Goal: Task Accomplishment & Management: Complete application form

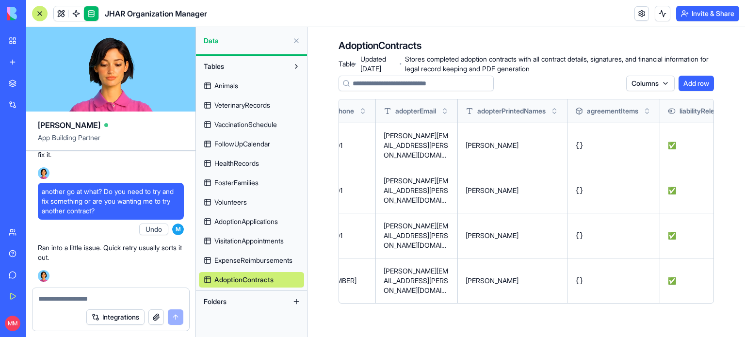
scroll to position [151103, 0]
click at [102, 30] on span "The liability release answer from the contract seems to be recorded in the adop…" at bounding box center [111, 0] width 138 height 58
copy span "The liability release answer from the contract seems to be recorded in the adop…"
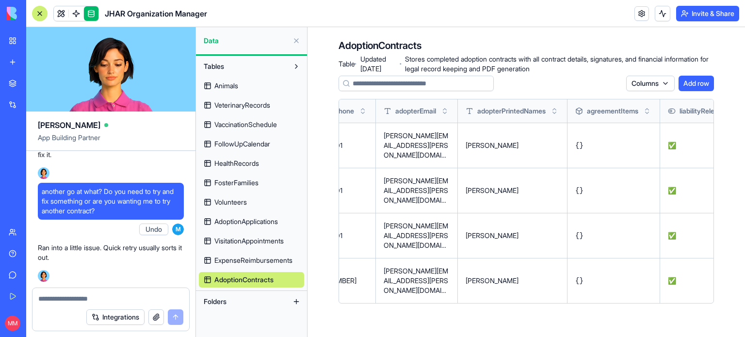
scroll to position [151299, 0]
click at [73, 296] on textarea at bounding box center [110, 299] width 145 height 10
paste textarea "**********"
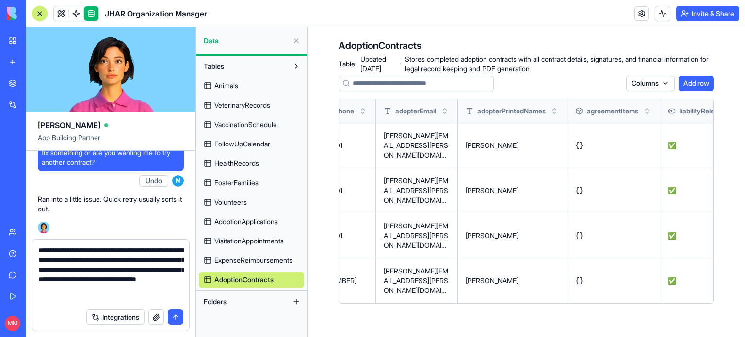
scroll to position [9, 0]
click at [131, 288] on textarea "**********" at bounding box center [110, 274] width 145 height 58
type textarea "**********"
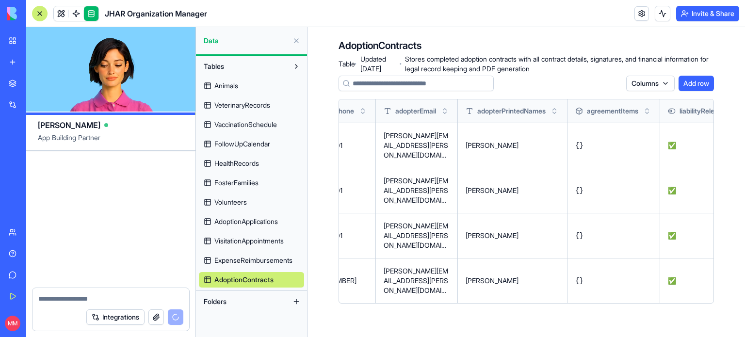
scroll to position [151999, 0]
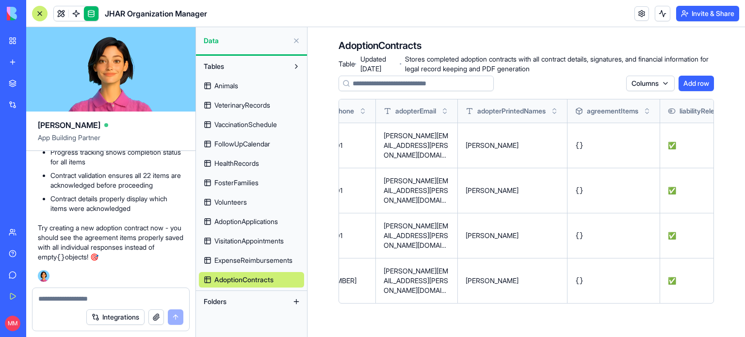
click at [41, 12] on div at bounding box center [40, 14] width 16 height 16
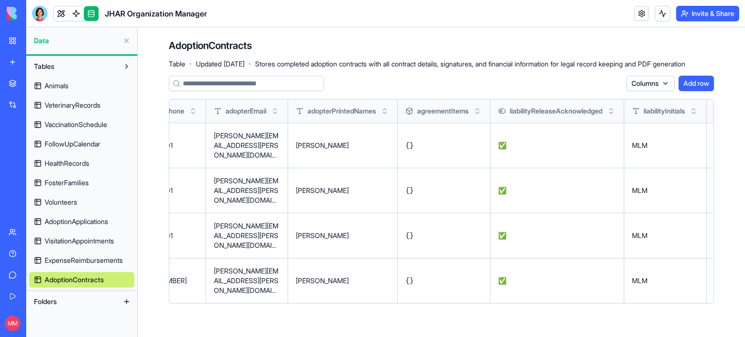
click at [42, 178] on link "JHAR Organization Manager" at bounding box center [22, 172] width 39 height 19
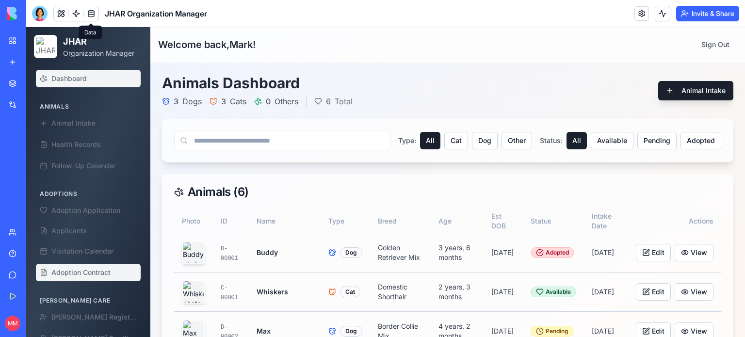
click at [95, 273] on span "Adoption Contract" at bounding box center [80, 273] width 59 height 10
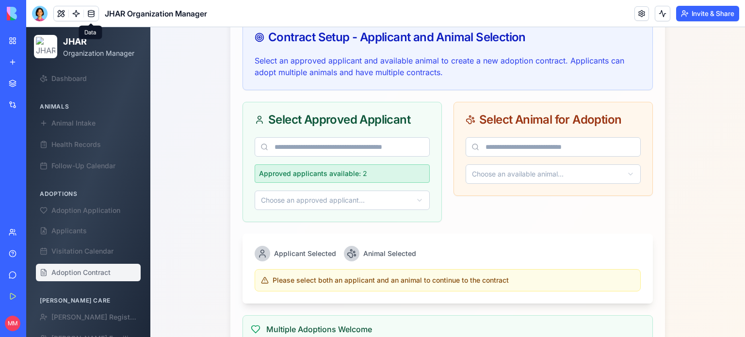
scroll to position [388, 0]
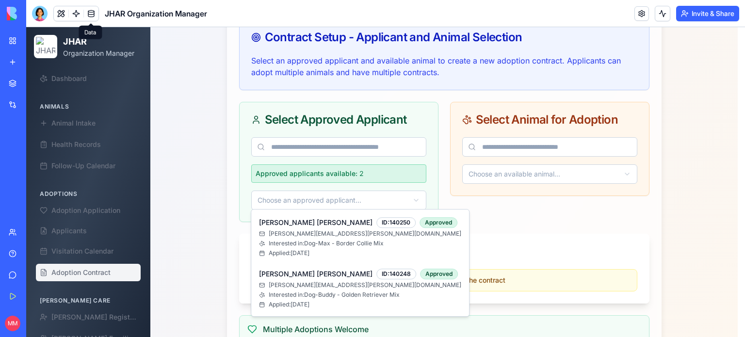
click at [416, 200] on html "JHAR Organization Manager Dashboard Animals Animal Intake Health Records Follow…" at bounding box center [385, 83] width 719 height 889
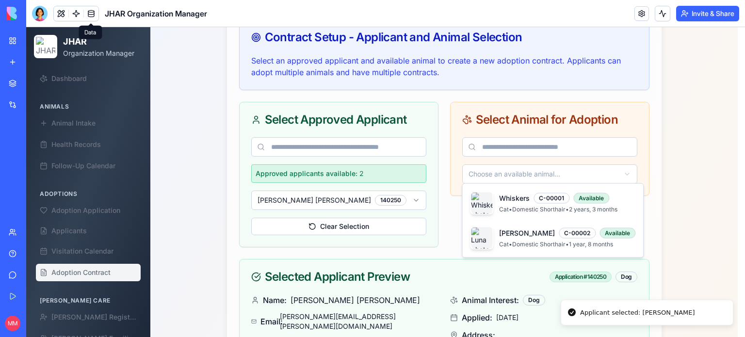
click at [515, 164] on html "JHAR Organization Manager Dashboard Animals Animal Intake Health Records Follow…" at bounding box center [385, 158] width 719 height 1039
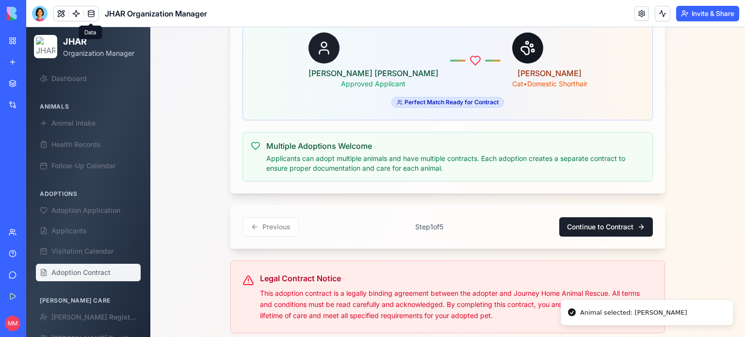
scroll to position [960, 0]
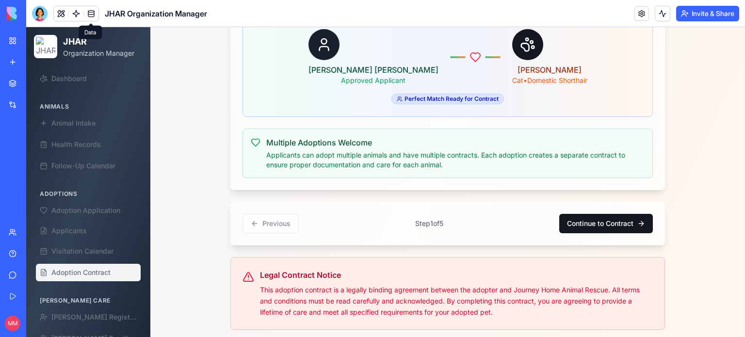
click at [608, 216] on button "Continue to Contract" at bounding box center [606, 223] width 94 height 19
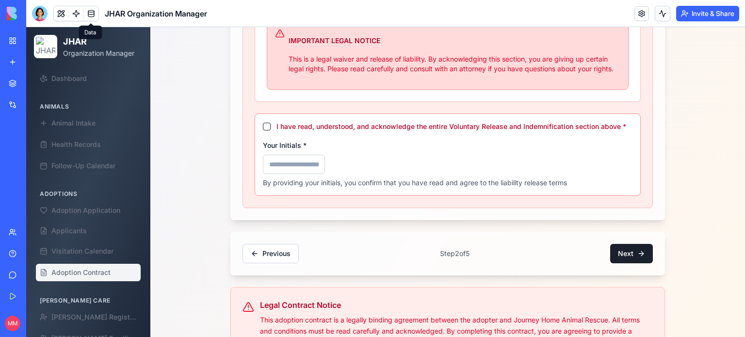
scroll to position [688, 0]
click at [263, 124] on button "I have read, understood, and acknowledge the entire Voluntary Release and Indem…" at bounding box center [267, 126] width 8 height 8
click at [275, 163] on input "Your Initials *" at bounding box center [294, 163] width 62 height 19
type input "***"
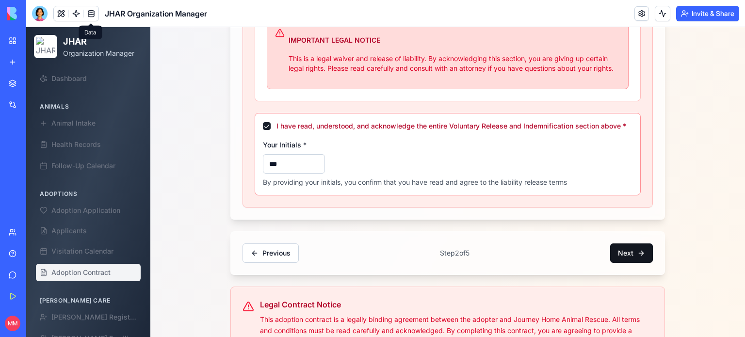
click at [625, 250] on button "Next" at bounding box center [631, 252] width 43 height 19
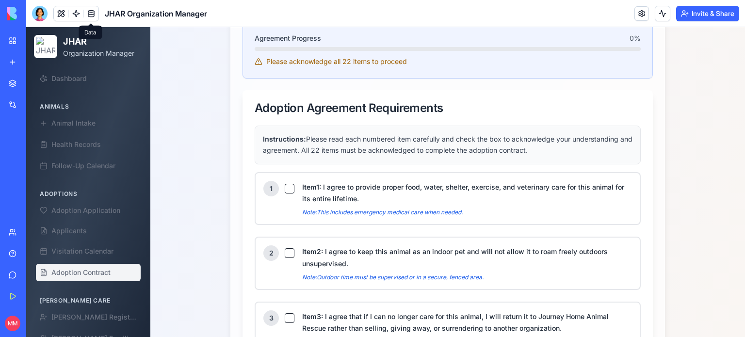
scroll to position [408, 0]
click at [285, 190] on button "Item 1 : I agree to provide proper food, water, shelter, exercise, and veterina…" at bounding box center [290, 190] width 10 height 10
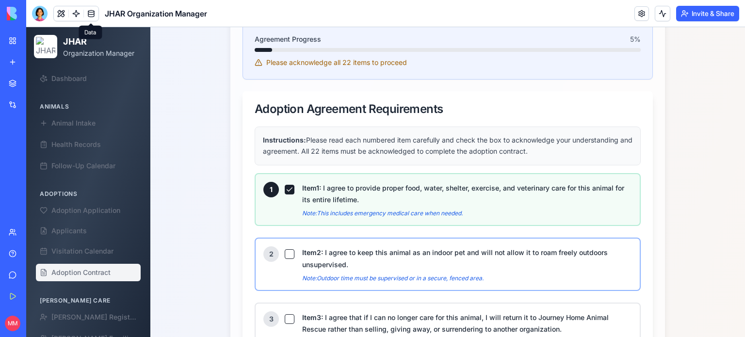
click at [285, 253] on button "Item 2 : I agree to keep this animal as an indoor pet and will not allow it to …" at bounding box center [290, 254] width 10 height 10
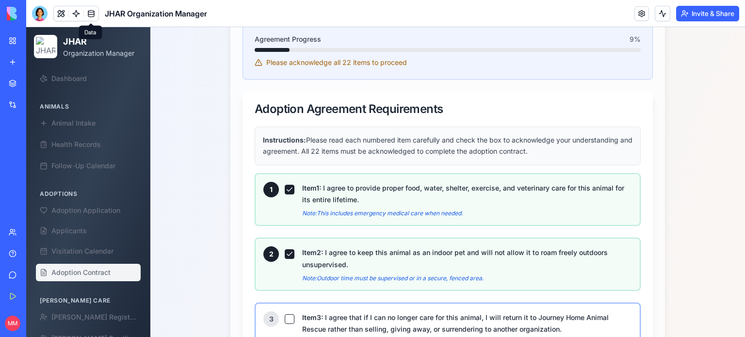
click at [285, 314] on button "Item 3 : I agree that if I can no longer care for this animal, I will return it…" at bounding box center [290, 319] width 10 height 10
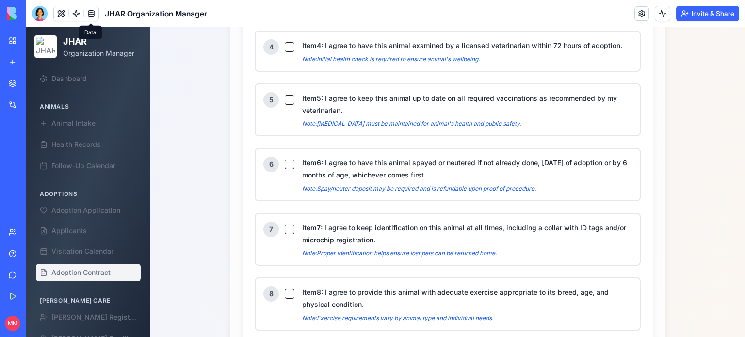
scroll to position [745, 0]
click at [287, 42] on button "Item 4 : I agree to have this animal examined by a licensed veterinarian within…" at bounding box center [290, 47] width 10 height 10
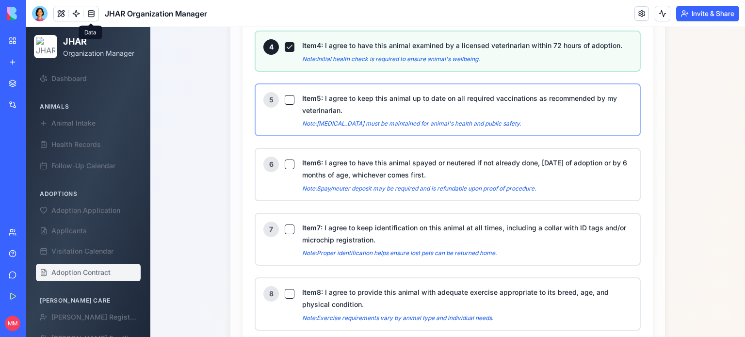
click at [285, 95] on button "Item 5 : I agree to keep this animal up to date on all required vaccinations as…" at bounding box center [290, 100] width 10 height 10
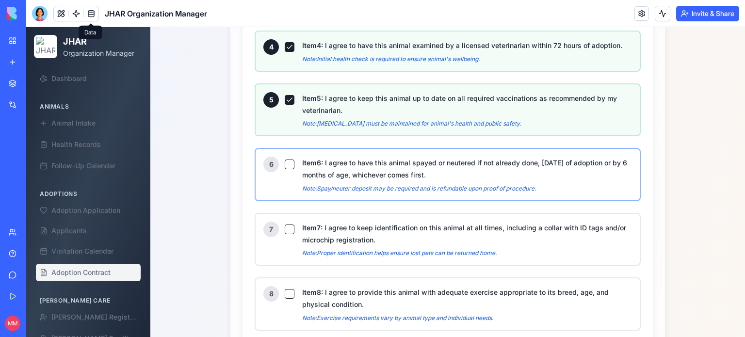
click at [286, 160] on button "Item 6 : I agree to have this animal spayed or neutered if not already done, [D…" at bounding box center [290, 165] width 10 height 10
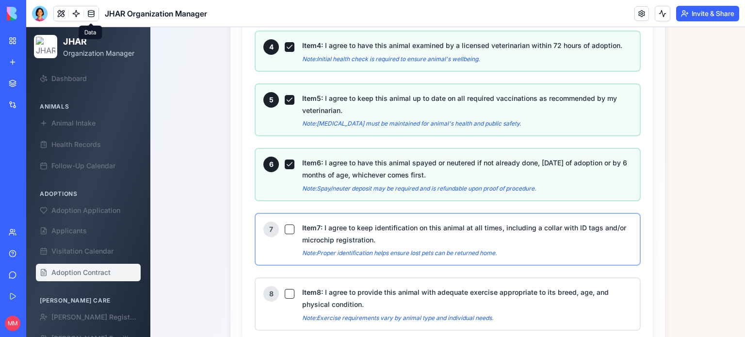
click at [288, 225] on button "Item 7 : I agree to keep identification on this animal at all times, including …" at bounding box center [290, 230] width 10 height 10
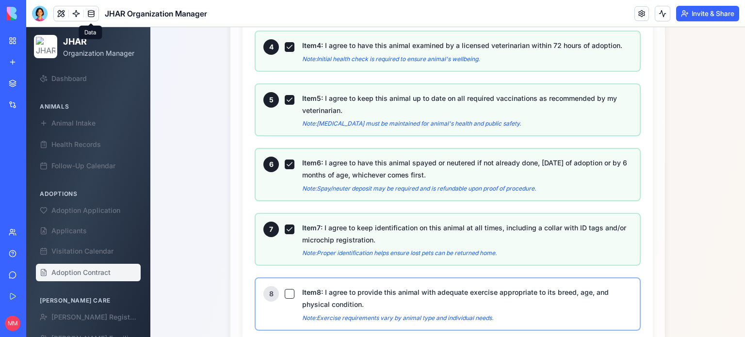
click at [281, 290] on div "8" at bounding box center [278, 294] width 31 height 16
click at [287, 289] on button "Item 8 : I agree to provide this animal with adequate exercise appropriate to i…" at bounding box center [290, 294] width 10 height 10
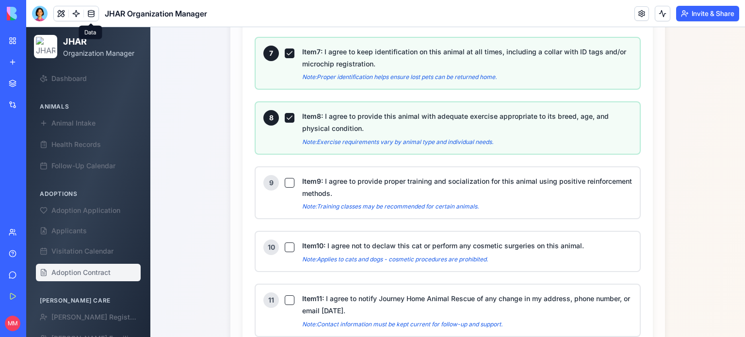
scroll to position [921, 0]
click at [287, 177] on button "Item 9 : I agree to provide proper training and socialization for this animal u…" at bounding box center [290, 182] width 10 height 10
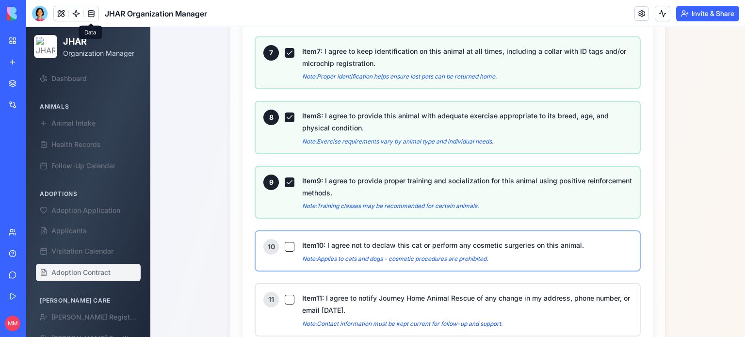
click at [285, 242] on button "Item 10 : I agree not to declaw this cat or perform any cosmetic surgeries on t…" at bounding box center [290, 247] width 10 height 10
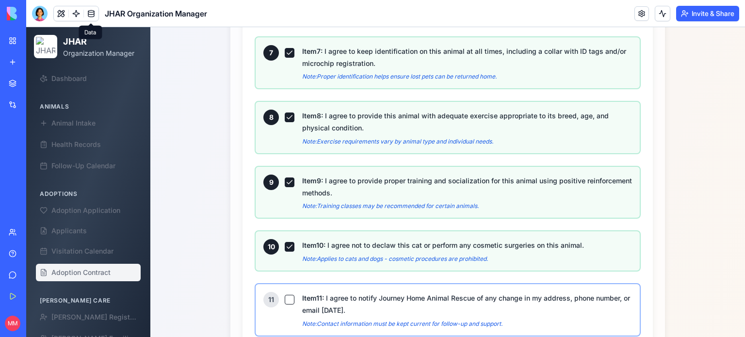
click at [285, 295] on button "Item 11 : I agree to notify Journey Home Animal Rescue of any change in my addr…" at bounding box center [290, 300] width 10 height 10
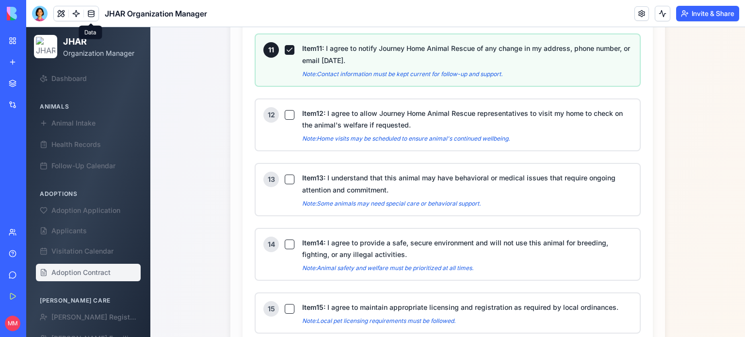
scroll to position [1172, 0]
click at [286, 110] on button "Item 12 : I agree to allow Journey Home Animal Rescue representatives to visit …" at bounding box center [290, 115] width 10 height 10
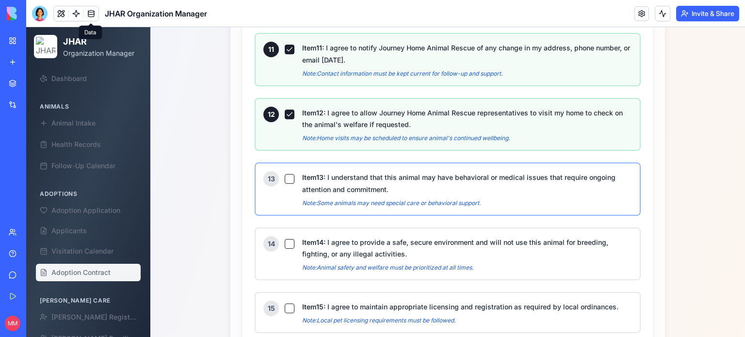
click at [285, 174] on button "Item 13 : I understand that this animal may have behavioral or medical issues t…" at bounding box center [290, 179] width 10 height 10
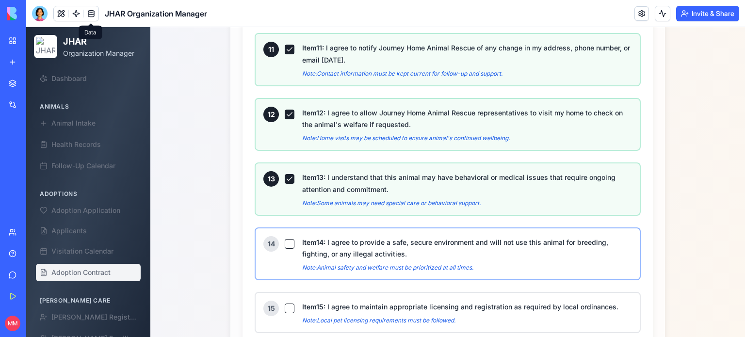
click at [287, 239] on button "Item 14 : I agree to provide a safe, secure environment and will not use this a…" at bounding box center [290, 244] width 10 height 10
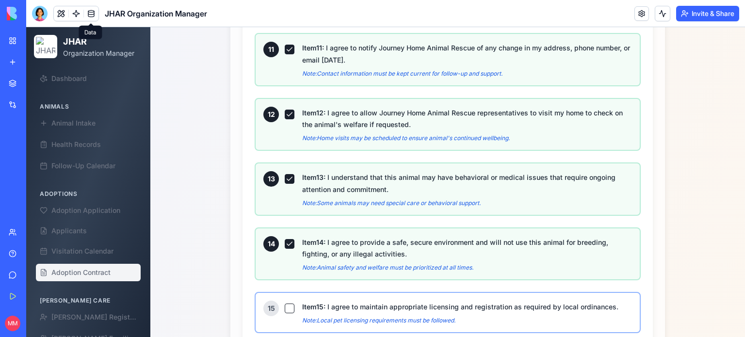
click at [286, 304] on button "Item 15 : I agree to maintain appropriate licensing and registration as require…" at bounding box center [290, 309] width 10 height 10
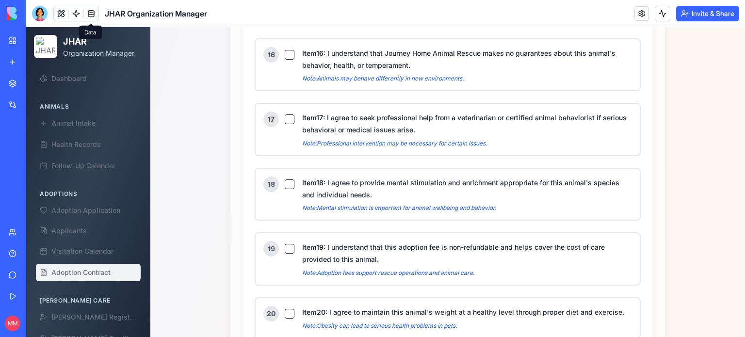
scroll to position [1478, 0]
click at [285, 50] on button "Item 16 : I understand that Journey Home Animal Rescue makes no guarantees abou…" at bounding box center [290, 55] width 10 height 10
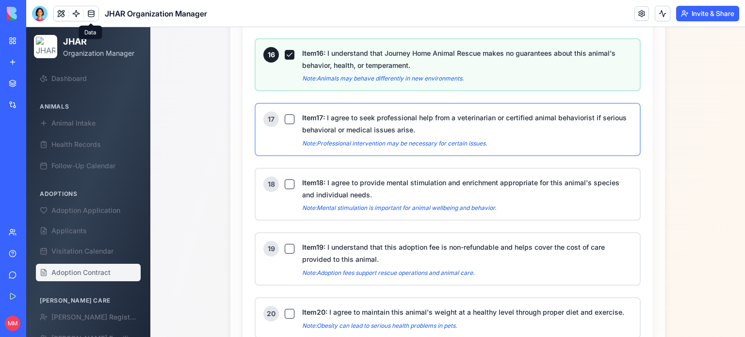
click at [285, 114] on button "Item 17 : I agree to seek professional help from a veterinarian or certified an…" at bounding box center [290, 119] width 10 height 10
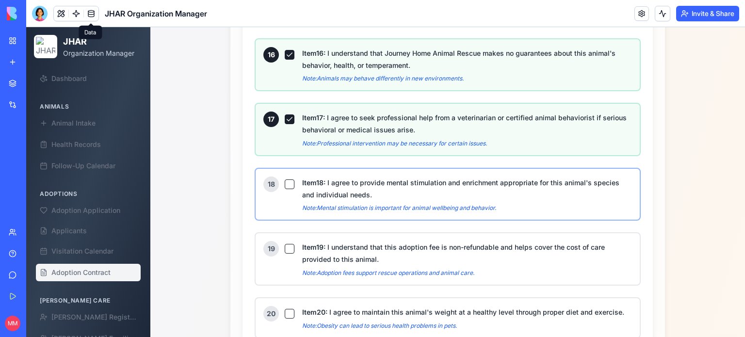
click at [285, 179] on button "Item 18 : I agree to provide mental stimulation and enrichment appropriate for …" at bounding box center [290, 184] width 10 height 10
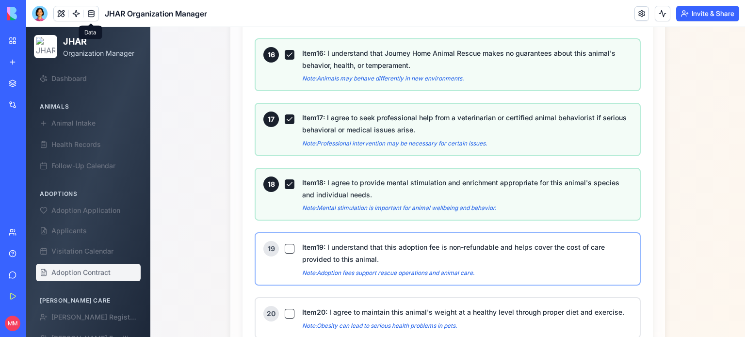
click at [285, 244] on button "Item 19 : I understand that this adoption fee is non-refundable and helps cover…" at bounding box center [290, 249] width 10 height 10
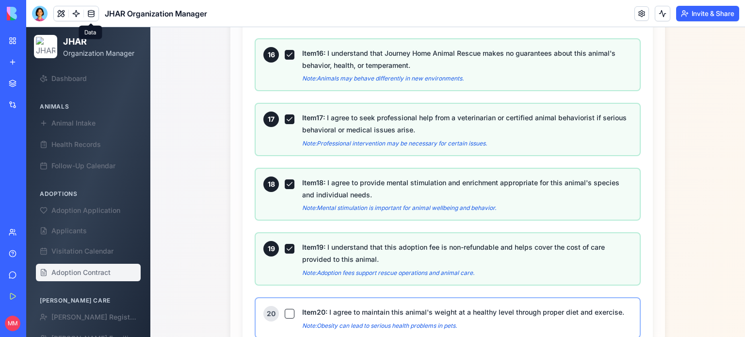
click at [285, 309] on button "Item 20 : I agree to maintain this animal's weight at a healthy level through p…" at bounding box center [290, 314] width 10 height 10
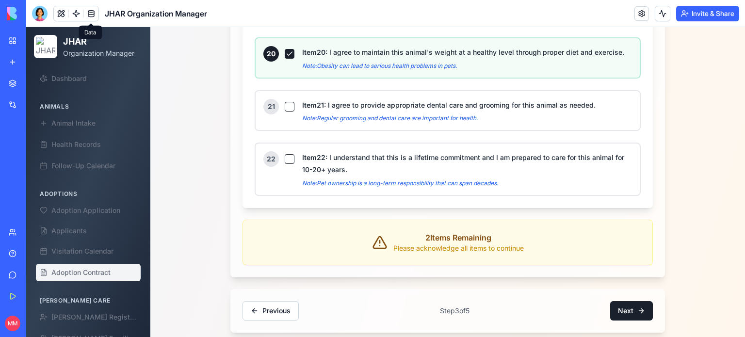
scroll to position [1739, 0]
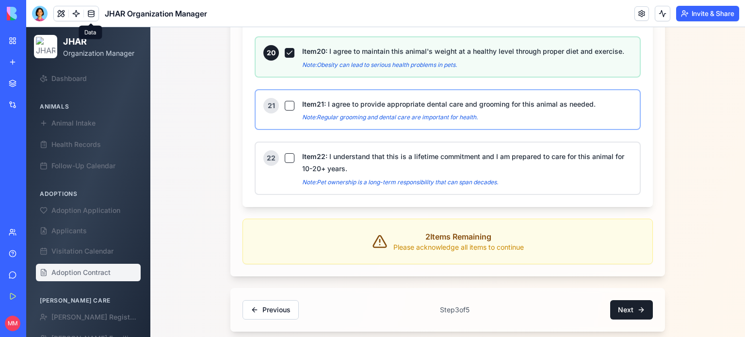
click at [286, 101] on button "Item 21 : I agree to provide appropriate dental care and grooming for this anim…" at bounding box center [290, 106] width 10 height 10
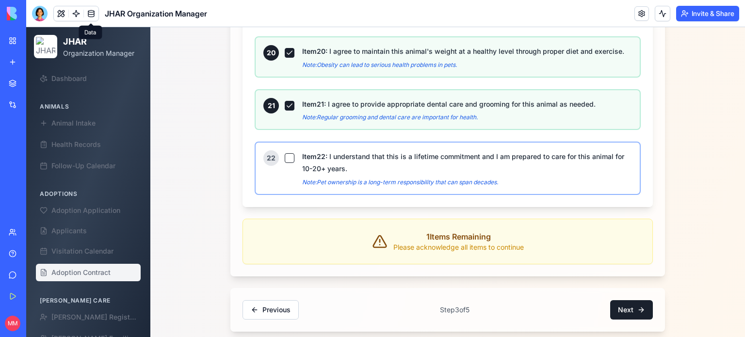
click at [286, 153] on button "Item 22 : I understand that this is a lifetime commitment and I am prepared to …" at bounding box center [290, 158] width 10 height 10
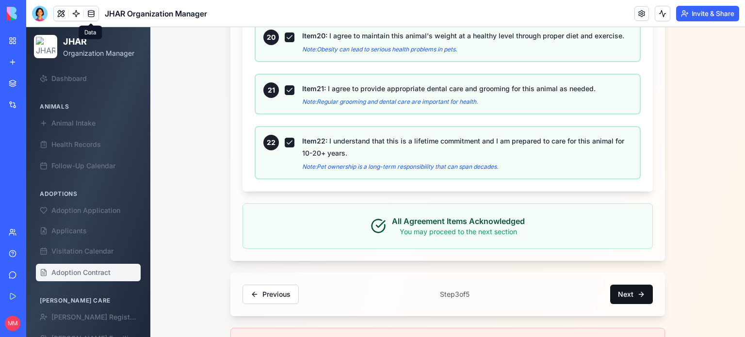
click at [623, 285] on button "Next" at bounding box center [631, 294] width 43 height 19
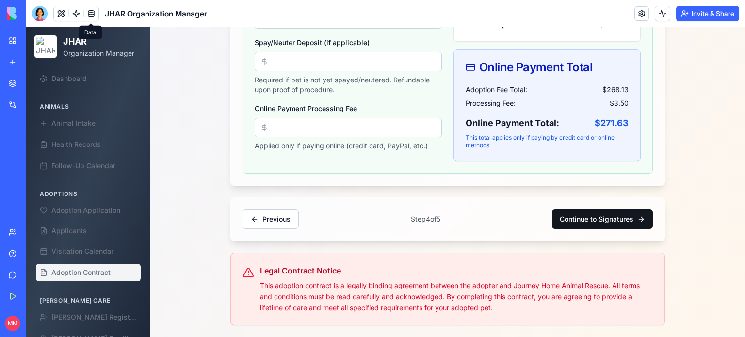
scroll to position [488, 0]
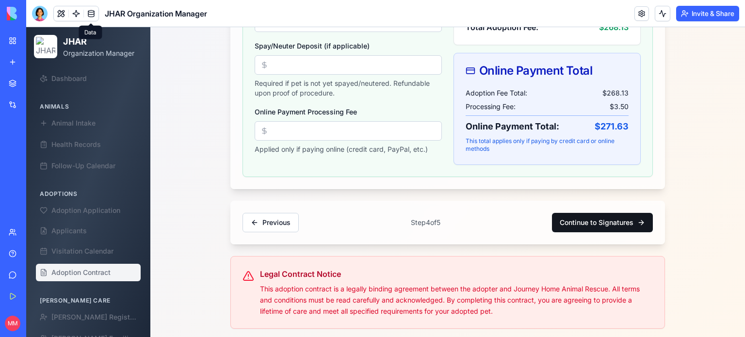
click at [608, 221] on button "Continue to Signatures" at bounding box center [602, 222] width 101 height 19
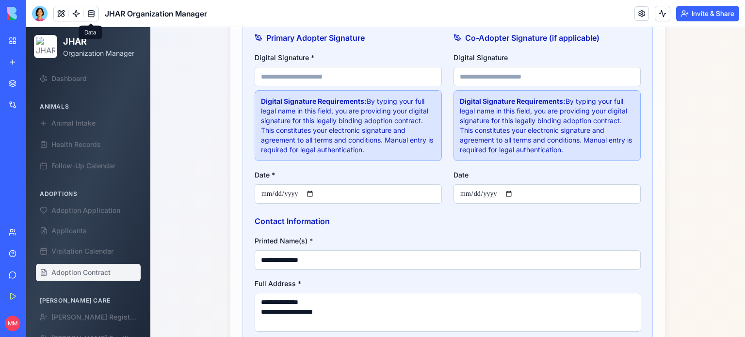
scroll to position [407, 0]
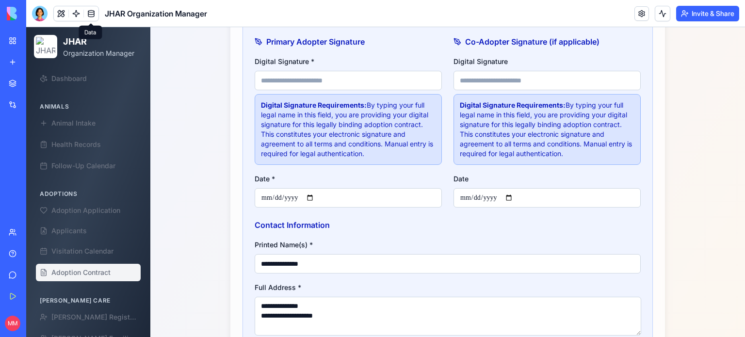
click at [305, 80] on input "Digital Signature *" at bounding box center [348, 80] width 187 height 19
type input "**********"
click at [314, 197] on input "Date *" at bounding box center [348, 197] width 187 height 19
type input "**********"
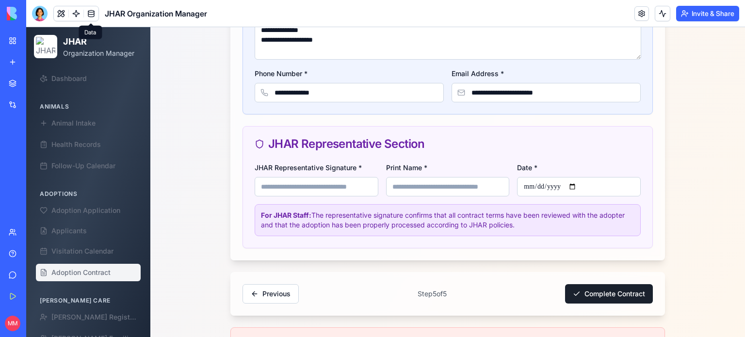
scroll to position [683, 0]
click at [337, 181] on input "JHAR Representative Signature *" at bounding box center [317, 186] width 124 height 19
type input "**********"
click at [417, 192] on input "Print Name *" at bounding box center [448, 186] width 124 height 19
type input "**********"
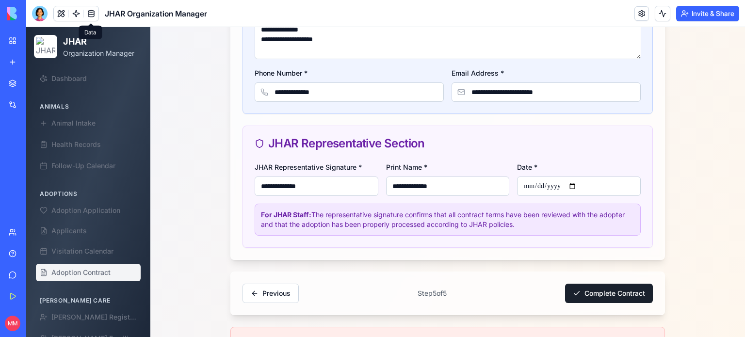
click at [576, 180] on input "Date *" at bounding box center [579, 186] width 124 height 19
type input "**********"
click at [599, 293] on button "Complete Contract" at bounding box center [609, 293] width 88 height 19
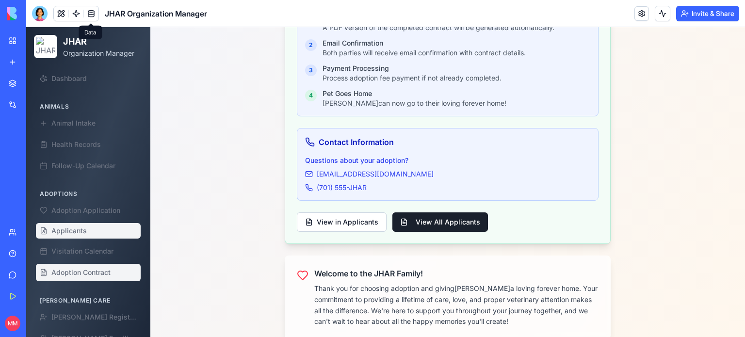
click at [84, 230] on span "Applicants" at bounding box center [68, 231] width 35 height 10
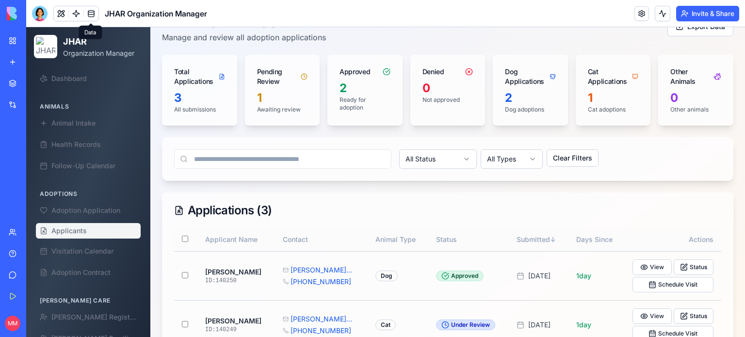
scroll to position [147, 0]
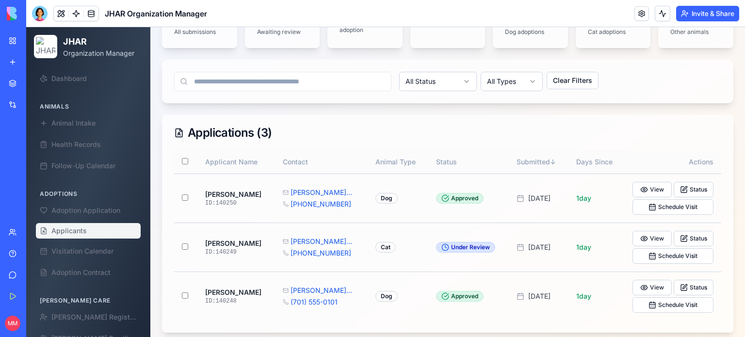
scroll to position [147, 0]
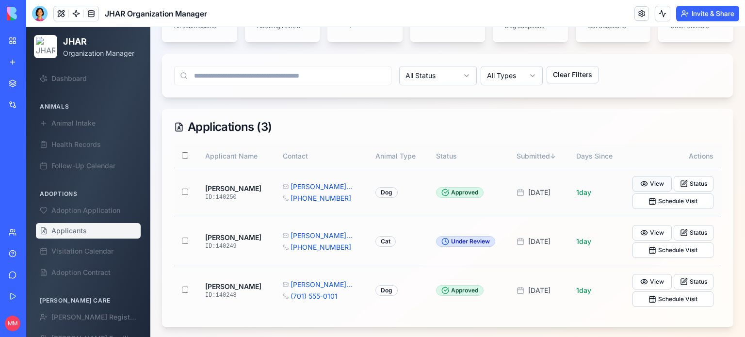
click at [648, 185] on button "View" at bounding box center [652, 184] width 40 height 16
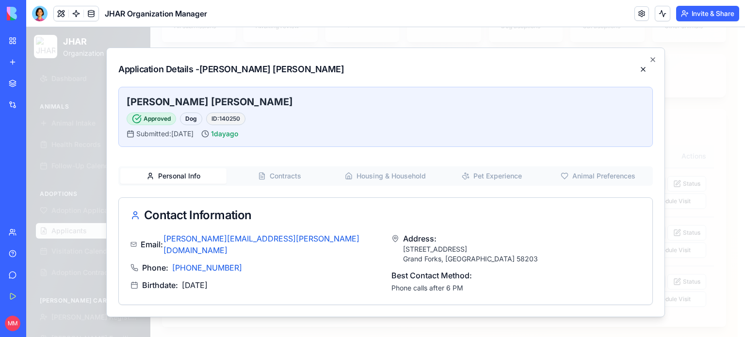
click at [649, 55] on div "Application Details - Robert Thompson Robert Thompson Approved Dog ID: 140250 S…" at bounding box center [385, 183] width 559 height 270
click at [652, 64] on button at bounding box center [642, 69] width 19 height 19
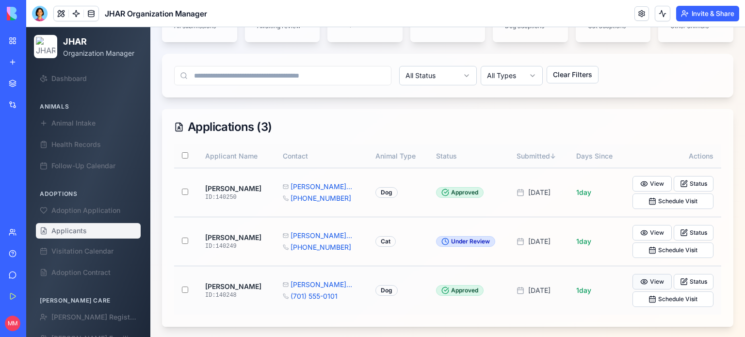
click at [649, 281] on button "View" at bounding box center [652, 282] width 40 height 16
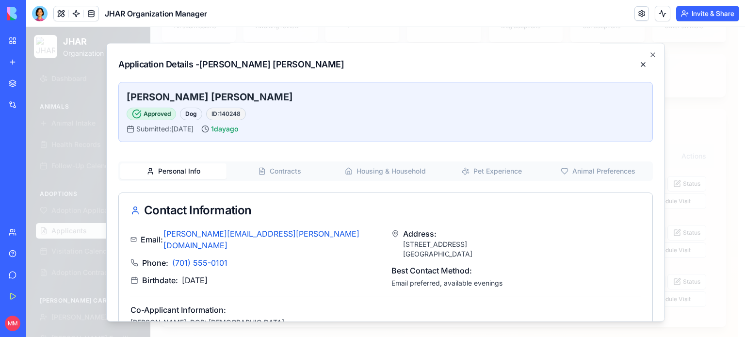
scroll to position [29, 0]
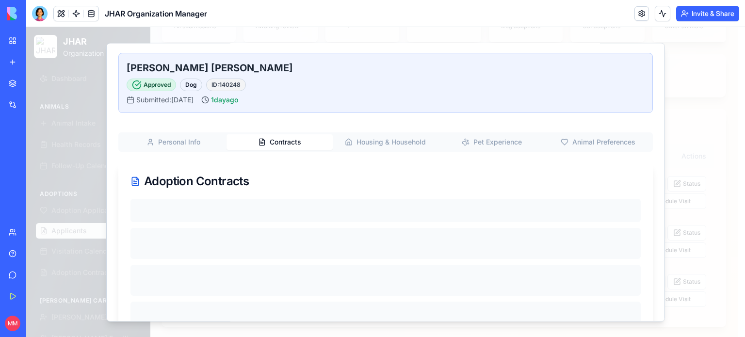
click at [273, 149] on button "Contracts" at bounding box center [279, 142] width 106 height 16
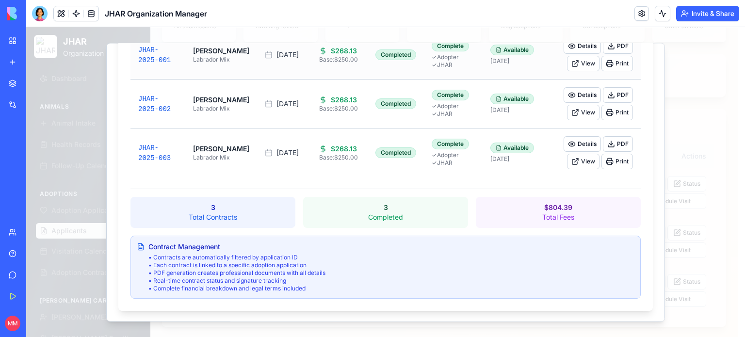
scroll to position [0, 0]
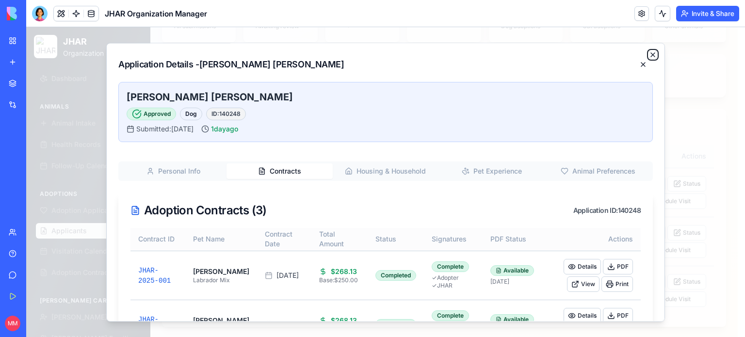
click at [649, 53] on icon "button" at bounding box center [653, 55] width 8 height 8
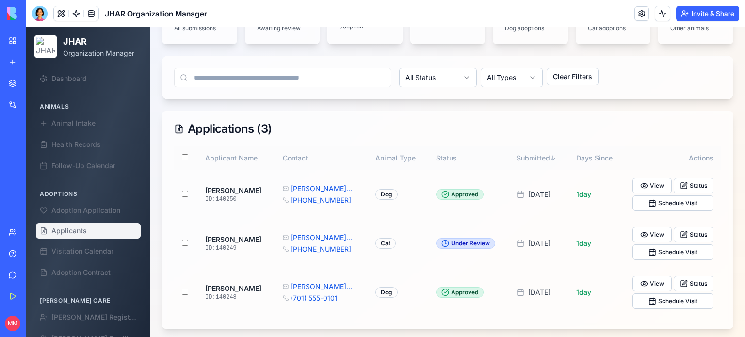
scroll to position [147, 0]
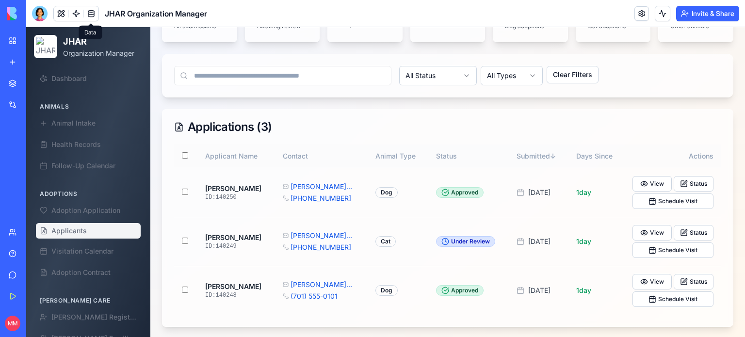
click at [92, 15] on link at bounding box center [91, 13] width 15 height 15
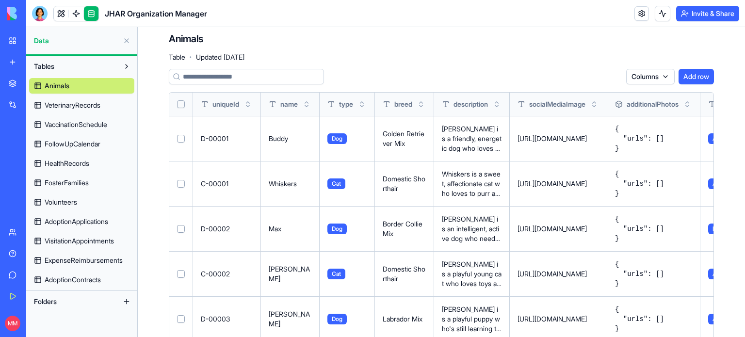
scroll to position [75, 0]
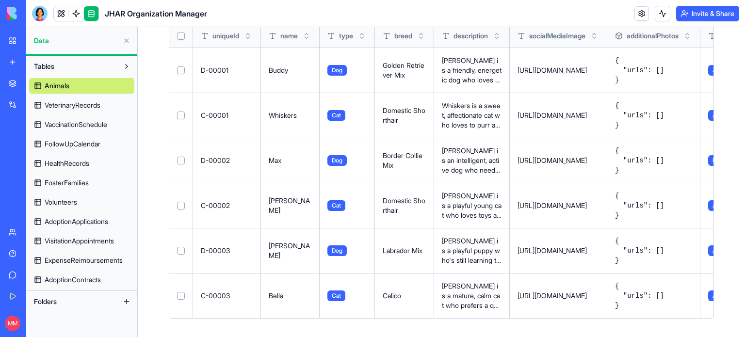
click at [81, 280] on span "AdoptionContracts" at bounding box center [73, 280] width 56 height 10
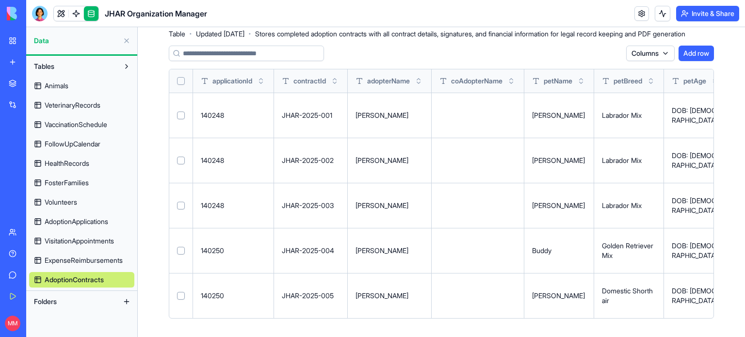
click at [36, 172] on div "JHAR Organization Manager" at bounding box center [22, 173] width 27 height 10
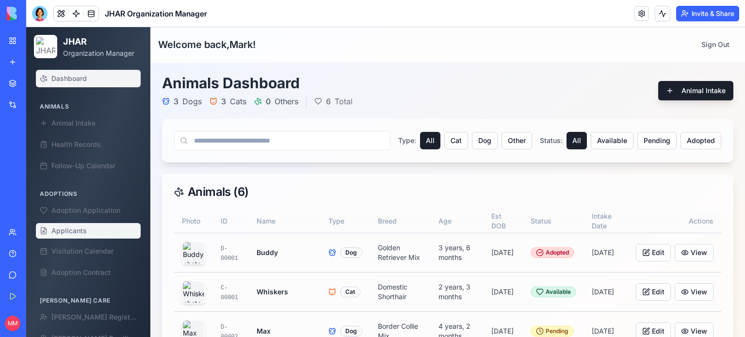
click at [67, 231] on span "Applicants" at bounding box center [68, 231] width 35 height 10
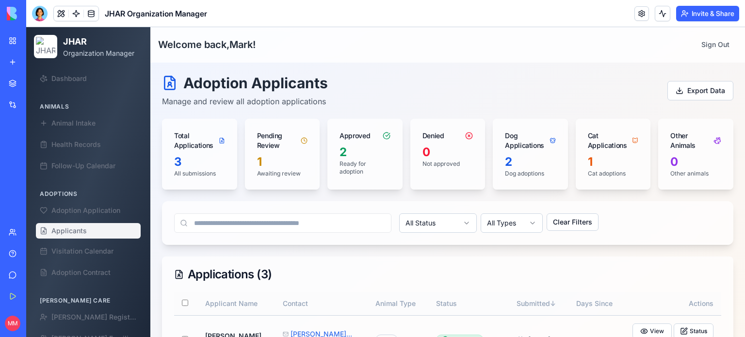
scroll to position [147, 0]
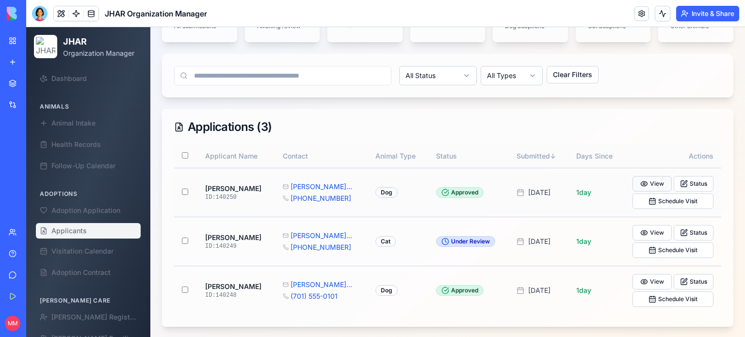
click at [651, 182] on button "View" at bounding box center [652, 184] width 40 height 16
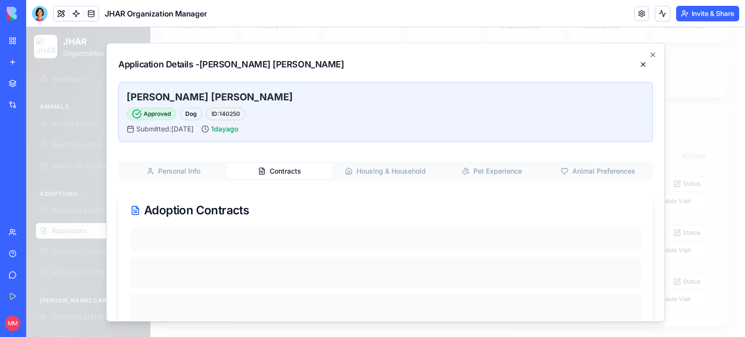
click at [279, 173] on button "Contracts" at bounding box center [279, 171] width 106 height 16
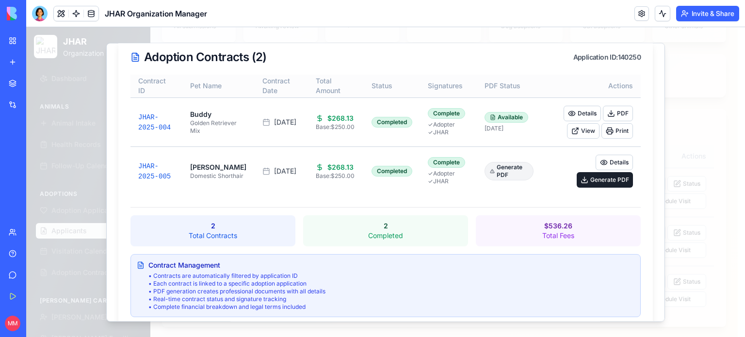
scroll to position [153, 0]
click at [608, 155] on button "Details" at bounding box center [613, 163] width 37 height 16
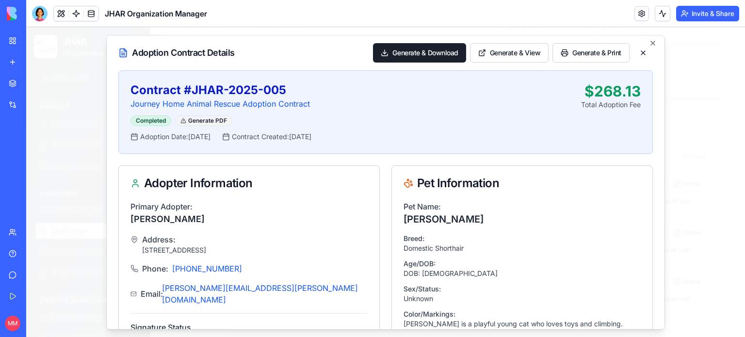
scroll to position [0, 0]
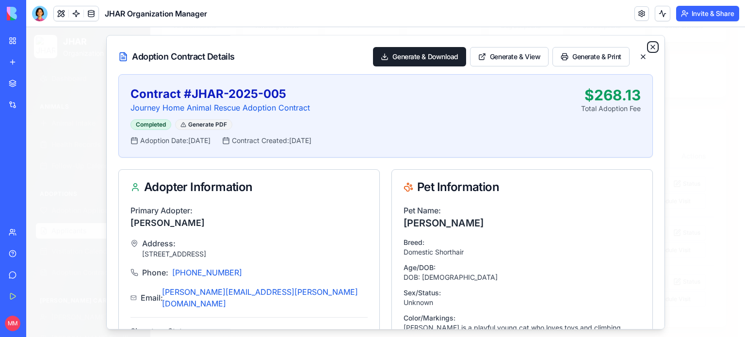
click at [649, 44] on icon "button" at bounding box center [653, 47] width 8 height 8
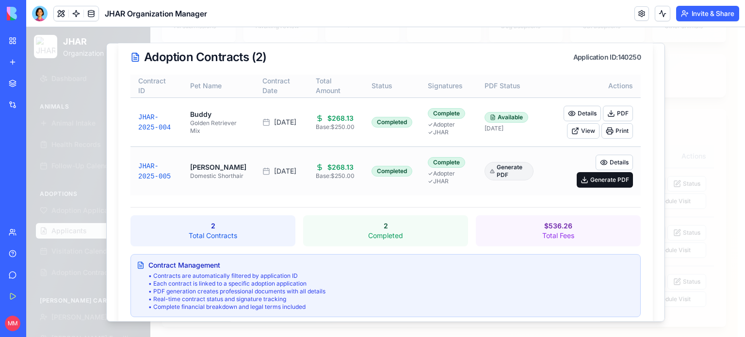
click at [594, 180] on button "Generate PDF" at bounding box center [605, 180] width 56 height 16
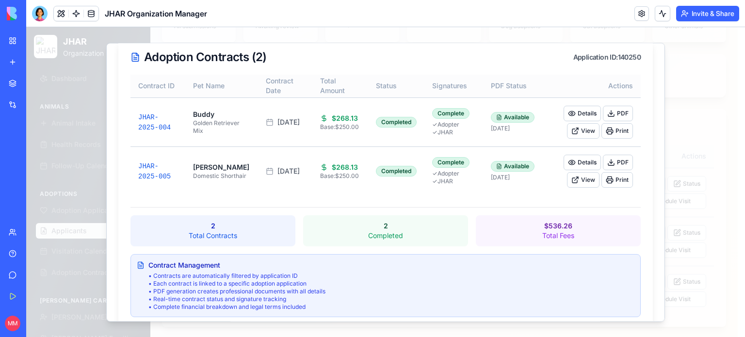
click at [495, 20] on header "JHAR Organization Manager Invite & Share" at bounding box center [385, 13] width 719 height 27
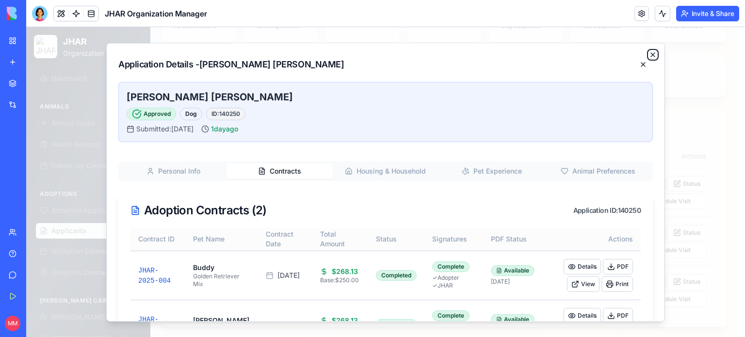
click at [649, 53] on icon "button" at bounding box center [653, 55] width 8 height 8
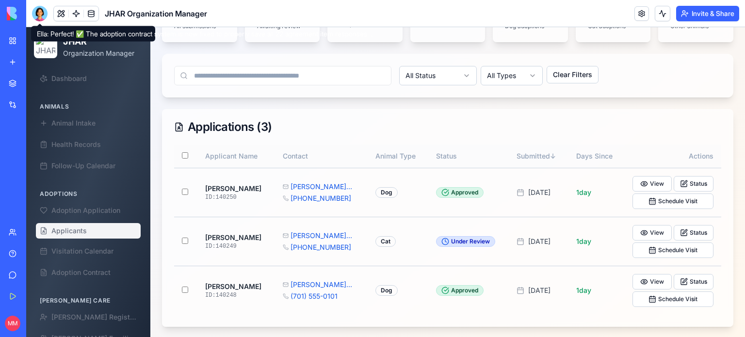
click at [41, 8] on div at bounding box center [40, 14] width 16 height 16
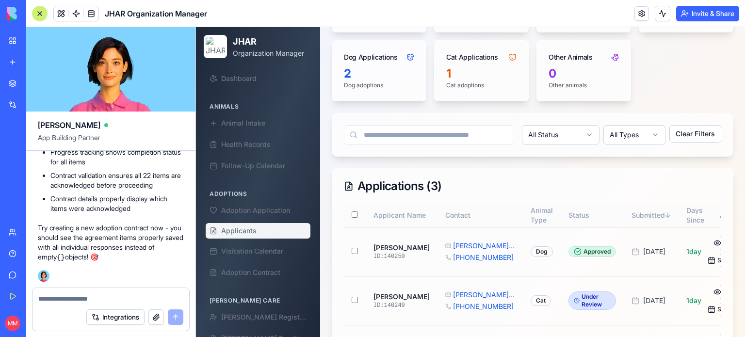
scroll to position [151801, 0]
click at [71, 306] on div "Integrations" at bounding box center [110, 317] width 157 height 27
click at [81, 290] on div at bounding box center [110, 296] width 157 height 16
click at [81, 299] on textarea at bounding box center [110, 299] width 145 height 10
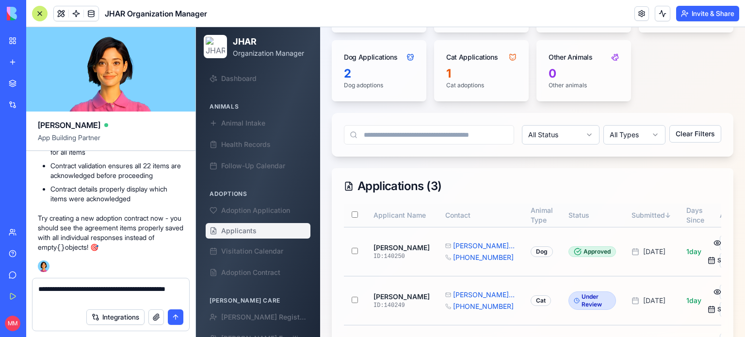
type textarea "**********"
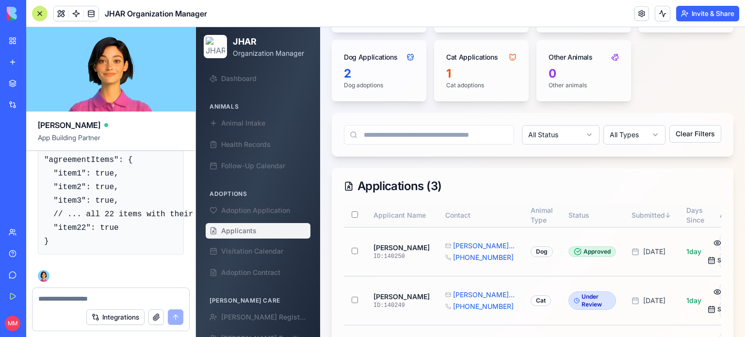
scroll to position [152683, 0]
click at [39, 12] on div at bounding box center [40, 14] width 16 height 16
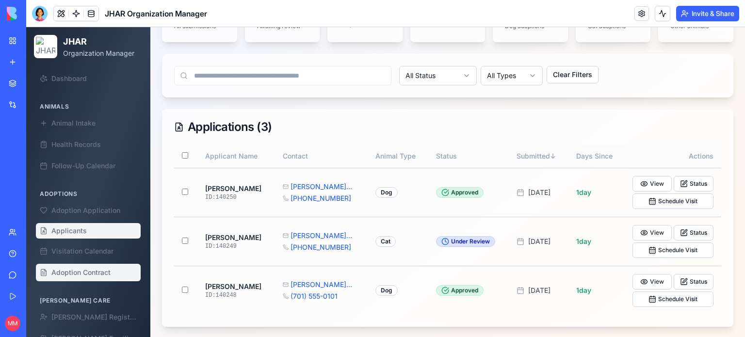
click at [82, 271] on span "Adoption Contract" at bounding box center [80, 273] width 59 height 10
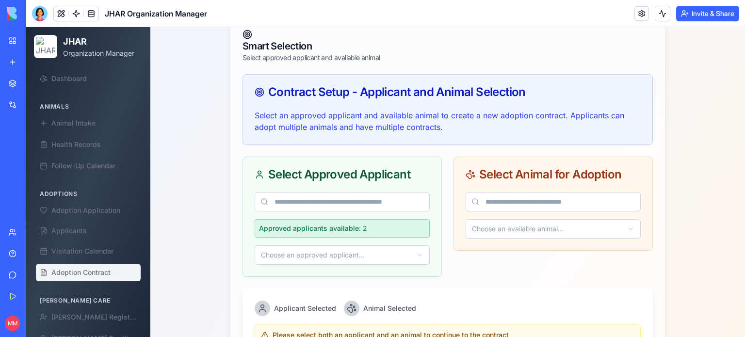
scroll to position [345, 0]
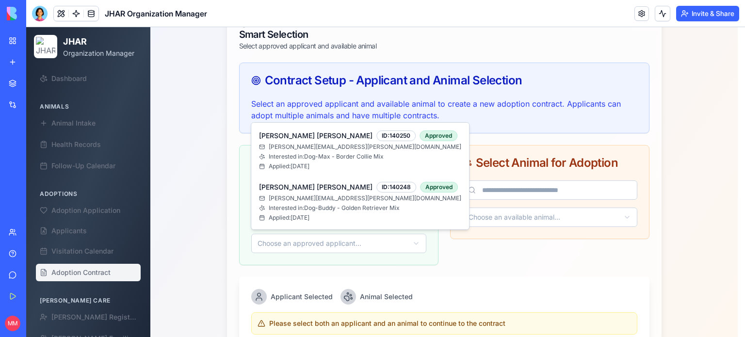
click at [402, 244] on html "JHAR Organization Manager Dashboard Animals Animal Intake Health Records Follow…" at bounding box center [385, 126] width 719 height 889
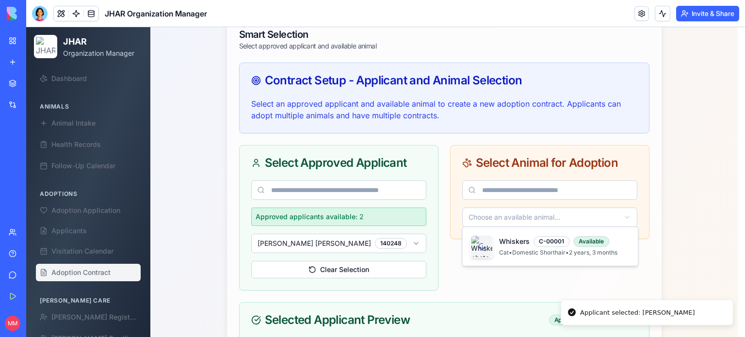
click at [505, 215] on html "JHAR Organization Manager Dashboard Animals Animal Intake Health Records Follow…" at bounding box center [385, 201] width 719 height 1039
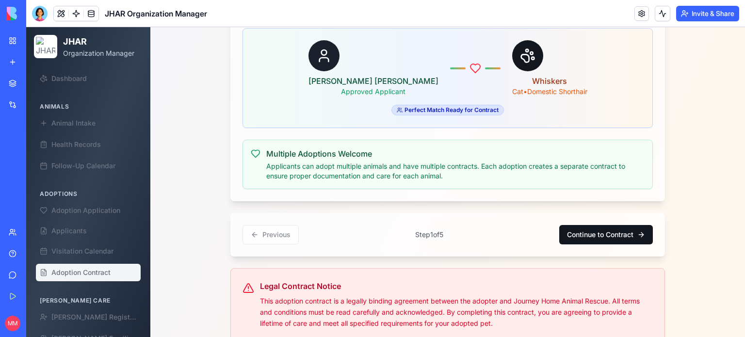
click at [608, 225] on button "Continue to Contract" at bounding box center [606, 234] width 94 height 19
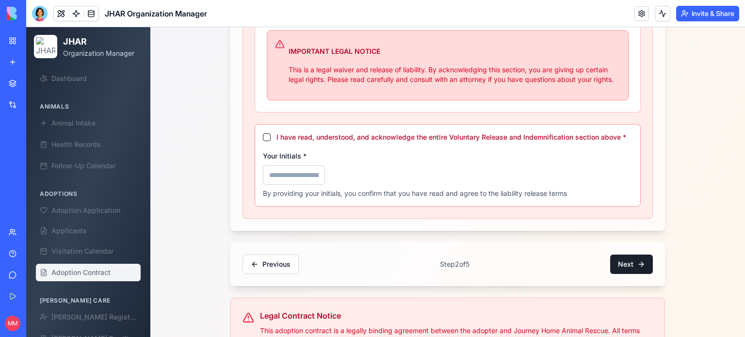
scroll to position [680, 0]
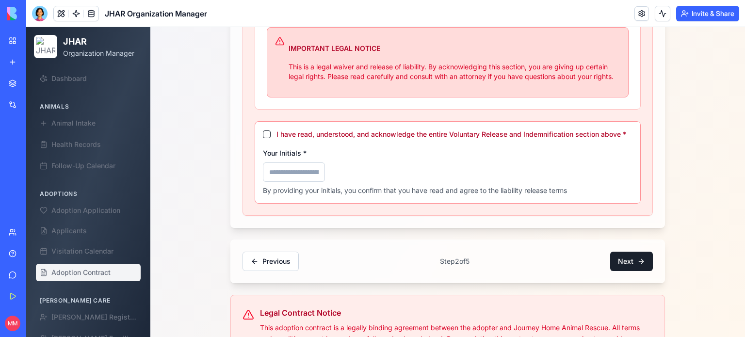
click at [263, 133] on button "I have read, understood, and acknowledge the entire Voluntary Release and Indem…" at bounding box center [267, 134] width 8 height 8
click at [271, 168] on input "Your Initials *" at bounding box center [294, 171] width 62 height 19
type input "***"
click at [631, 252] on button "Next" at bounding box center [631, 261] width 43 height 19
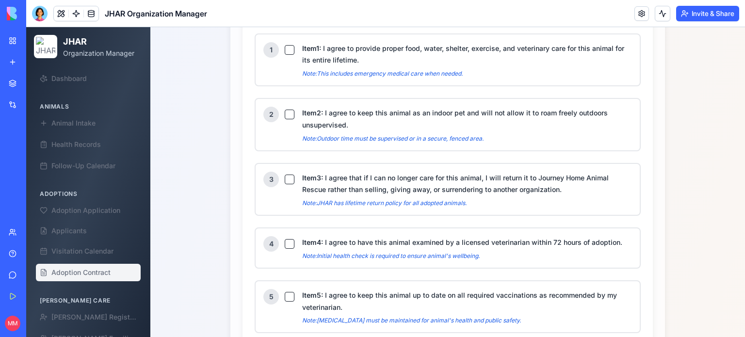
scroll to position [655, 0]
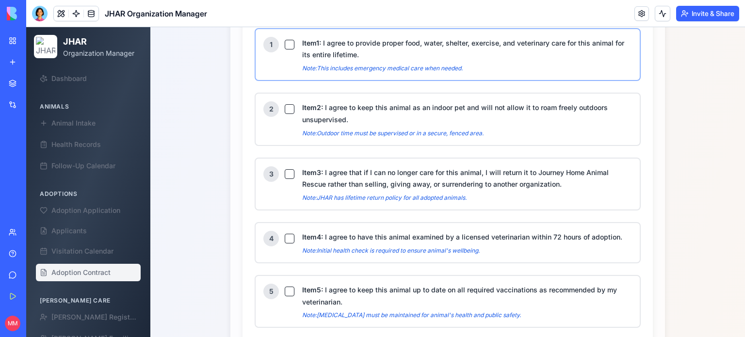
click at [288, 42] on button "Item 1 : I agree to provide proper food, water, shelter, exercise, and veterina…" at bounding box center [290, 45] width 10 height 10
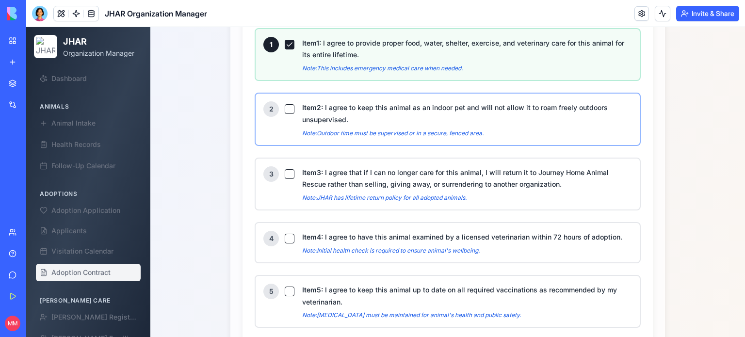
click at [285, 106] on button "Item 2 : I agree to keep this animal as an indoor pet and will not allow it to …" at bounding box center [290, 109] width 10 height 10
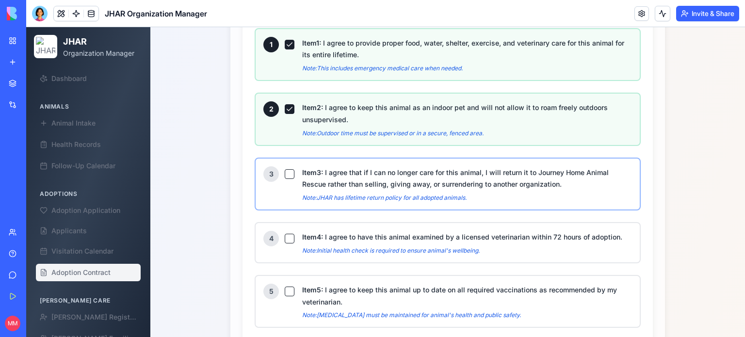
click at [285, 172] on button "Item 3 : I agree that if I can no longer care for this animal, I will return it…" at bounding box center [290, 174] width 10 height 10
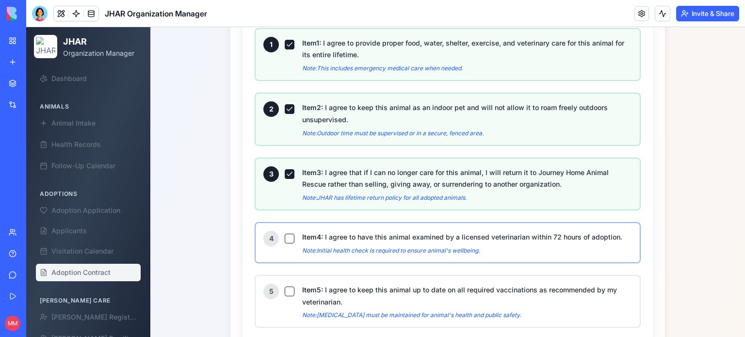
click at [286, 234] on button "Item 4 : I agree to have this animal examined by a licensed veterinarian within…" at bounding box center [290, 239] width 10 height 10
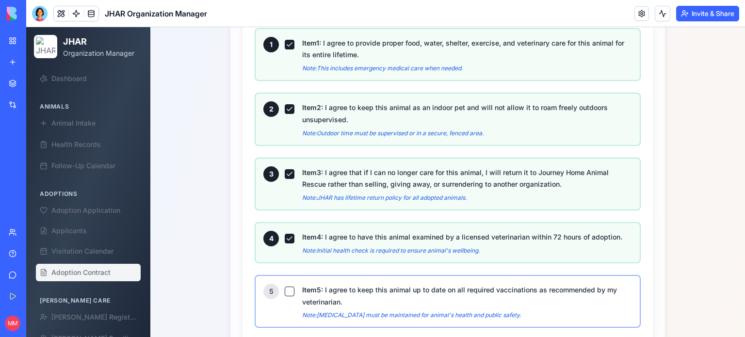
click at [285, 288] on button "Item 5 : I agree to keep this animal up to date on all required vaccinations as…" at bounding box center [290, 292] width 10 height 10
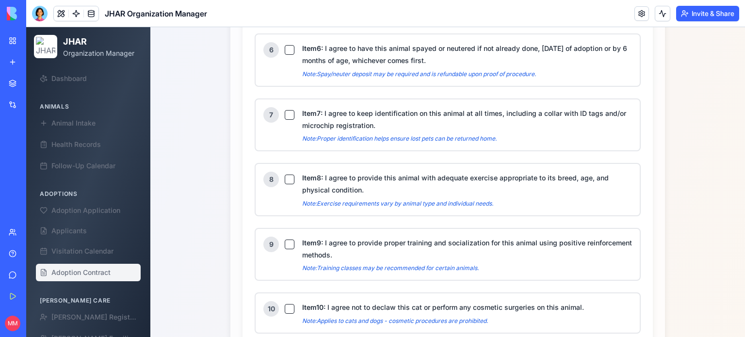
scroll to position [962, 0]
click at [285, 44] on button "Item 6 : I agree to have this animal spayed or neutered if not already done, [D…" at bounding box center [290, 49] width 10 height 10
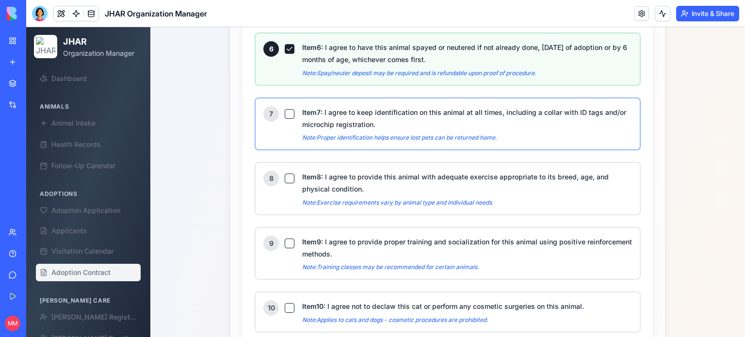
click at [285, 109] on button "Item 7 : I agree to keep identification on this animal at all times, including …" at bounding box center [290, 114] width 10 height 10
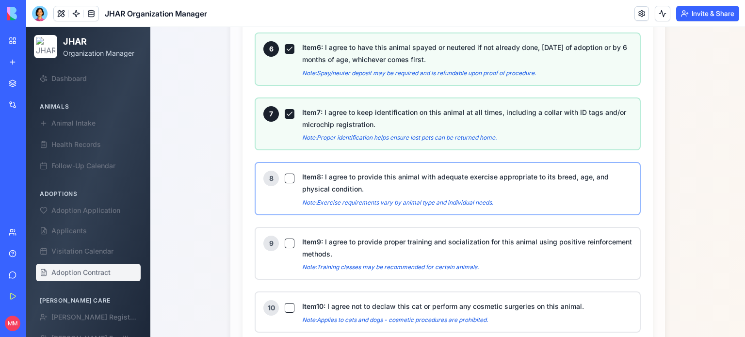
click at [285, 174] on button "Item 8 : I agree to provide this animal with adequate exercise appropriate to i…" at bounding box center [290, 179] width 10 height 10
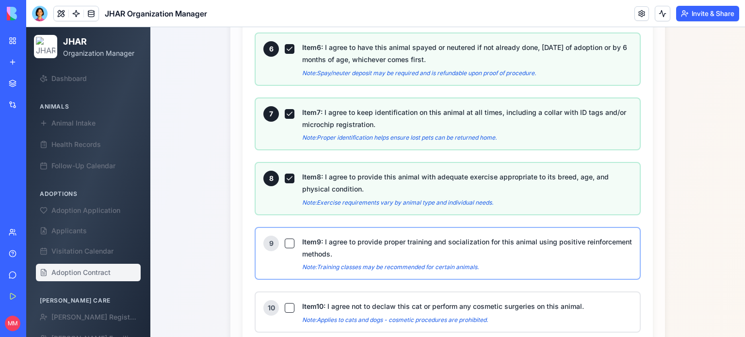
click at [285, 239] on button "Item 9 : I agree to provide proper training and socialization for this animal u…" at bounding box center [290, 244] width 10 height 10
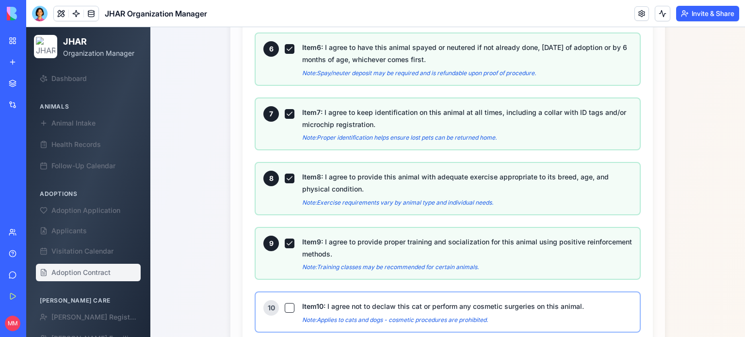
click at [285, 303] on button "Item 10 : I agree not to declaw this cat or perform any cosmetic surgeries on t…" at bounding box center [290, 308] width 10 height 10
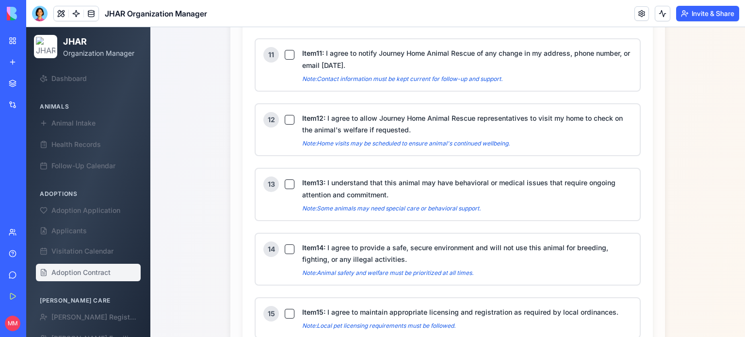
scroll to position [1270, 0]
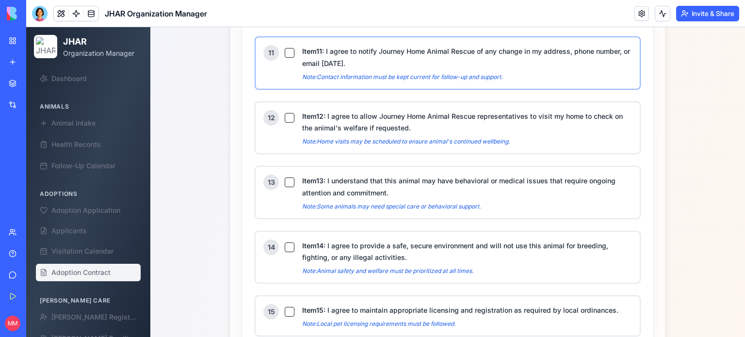
click at [288, 48] on button "Item 11 : I agree to notify Journey Home Animal Rescue of any change in my addr…" at bounding box center [290, 53] width 10 height 10
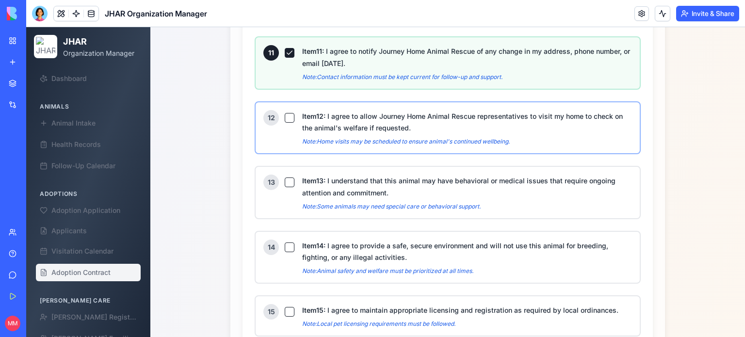
click at [286, 113] on button "Item 12 : I agree to allow Journey Home Animal Rescue representatives to visit …" at bounding box center [290, 118] width 10 height 10
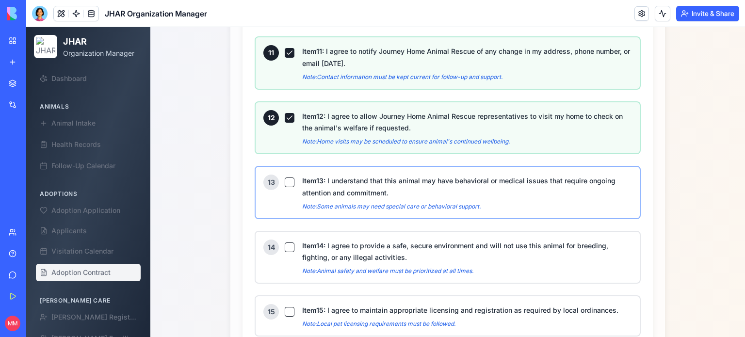
click at [285, 177] on button "Item 13 : I understand that this animal may have behavioral or medical issues t…" at bounding box center [290, 182] width 10 height 10
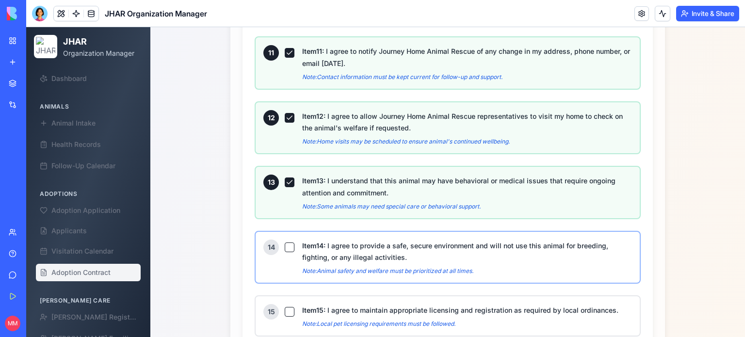
click at [285, 242] on button "Item 14 : I agree to provide a safe, secure environment and will not use this a…" at bounding box center [290, 247] width 10 height 10
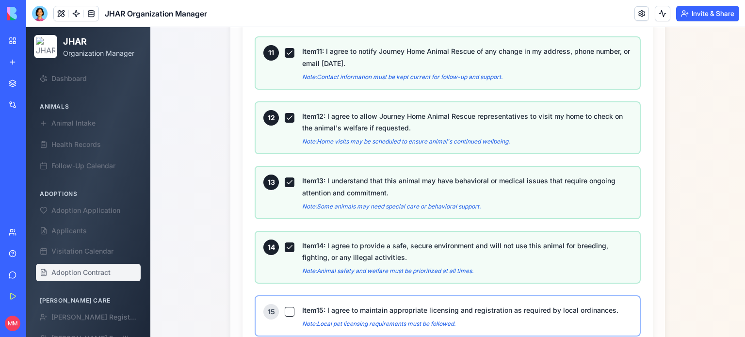
click at [285, 307] on button "Item 15 : I agree to maintain appropriate licensing and registration as require…" at bounding box center [290, 312] width 10 height 10
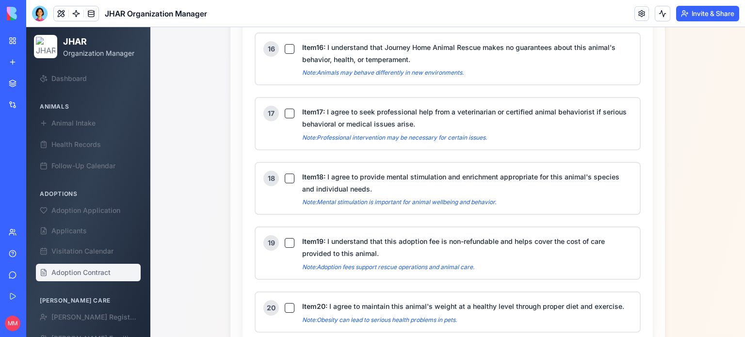
scroll to position [1586, 0]
click at [285, 44] on button "Item 16 : I understand that Journey Home Animal Rescue makes no guarantees abou…" at bounding box center [290, 49] width 10 height 10
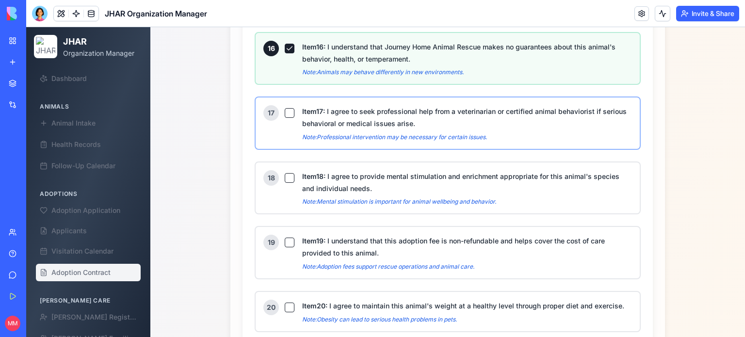
click at [285, 108] on button "Item 17 : I agree to seek professional help from a veterinarian or certified an…" at bounding box center [290, 113] width 10 height 10
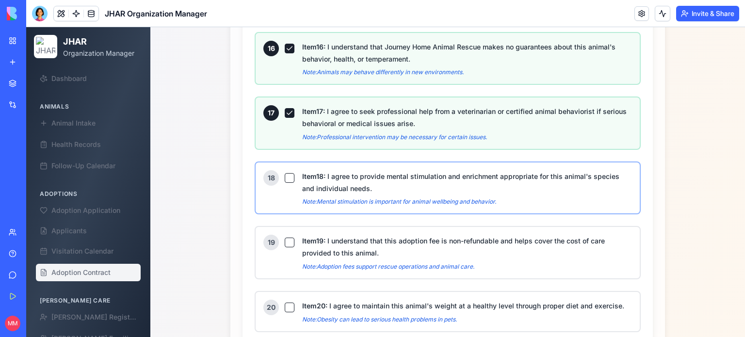
click at [285, 173] on button "Item 18 : I agree to provide mental stimulation and enrichment appropriate for …" at bounding box center [290, 178] width 10 height 10
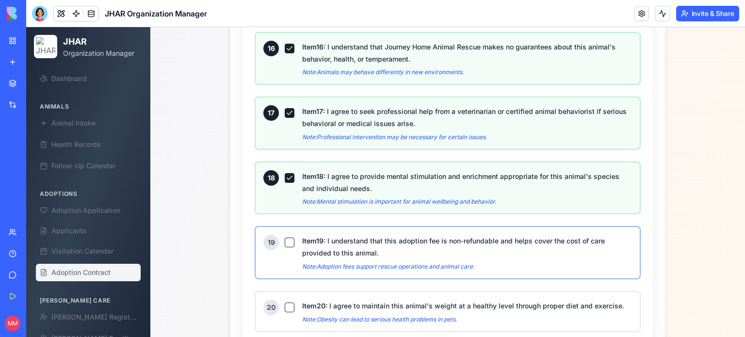
click at [285, 238] on button "Item 19 : I understand that this adoption fee is non-refundable and helps cover…" at bounding box center [290, 243] width 10 height 10
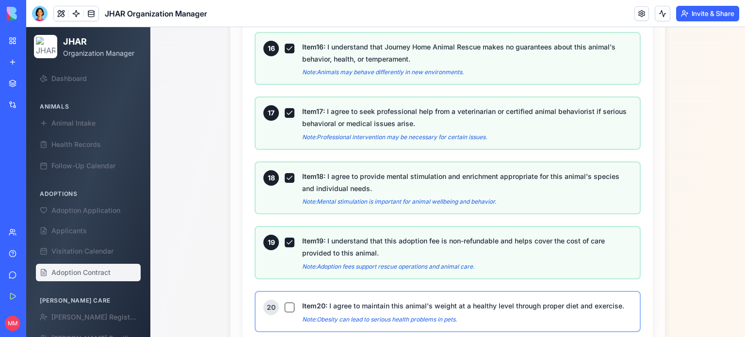
click at [285, 303] on button "Item 20 : I agree to maintain this animal's weight at a healthy level through p…" at bounding box center [290, 308] width 10 height 10
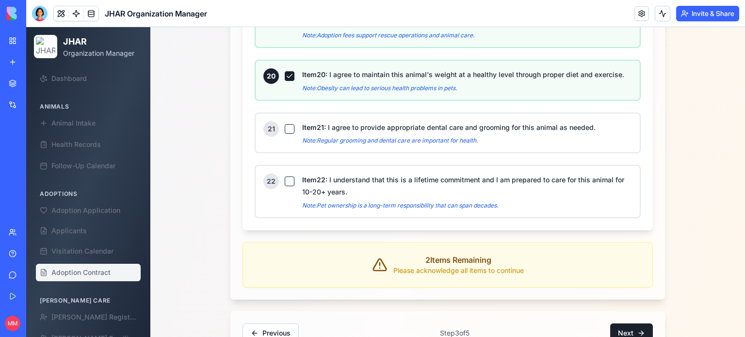
scroll to position [1821, 0]
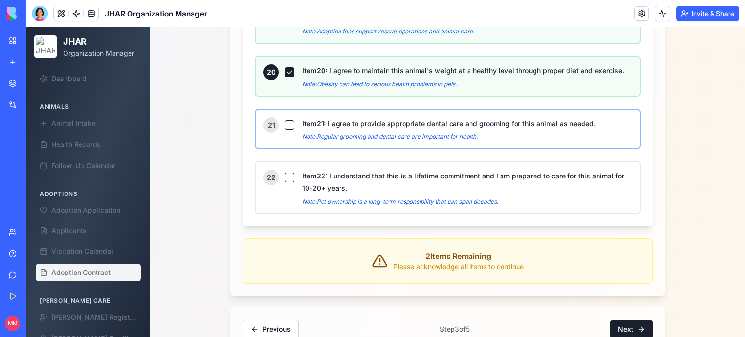
click at [285, 120] on button "Item 21 : I agree to provide appropriate dental care and grooming for this anim…" at bounding box center [290, 125] width 10 height 10
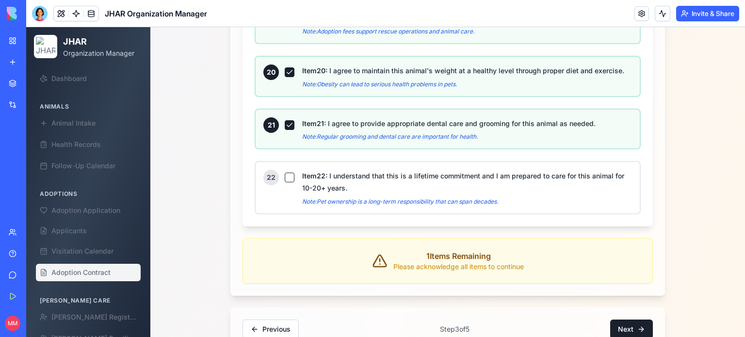
click at [285, 120] on button "Item 21 : I agree to provide appropriate dental care and grooming for this anim…" at bounding box center [290, 125] width 10 height 10
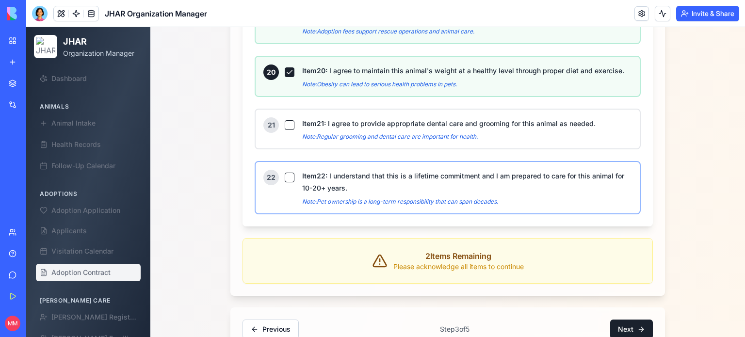
drag, startPoint x: 286, startPoint y: 105, endPoint x: 284, endPoint y: 163, distance: 58.2
click at [285, 173] on button "Item 22 : I understand that this is a lifetime commitment and I am prepared to …" at bounding box center [290, 178] width 10 height 10
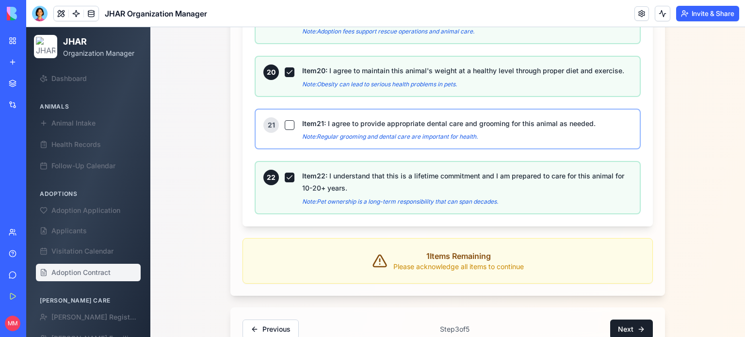
click at [286, 120] on button "Item 21 : I agree to provide appropriate dental care and grooming for this anim…" at bounding box center [290, 125] width 10 height 10
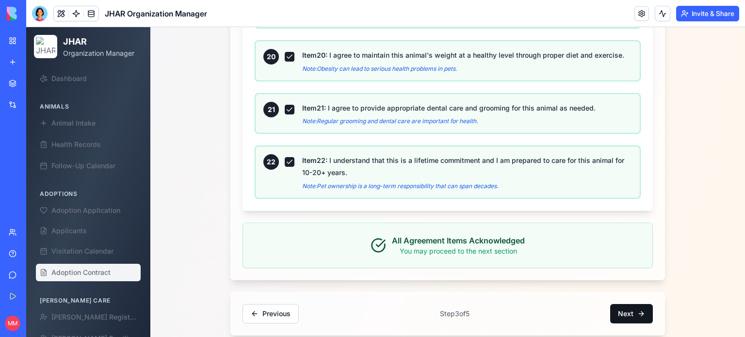
click at [624, 304] on button "Next" at bounding box center [631, 313] width 43 height 19
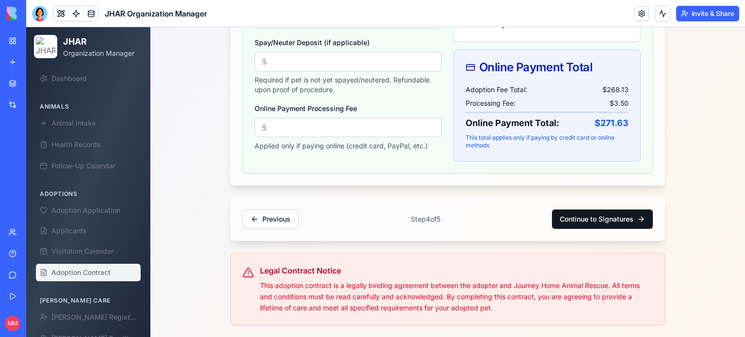
scroll to position [488, 0]
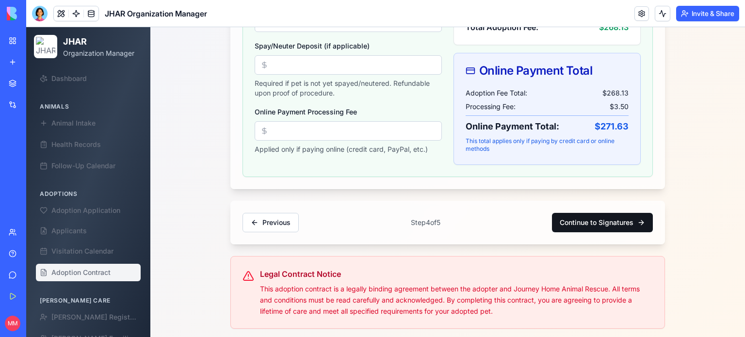
click at [594, 219] on button "Continue to Signatures" at bounding box center [602, 222] width 101 height 19
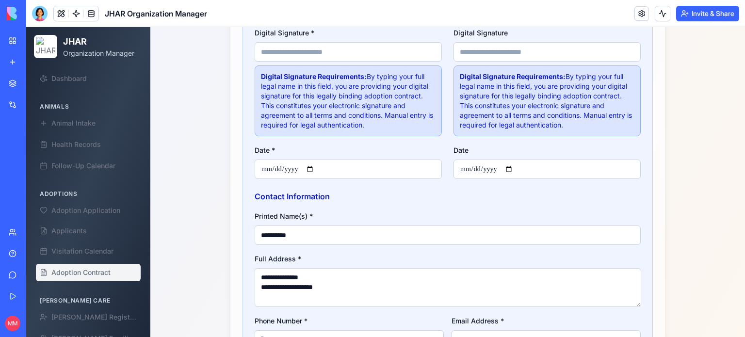
scroll to position [329, 0]
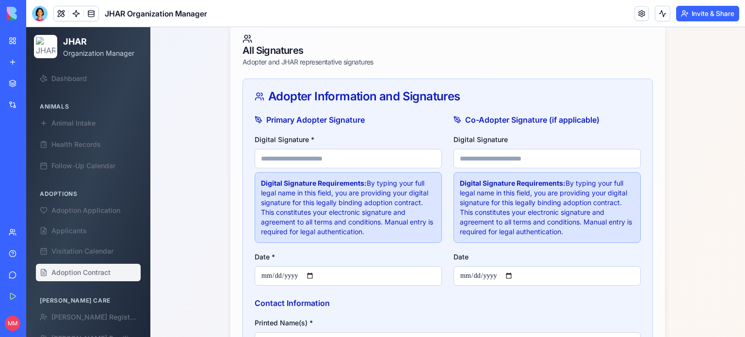
click at [330, 153] on input "Digital Signature *" at bounding box center [348, 158] width 187 height 19
type input "**********"
click at [312, 273] on input "Date *" at bounding box center [348, 275] width 187 height 19
type input "**********"
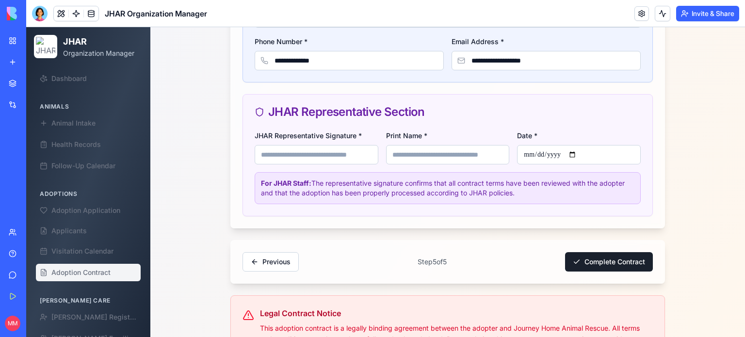
scroll to position [716, 0]
click at [333, 155] on input "JHAR Representative Signature *" at bounding box center [317, 153] width 124 height 19
type input "**********"
click at [413, 153] on input "Print Name *" at bounding box center [448, 153] width 124 height 19
type input "**********"
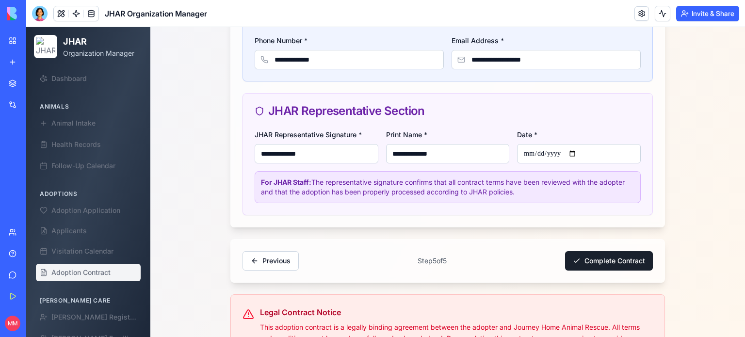
click at [575, 152] on input "Date *" at bounding box center [579, 153] width 124 height 19
type input "**********"
click at [594, 265] on button "Complete Contract" at bounding box center [609, 260] width 88 height 19
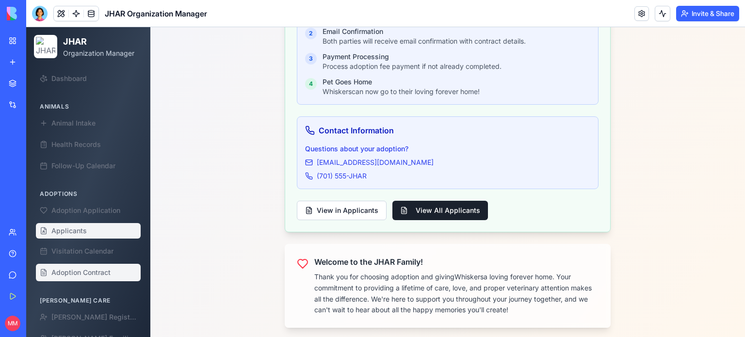
click at [78, 234] on span "Applicants" at bounding box center [68, 231] width 35 height 10
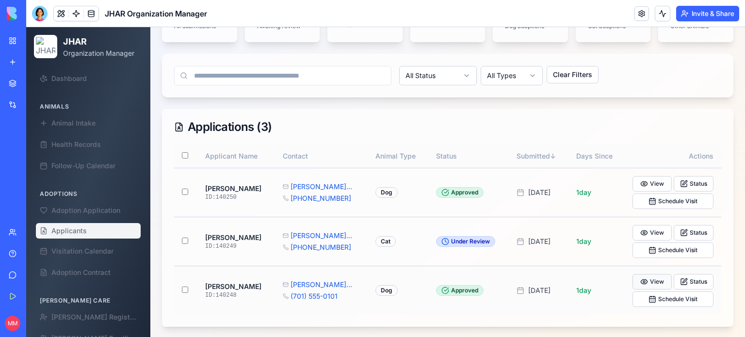
click at [654, 278] on button "View" at bounding box center [652, 282] width 40 height 16
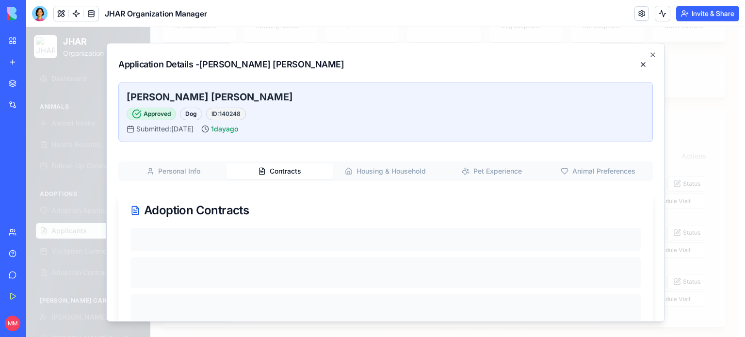
click at [284, 171] on button "Contracts" at bounding box center [279, 171] width 106 height 16
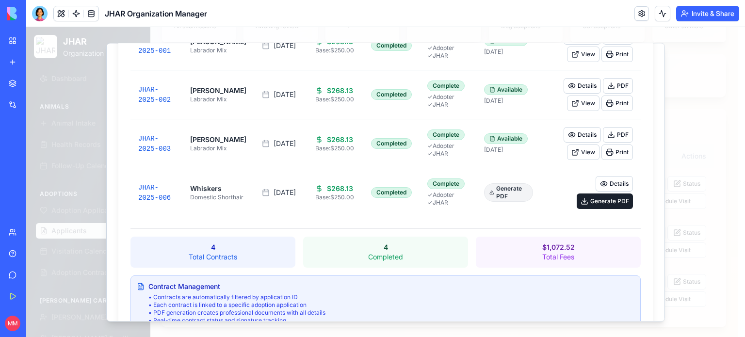
scroll to position [230, 0]
click at [612, 185] on button "Details" at bounding box center [613, 184] width 37 height 16
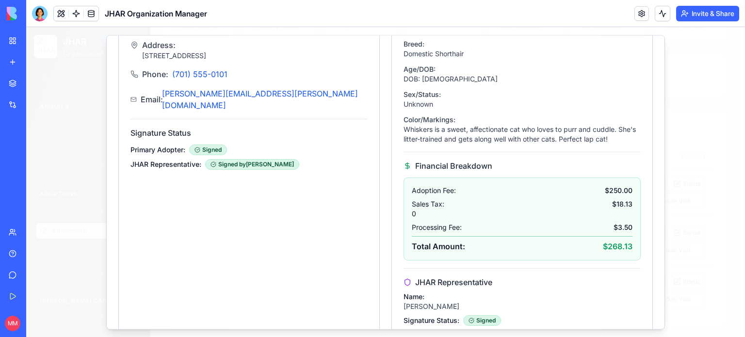
scroll to position [0, 0]
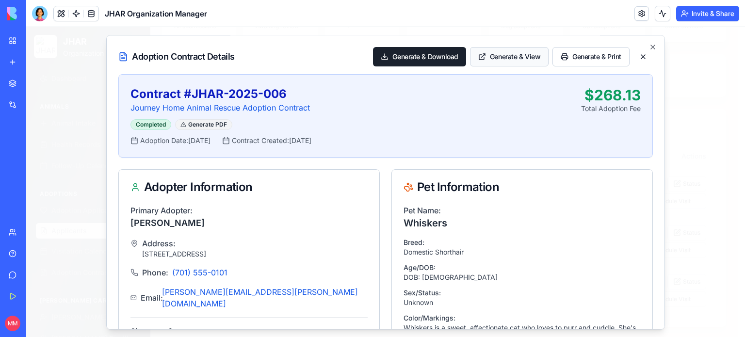
click at [508, 61] on button "Generate & View" at bounding box center [509, 56] width 79 height 19
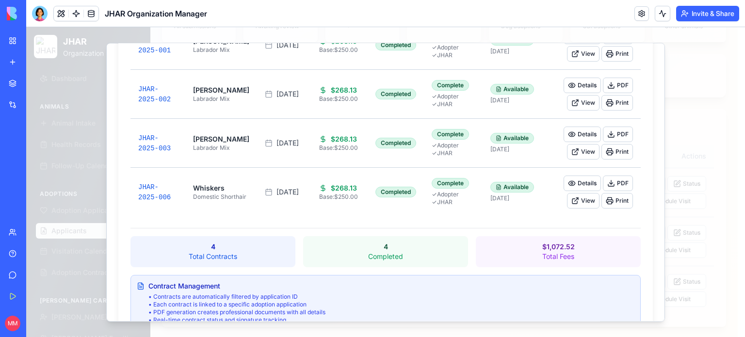
click at [92, 13] on span at bounding box center [91, 13] width 27 height 27
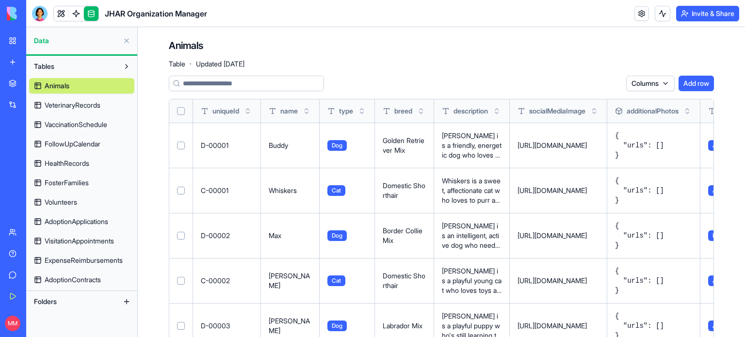
click at [79, 282] on span "AdoptionContracts" at bounding box center [73, 280] width 56 height 10
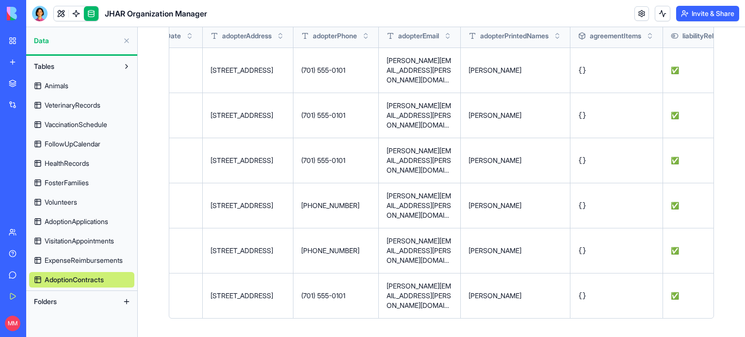
scroll to position [0, 2025]
click at [37, 16] on div at bounding box center [40, 14] width 16 height 16
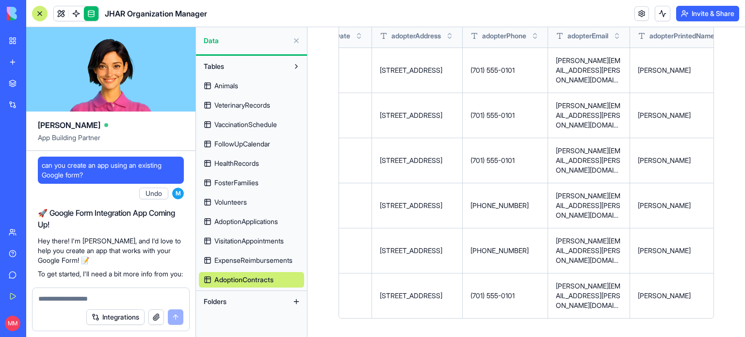
scroll to position [152683, 0]
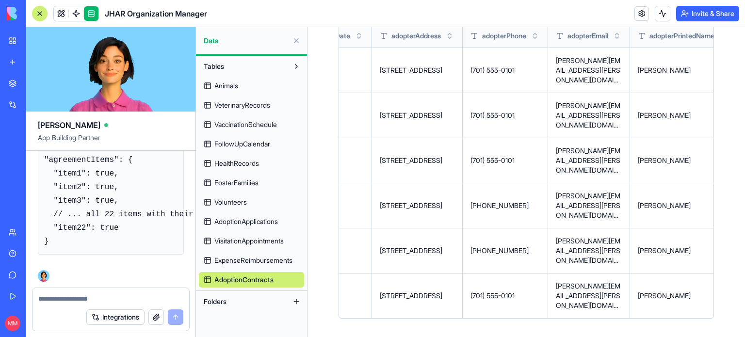
click at [59, 300] on textarea at bounding box center [110, 299] width 145 height 10
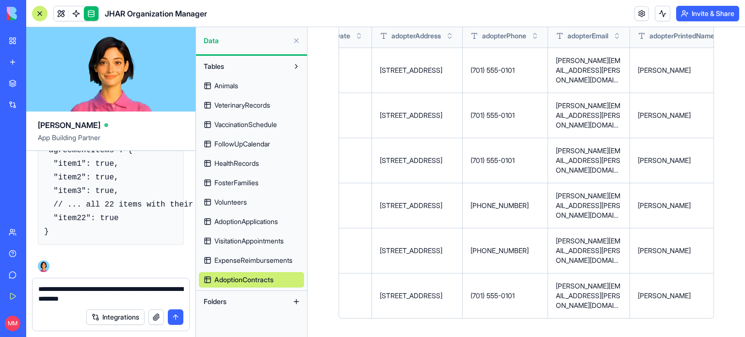
type textarea "**********"
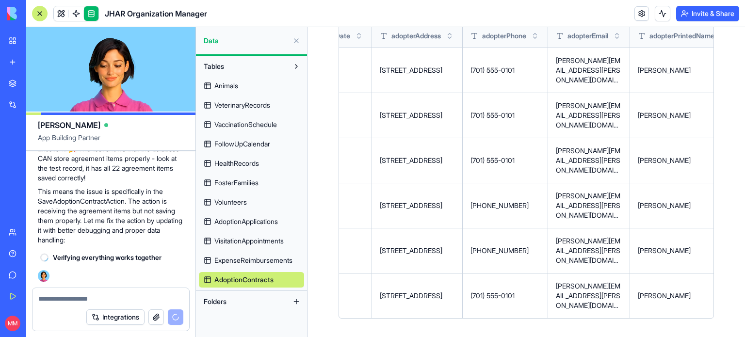
scroll to position [153250, 0]
click at [70, 297] on textarea at bounding box center [110, 299] width 145 height 10
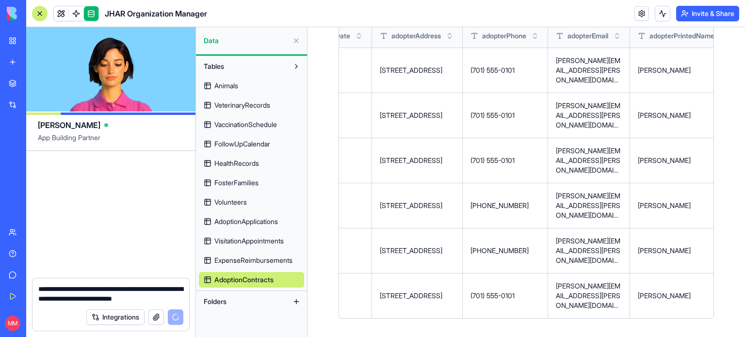
scroll to position [153952, 0]
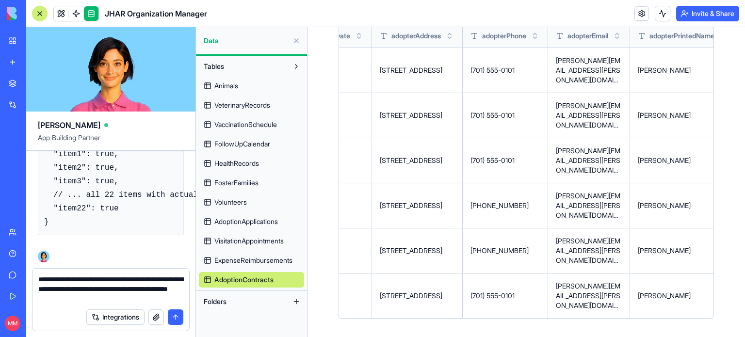
type textarea "**********"
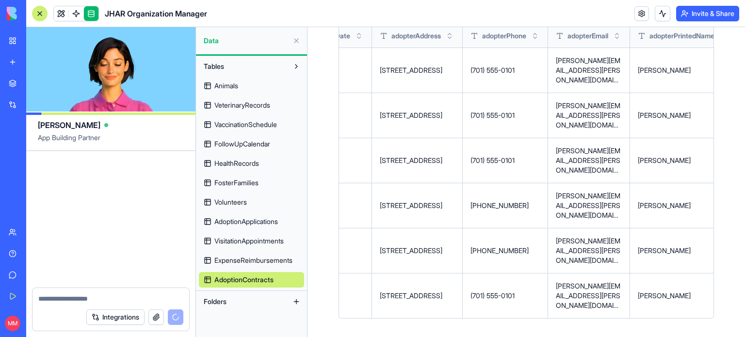
scroll to position [154780, 0]
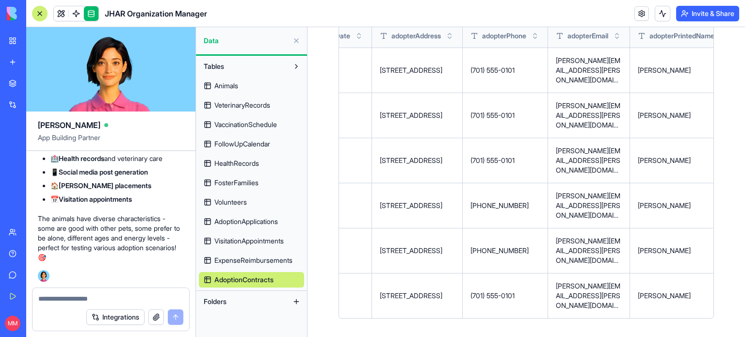
click at [47, 9] on div at bounding box center [40, 14] width 16 height 16
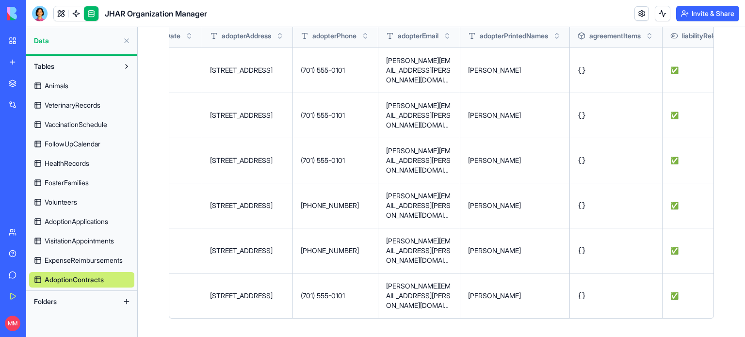
click at [36, 168] on div "JHAR Organization Manager" at bounding box center [22, 173] width 27 height 10
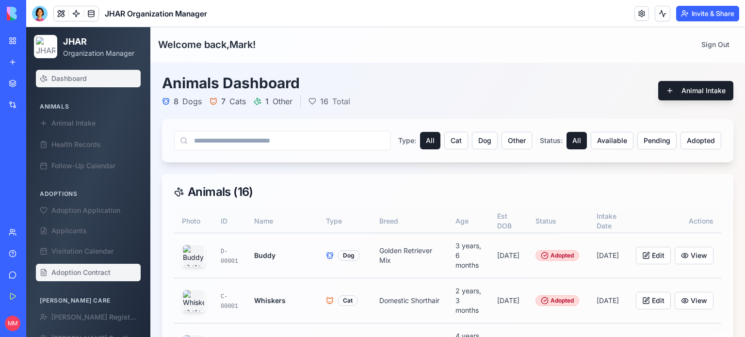
click at [90, 272] on span "Adoption Contract" at bounding box center [80, 273] width 59 height 10
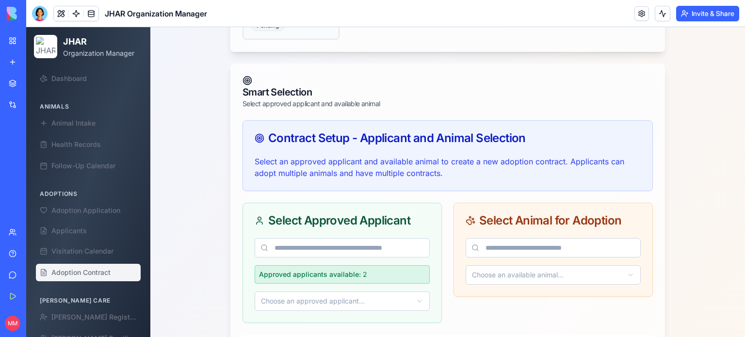
scroll to position [322, 0]
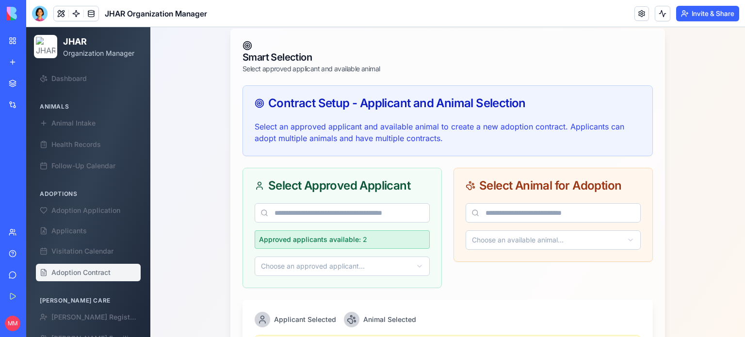
click at [407, 264] on html "JHAR Organization Manager Dashboard Animals Animal Intake Health Records Follow…" at bounding box center [385, 149] width 719 height 889
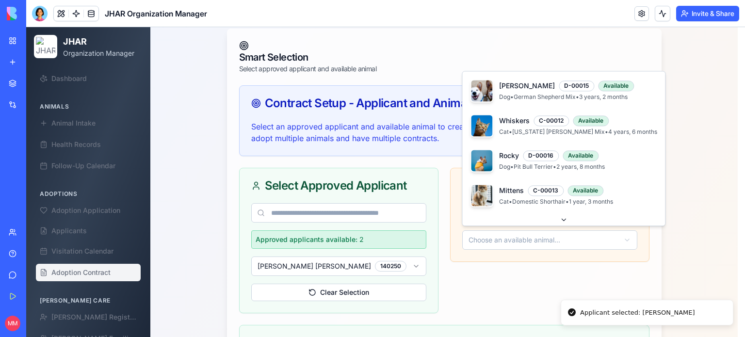
click at [513, 237] on html "JHAR Organization Manager Dashboard Animals Animal Intake Health Records Follow…" at bounding box center [385, 224] width 719 height 1039
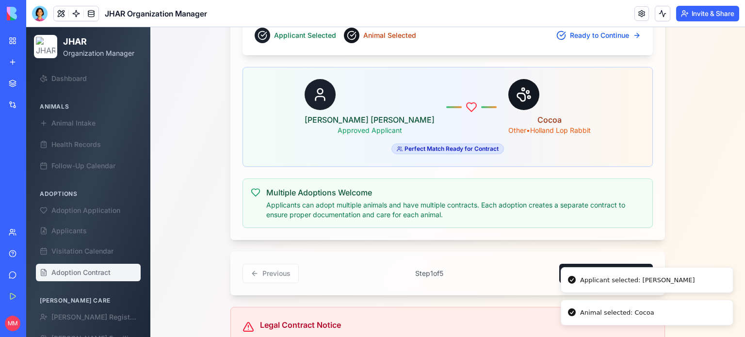
scroll to position [923, 0]
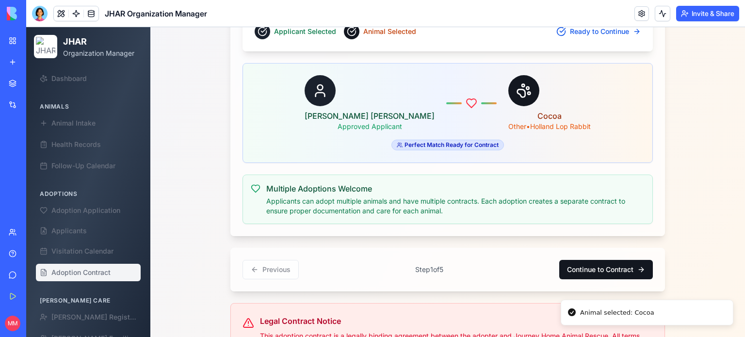
click at [601, 260] on button "Continue to Contract" at bounding box center [606, 269] width 94 height 19
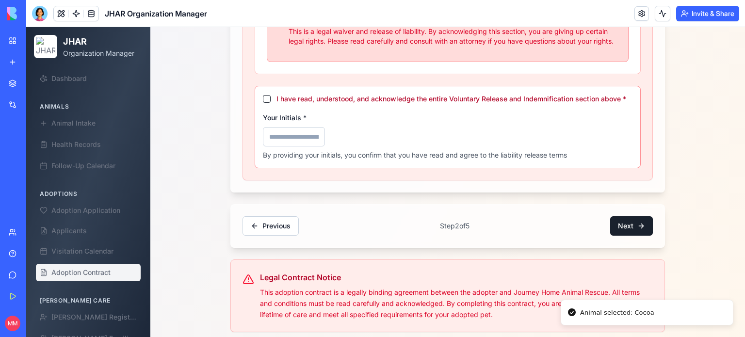
scroll to position [716, 0]
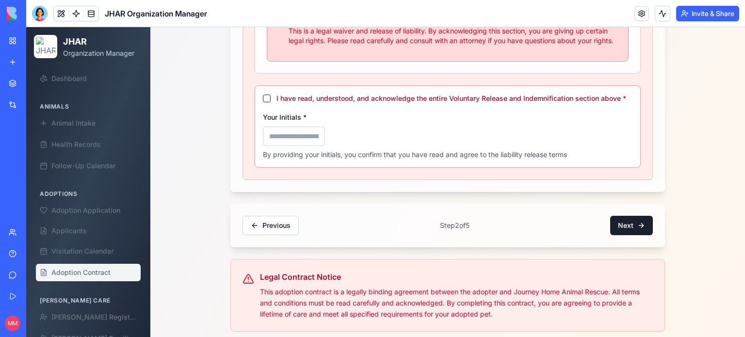
click at [263, 95] on button "I have read, understood, and acknowledge the entire Voluntary Release and Indem…" at bounding box center [267, 99] width 8 height 8
click at [286, 136] on input "Your Initials *" at bounding box center [294, 136] width 62 height 19
type input "***"
click at [628, 220] on button "Next" at bounding box center [631, 225] width 43 height 19
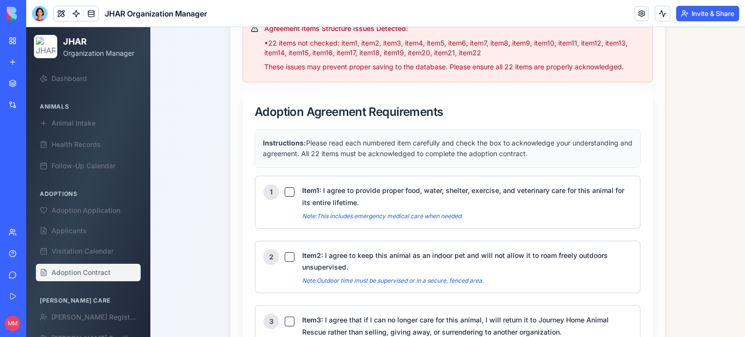
scroll to position [784, 0]
click at [287, 189] on button "Item 1 : I agree to provide proper food, water, shelter, exercise, and veterina…" at bounding box center [290, 192] width 10 height 10
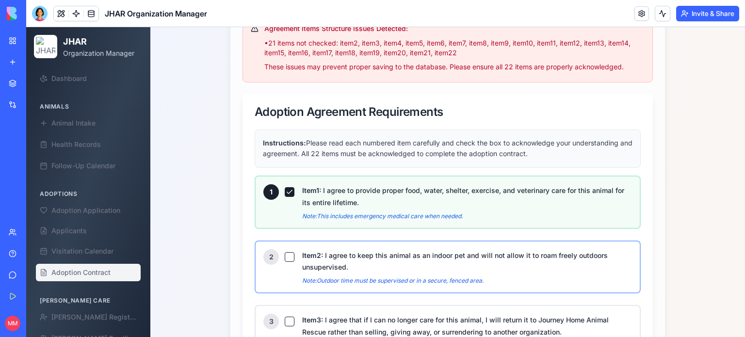
click at [286, 252] on button "Item 2 : I agree to keep this animal as an indoor pet and will not allow it to …" at bounding box center [290, 257] width 10 height 10
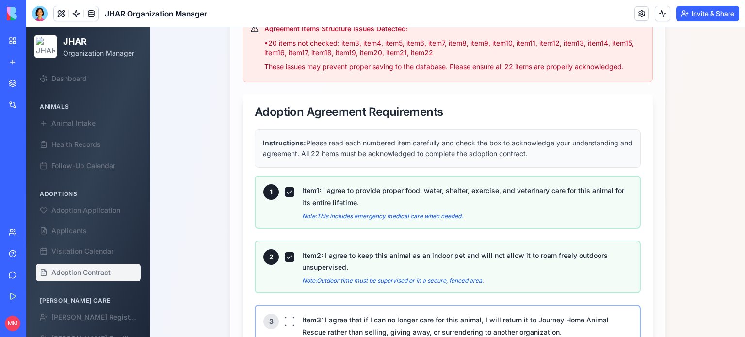
click at [285, 317] on button "Item 3 : I agree that if I can no longer care for this animal, I will return it…" at bounding box center [290, 322] width 10 height 10
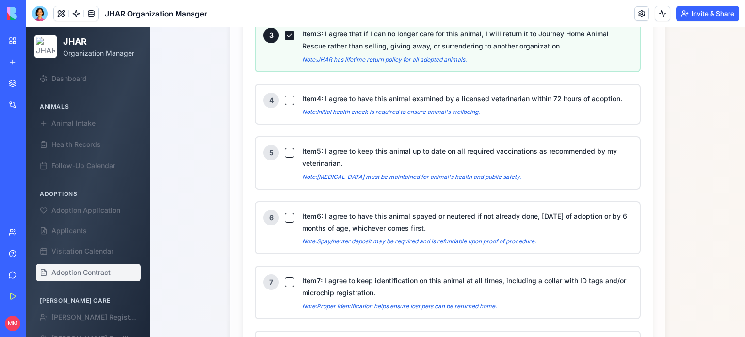
scroll to position [1071, 0]
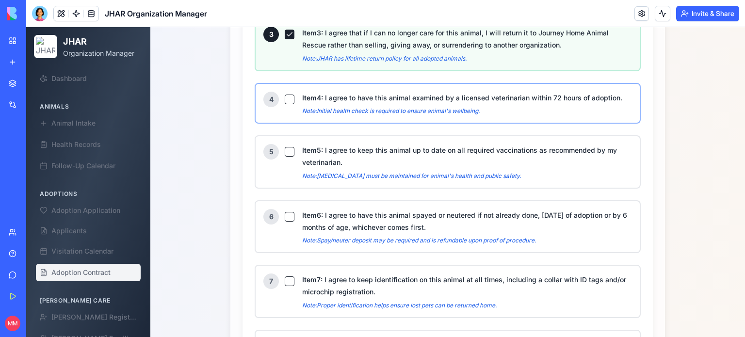
click at [285, 95] on button "Item 4 : I agree to have this animal examined by a licensed veterinarian within…" at bounding box center [290, 100] width 10 height 10
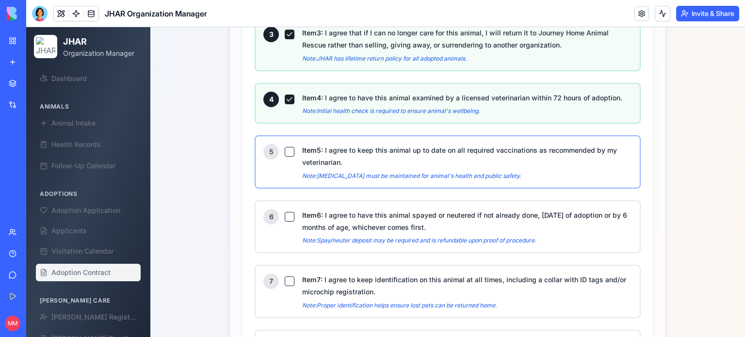
drag, startPoint x: 288, startPoint y: 148, endPoint x: 284, endPoint y: 143, distance: 6.2
click at [285, 147] on button "Item 5 : I agree to keep this animal up to date on all required vaccinations as…" at bounding box center [290, 152] width 10 height 10
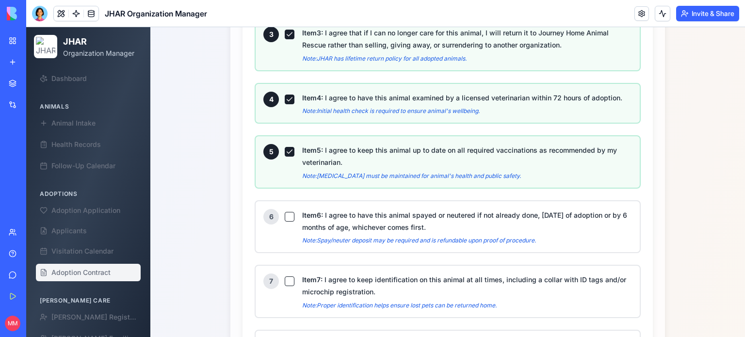
click at [285, 147] on button "Item 5 : I agree to keep this animal up to date on all required vaccinations as…" at bounding box center [290, 152] width 10 height 10
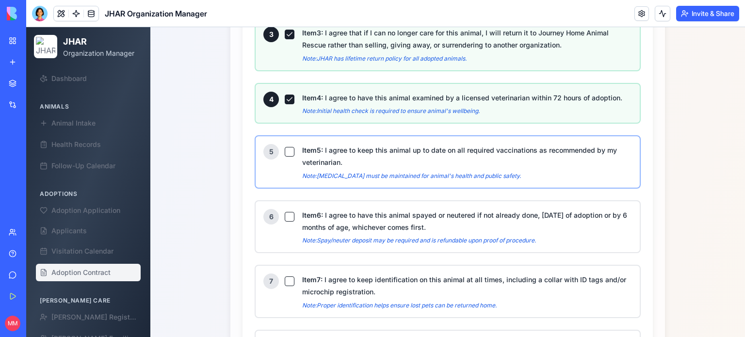
click at [285, 147] on button "Item 5 : I agree to keep this animal up to date on all required vaccinations as…" at bounding box center [290, 152] width 10 height 10
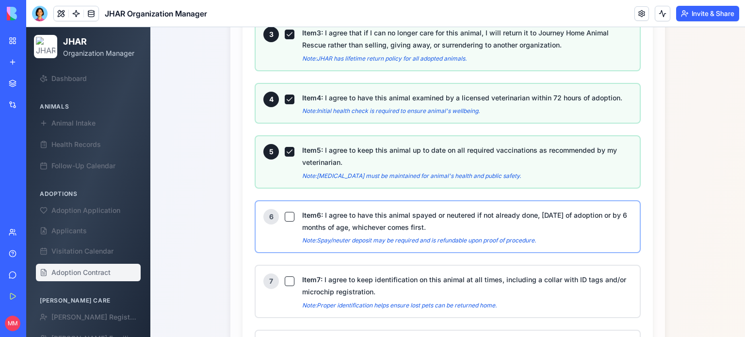
click at [287, 212] on button "Item 6 : I agree to have this animal spayed or neutered if not already done, [D…" at bounding box center [290, 217] width 10 height 10
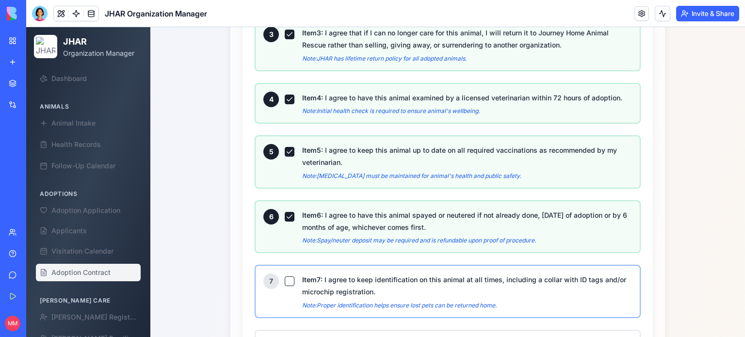
click at [286, 276] on button "Item 7 : I agree to keep identification on this animal at all times, including …" at bounding box center [290, 281] width 10 height 10
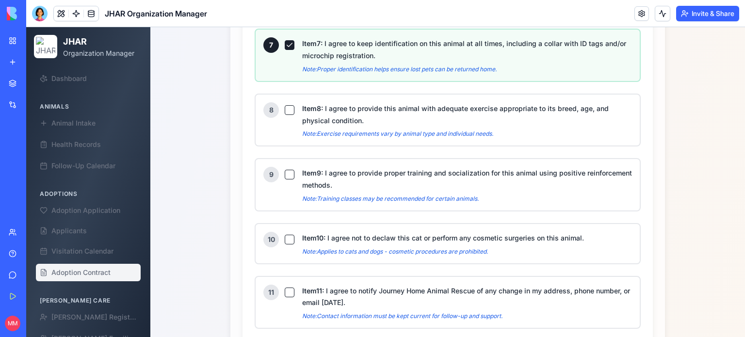
scroll to position [1315, 0]
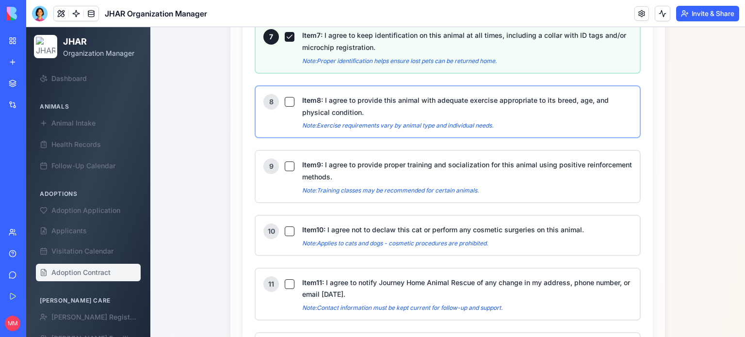
click at [285, 97] on button "Item 8 : I agree to provide this animal with adequate exercise appropriate to i…" at bounding box center [290, 102] width 10 height 10
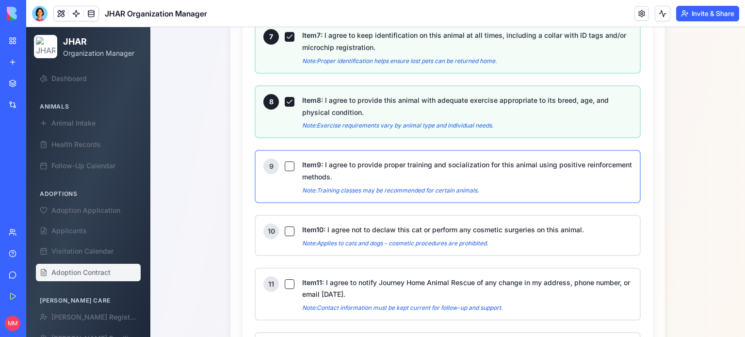
click at [285, 161] on button "Item 9 : I agree to provide proper training and socialization for this animal u…" at bounding box center [290, 166] width 10 height 10
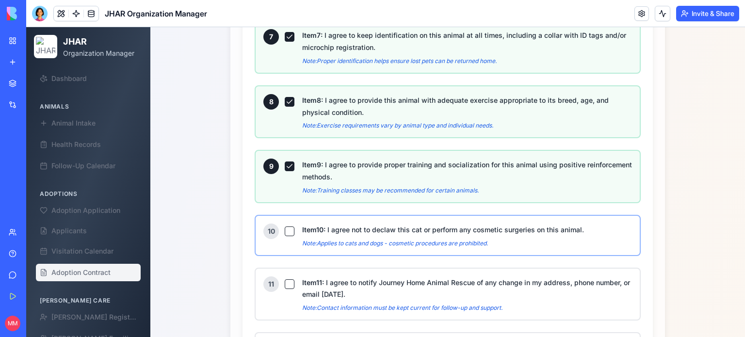
click at [285, 226] on button "Item 10 : I agree not to declaw this cat or perform any cosmetic surgeries on t…" at bounding box center [290, 231] width 10 height 10
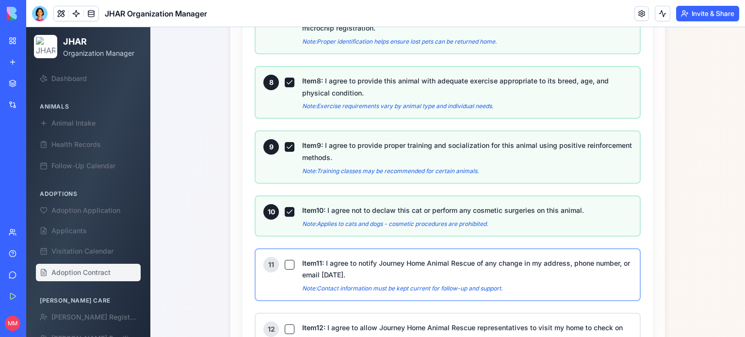
click at [286, 260] on button "Item 11 : I agree to notify Journey Home Animal Rescue of any change in my addr…" at bounding box center [290, 265] width 10 height 10
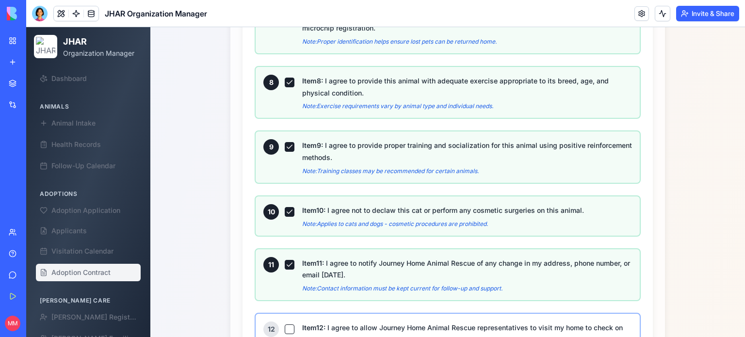
click at [287, 324] on button "Item 12 : I agree to allow Journey Home Animal Rescue representatives to visit …" at bounding box center [290, 329] width 10 height 10
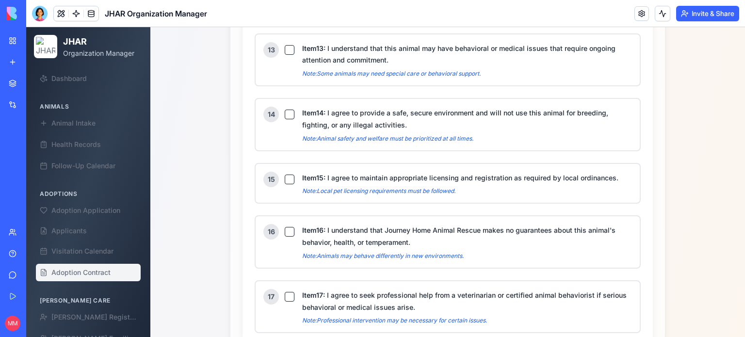
scroll to position [1662, 0]
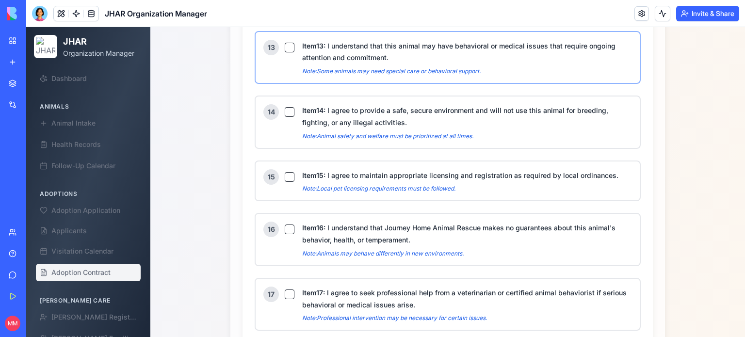
click at [286, 43] on button "Item 13 : I understand that this animal may have behavioral or medical issues t…" at bounding box center [290, 48] width 10 height 10
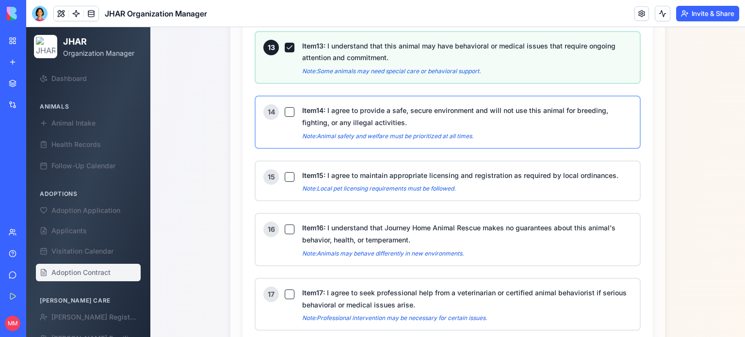
click at [285, 107] on button "Item 14 : I agree to provide a safe, secure environment and will not use this a…" at bounding box center [290, 112] width 10 height 10
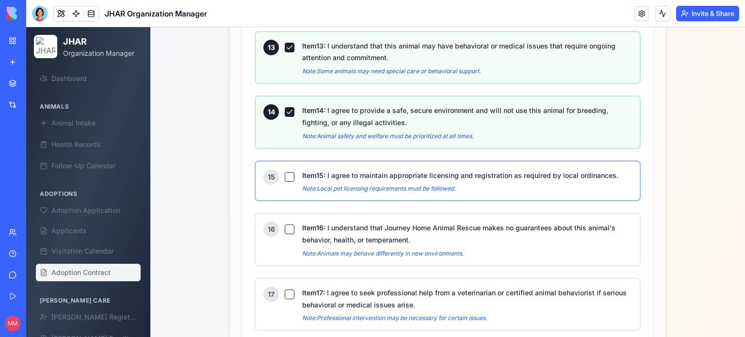
click at [285, 172] on button "Item 15 : I agree to maintain appropriate licensing and registration as require…" at bounding box center [290, 177] width 10 height 10
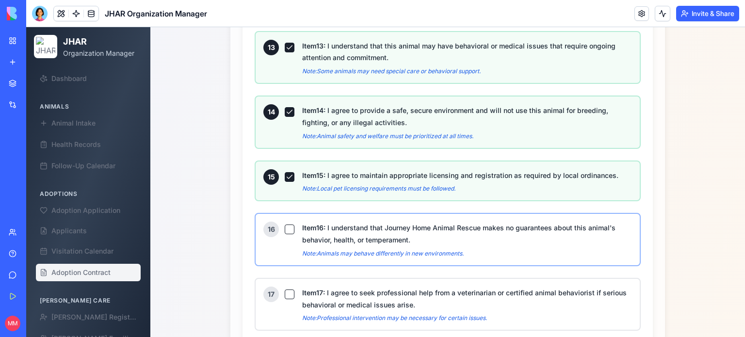
click at [285, 225] on button "Item 16 : I understand that Journey Home Animal Rescue makes no guarantees abou…" at bounding box center [290, 230] width 10 height 10
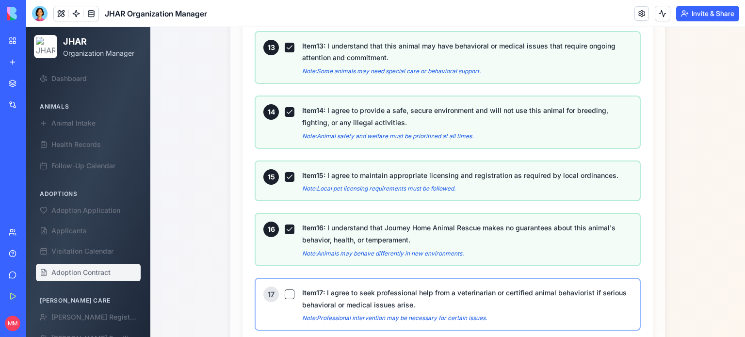
click at [285, 289] on button "Item 17 : I agree to seek professional help from a veterinarian or certified an…" at bounding box center [290, 294] width 10 height 10
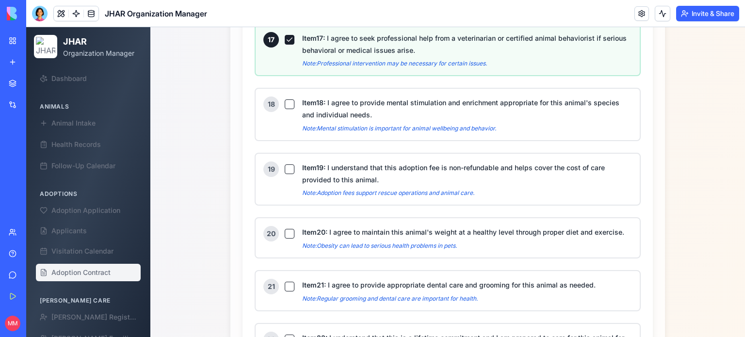
scroll to position [1922, 0]
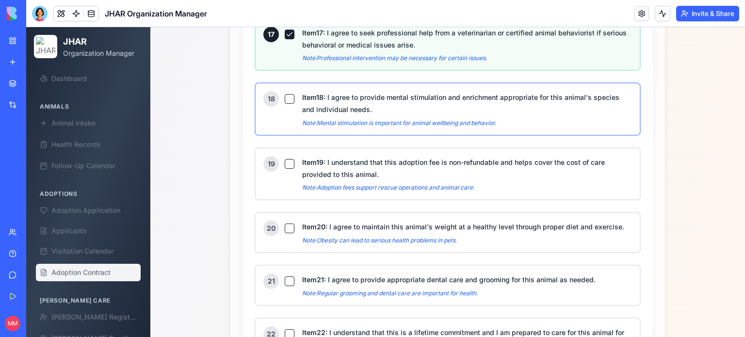
click at [286, 94] on button "Item 18 : I agree to provide mental stimulation and enrichment appropriate for …" at bounding box center [290, 99] width 10 height 10
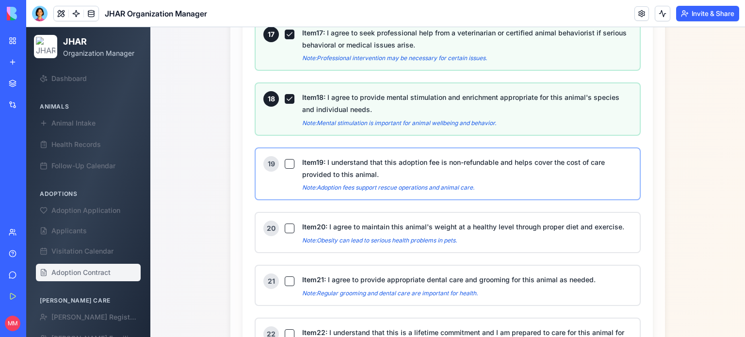
click at [285, 159] on button "Item 19 : I understand that this adoption fee is non-refundable and helps cover…" at bounding box center [290, 164] width 10 height 10
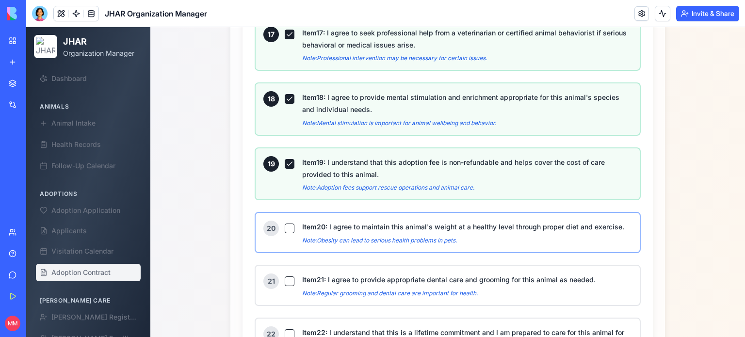
click at [285, 224] on button "Item 20 : I agree to maintain this animal's weight at a healthy level through p…" at bounding box center [290, 229] width 10 height 10
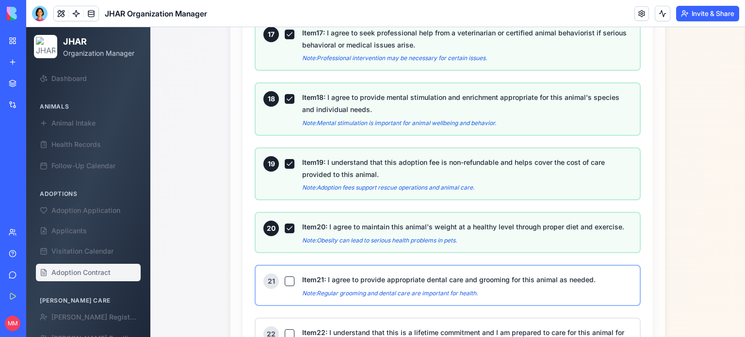
click at [286, 276] on button "Item 21 : I agree to provide appropriate dental care and grooming for this anim…" at bounding box center [290, 281] width 10 height 10
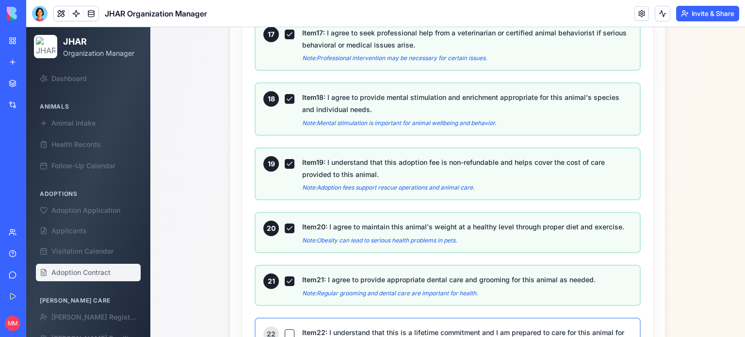
click at [285, 329] on button "Item 22 : I understand that this is a lifetime commitment and I am prepared to …" at bounding box center [290, 334] width 10 height 10
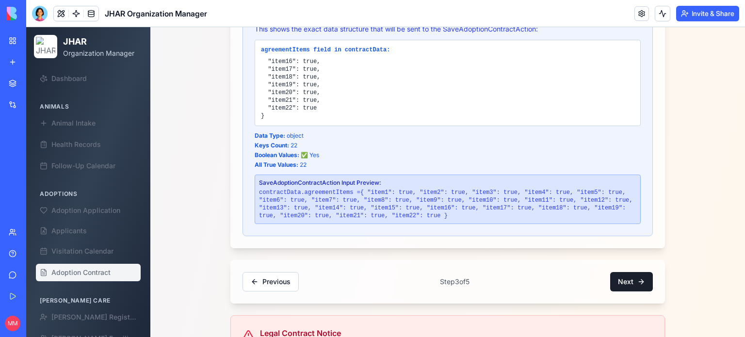
scroll to position [2361, 0]
click at [620, 271] on button "Next" at bounding box center [631, 280] width 43 height 19
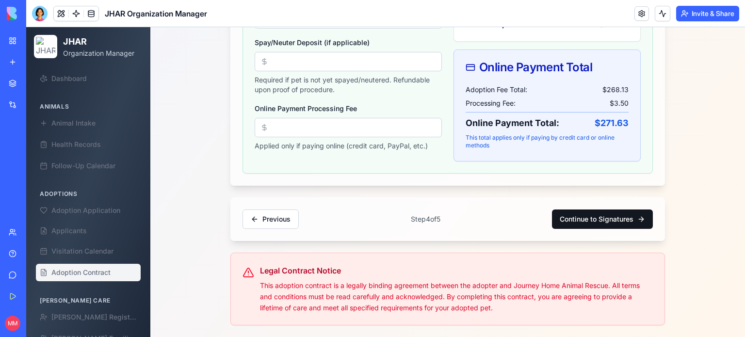
scroll to position [488, 0]
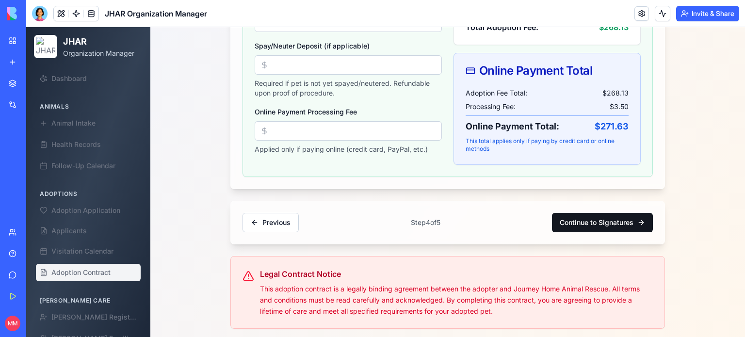
click at [589, 221] on button "Continue to Signatures" at bounding box center [602, 222] width 101 height 19
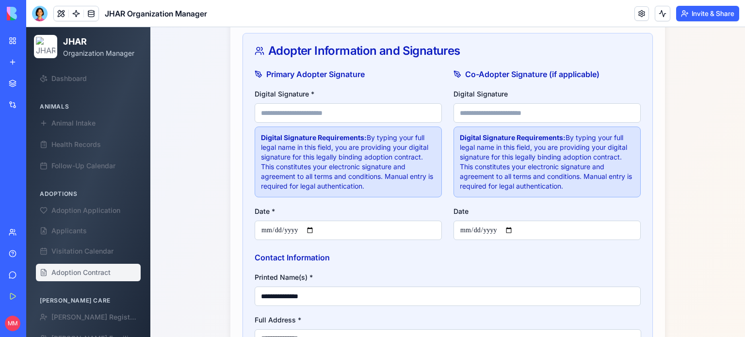
scroll to position [372, 0]
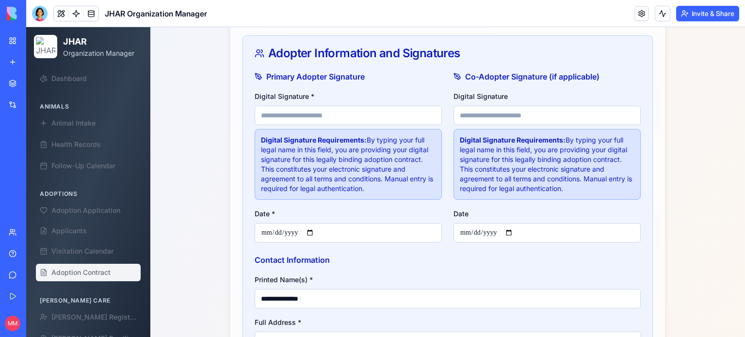
click at [370, 118] on input "Digital Signature *" at bounding box center [348, 115] width 187 height 19
type input "**********"
click at [313, 231] on input "Date *" at bounding box center [348, 232] width 187 height 19
type input "**********"
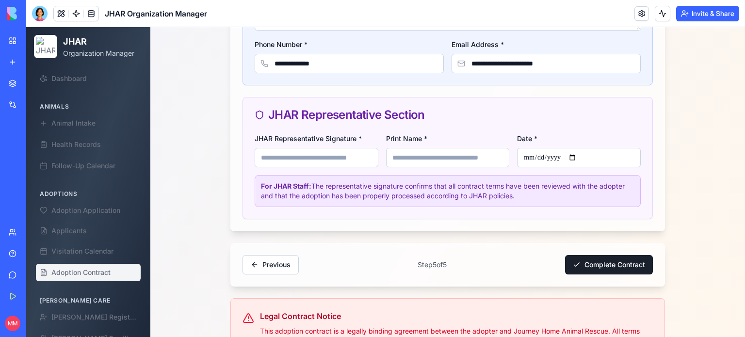
scroll to position [718, 0]
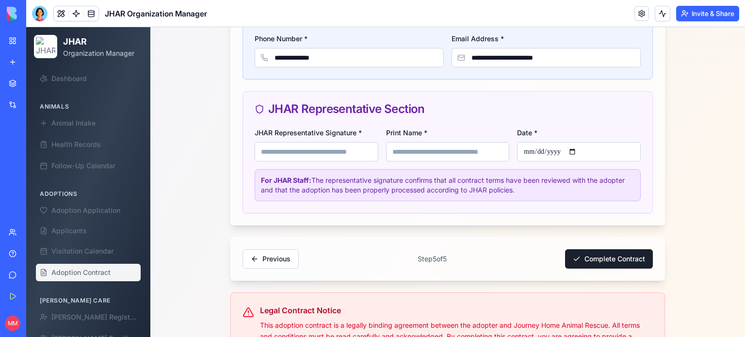
click at [346, 150] on input "JHAR Representative Signature *" at bounding box center [317, 151] width 124 height 19
type input "**********"
click at [418, 149] on input "Print Name *" at bounding box center [448, 151] width 124 height 19
type input "**********"
click at [575, 148] on input "Date *" at bounding box center [579, 151] width 124 height 19
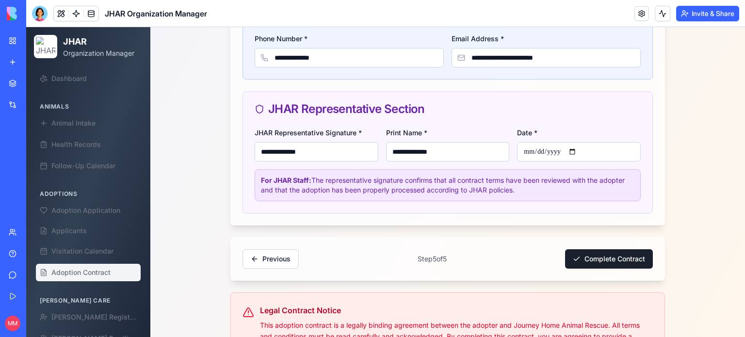
type input "**********"
click at [607, 255] on button "Complete Contract" at bounding box center [609, 258] width 88 height 19
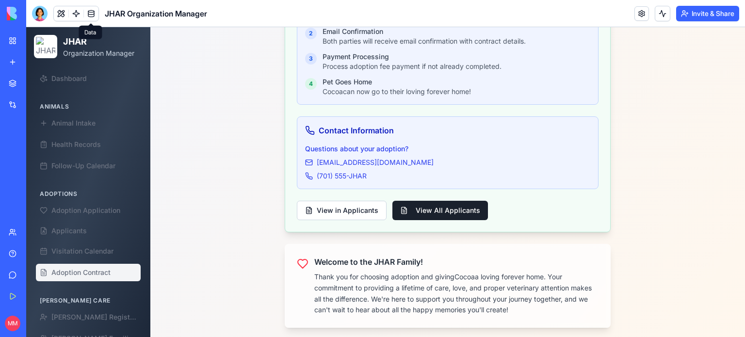
click at [94, 14] on link at bounding box center [91, 13] width 15 height 15
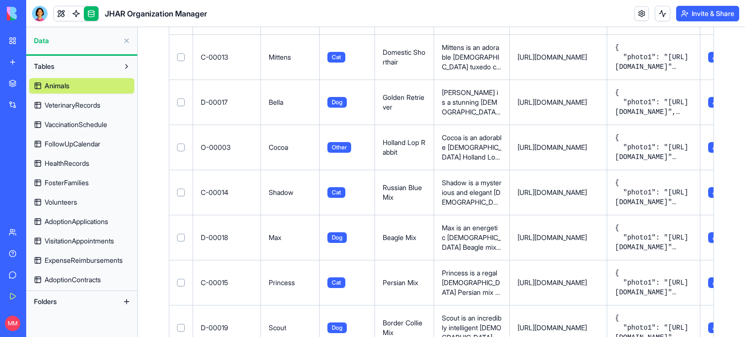
scroll to position [525, 0]
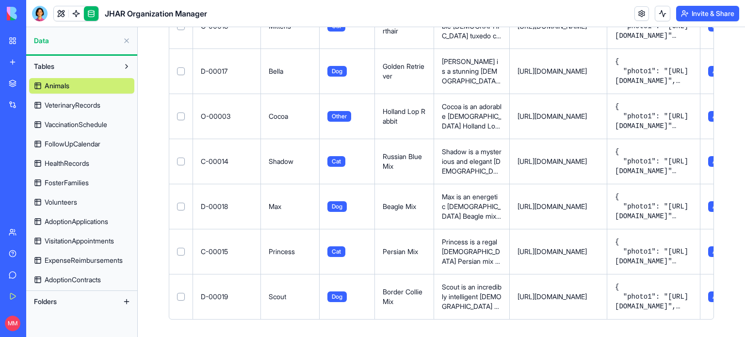
click at [88, 284] on span "AdoptionContracts" at bounding box center [73, 280] width 56 height 10
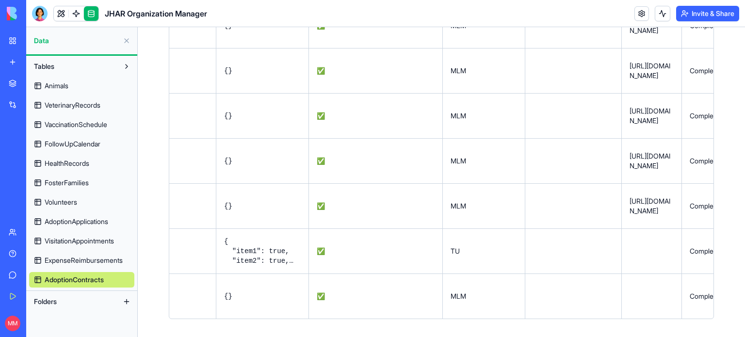
scroll to position [0, 2375]
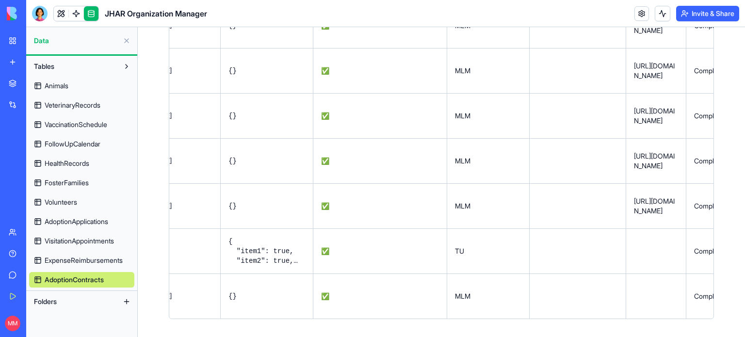
click at [305, 261] on pre "{ "item1": true, "item2": true, "item3": true, "item4": true, "item5": true, "i…" at bounding box center [266, 251] width 77 height 29
click at [0, 0] on button at bounding box center [0, 0] width 0 height 0
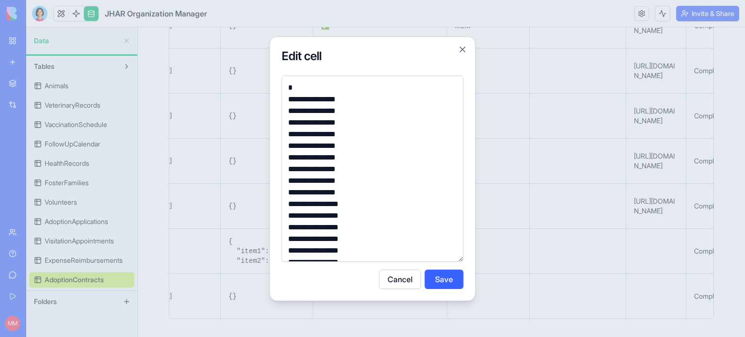
click at [402, 281] on button "Cancel" at bounding box center [400, 279] width 42 height 19
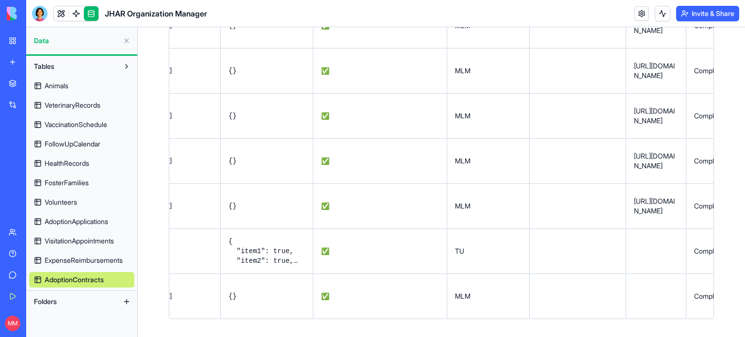
click at [295, 300] on td "{}" at bounding box center [267, 295] width 93 height 45
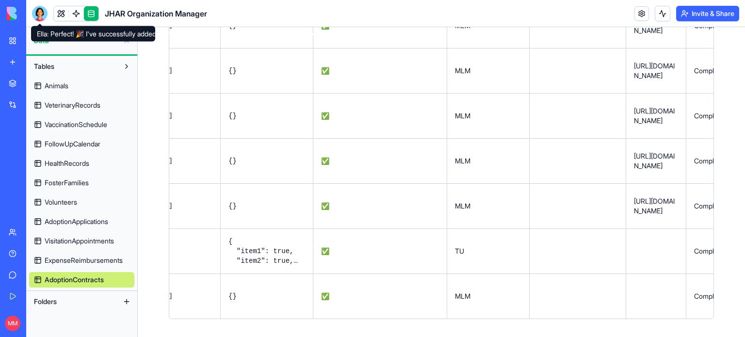
click at [43, 19] on div at bounding box center [40, 14] width 16 height 16
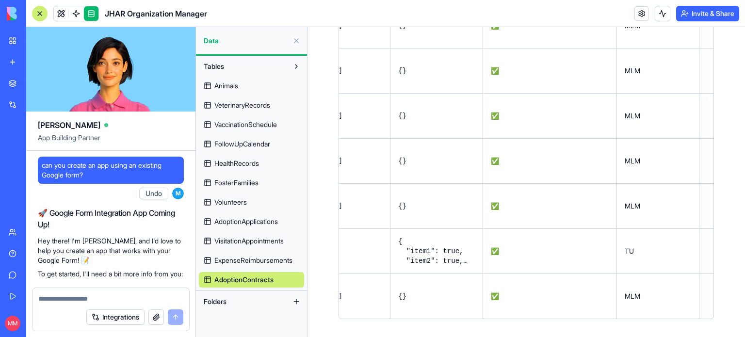
scroll to position [154780, 0]
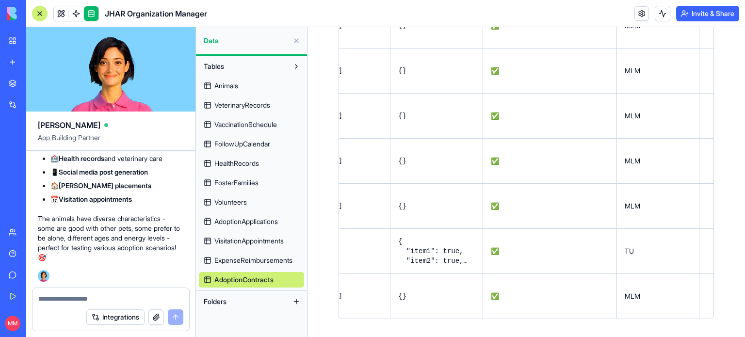
click at [72, 299] on textarea at bounding box center [110, 299] width 145 height 10
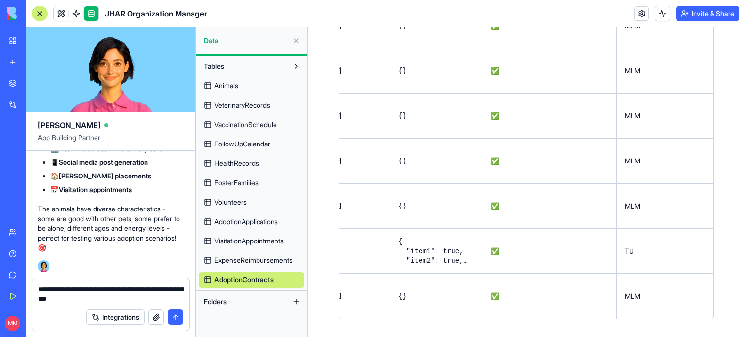
type textarea "**********"
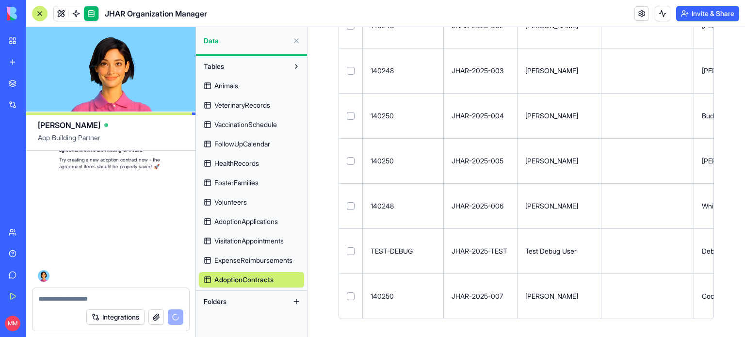
scroll to position [155800, 0]
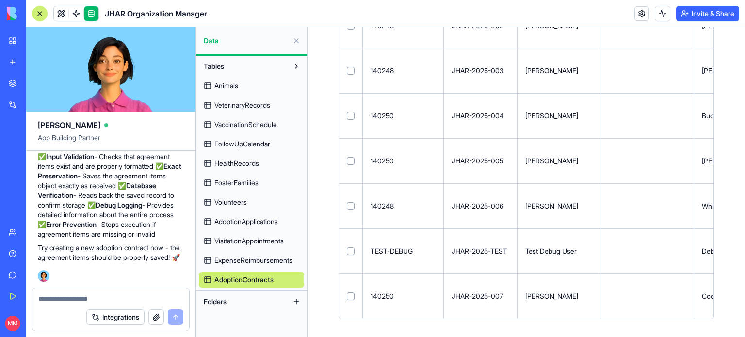
click at [42, 178] on link "JHAR Organization Manager" at bounding box center [22, 172] width 39 height 19
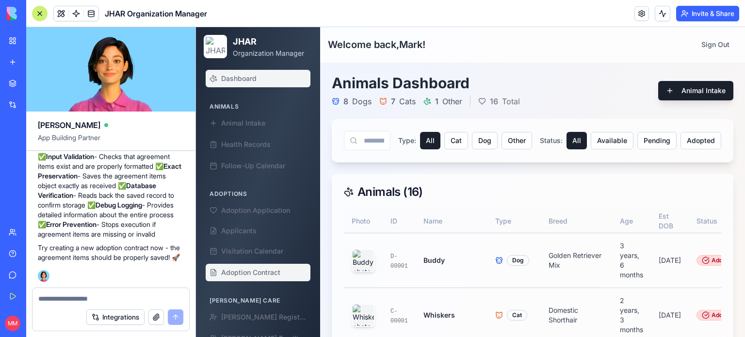
click at [263, 268] on span "Adoption Contract" at bounding box center [250, 273] width 59 height 10
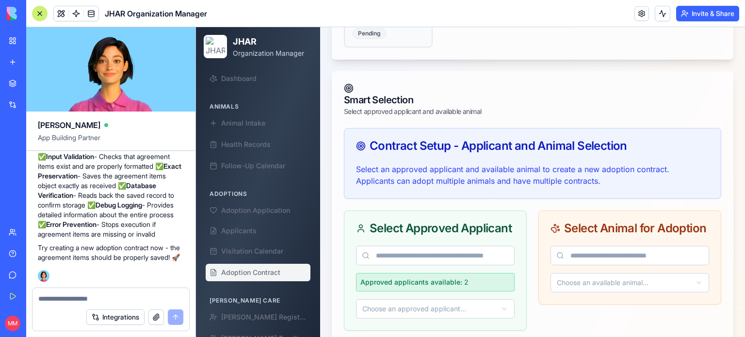
scroll to position [359, 0]
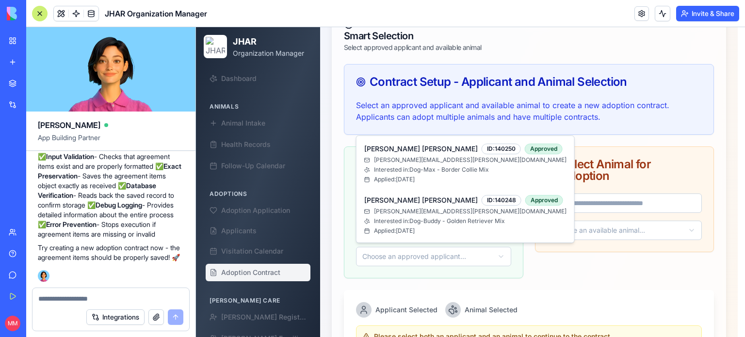
click at [505, 259] on html "JHAR Organization Manager Dashboard Animals Animal Intake Health Records Follow…" at bounding box center [470, 126] width 549 height 916
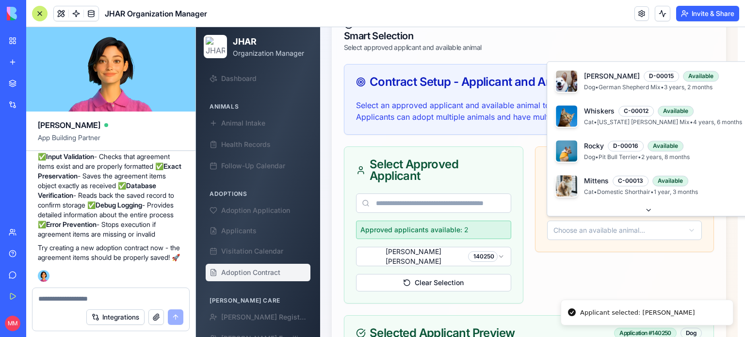
click at [586, 230] on html "JHAR Organization Manager Dashboard Animals Animal Intake Health Records Follow…" at bounding box center [470, 201] width 549 height 1066
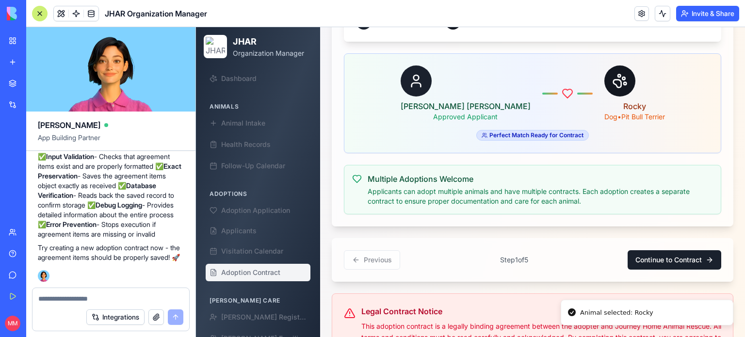
scroll to position [996, 0]
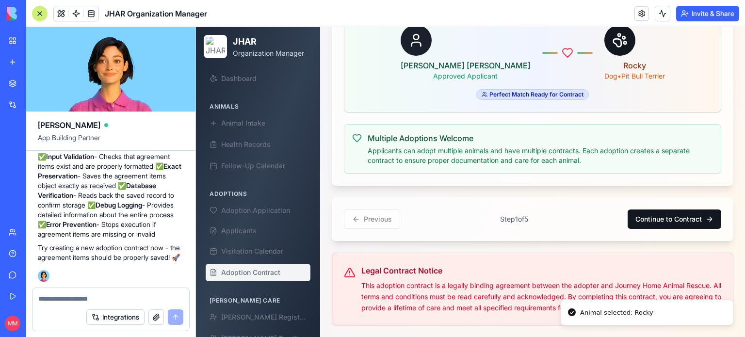
click at [670, 216] on button "Continue to Contract" at bounding box center [674, 218] width 94 height 19
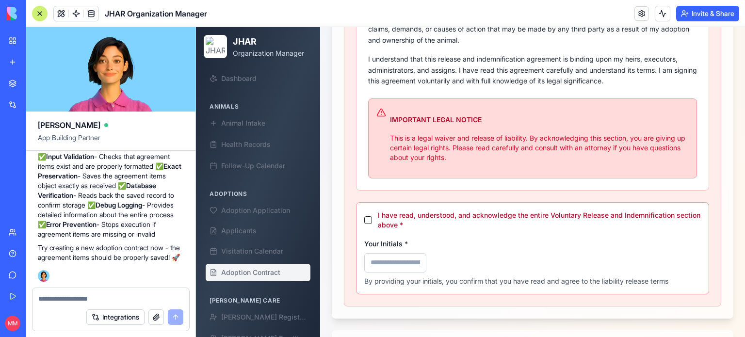
scroll to position [630, 0]
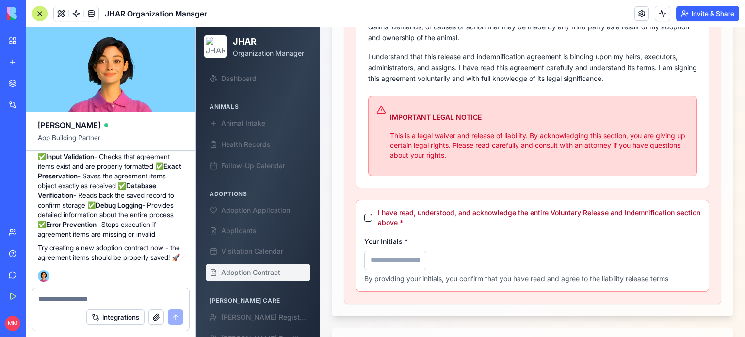
click at [365, 221] on button "I have read, understood, and acknowledge the entire Voluntary Release and Indem…" at bounding box center [368, 218] width 8 height 8
click at [385, 267] on input "Your Initials *" at bounding box center [395, 260] width 62 height 19
type input "***"
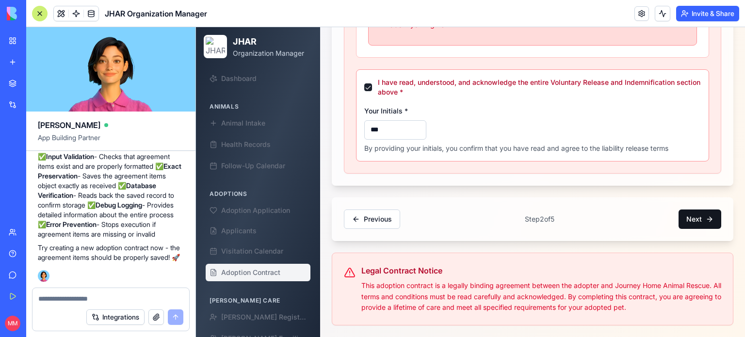
click at [687, 219] on button "Next" at bounding box center [699, 218] width 43 height 19
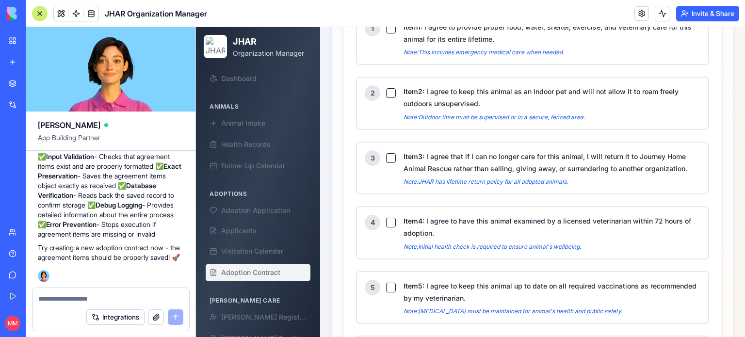
scroll to position [964, 0]
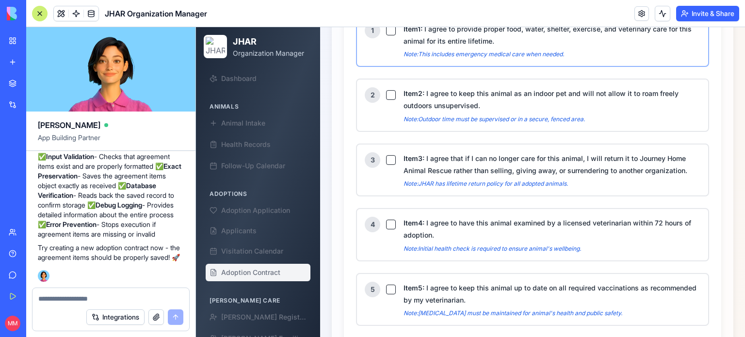
click at [391, 34] on button "Item 1 : I agree to provide proper food, water, shelter, exercise, and veterina…" at bounding box center [391, 31] width 10 height 10
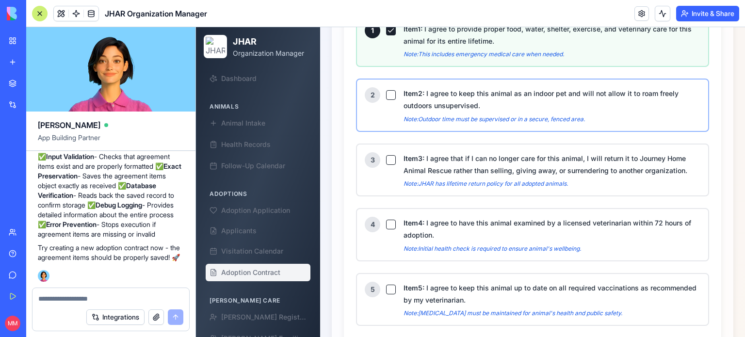
click at [390, 98] on button "Item 2 : I agree to keep this animal as an indoor pet and will not allow it to …" at bounding box center [391, 95] width 10 height 10
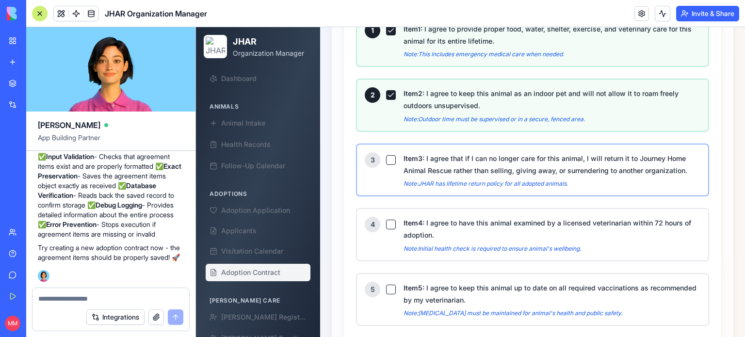
click at [393, 168] on div "3" at bounding box center [380, 160] width 31 height 16
click at [390, 159] on button "Item 3 : I agree that if I can no longer care for this animal, I will return it…" at bounding box center [391, 160] width 10 height 10
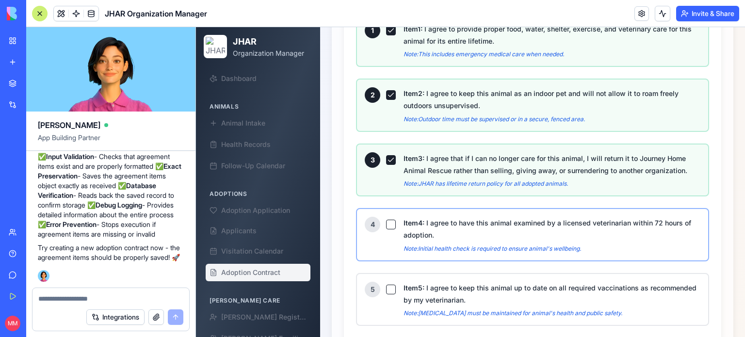
click at [389, 225] on button "Item 4 : I agree to have this animal examined by a licensed veterinarian within…" at bounding box center [391, 225] width 10 height 10
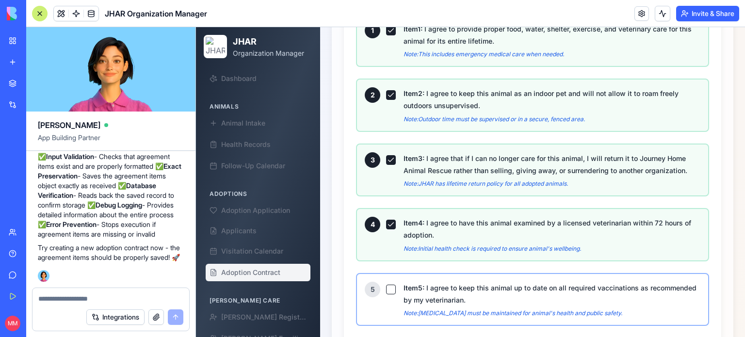
click at [388, 292] on button "Item 5 : I agree to keep this animal up to date on all required vaccinations as…" at bounding box center [391, 290] width 10 height 10
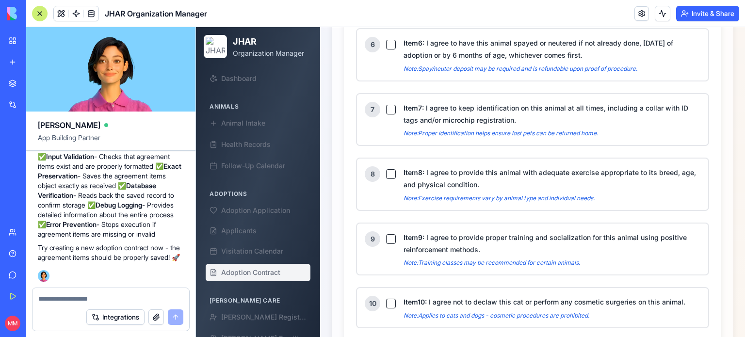
scroll to position [1274, 0]
click at [391, 47] on button "Item 6 : I agree to have this animal spayed or neutered if not already done, [D…" at bounding box center [391, 44] width 10 height 10
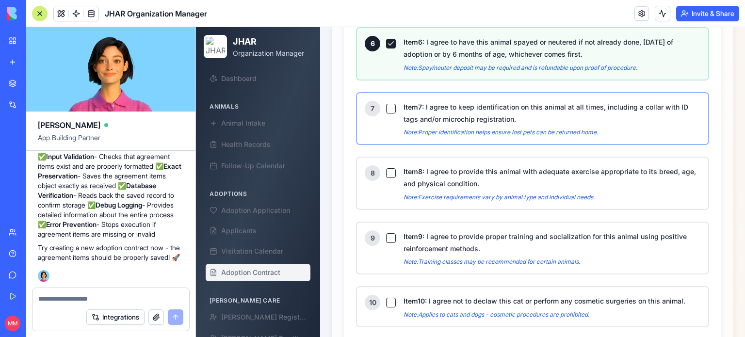
click at [389, 110] on button "Item 7 : I agree to keep identification on this animal at all times, including …" at bounding box center [391, 109] width 10 height 10
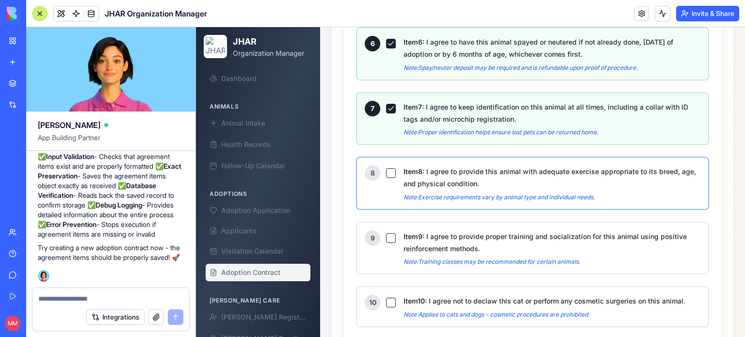
click at [390, 168] on button "Item 8 : I agree to provide this animal with adequate exercise appropriate to i…" at bounding box center [391, 173] width 10 height 10
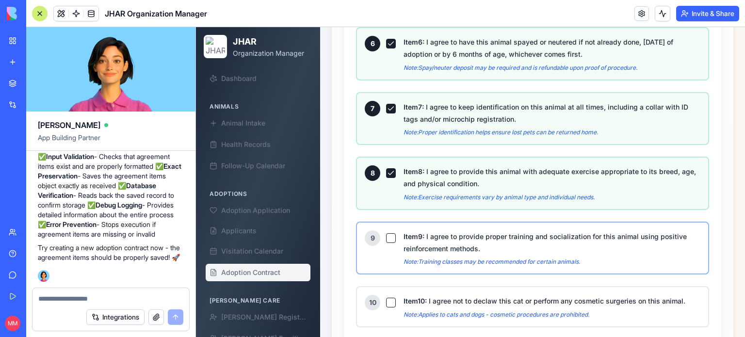
click at [390, 234] on button "Item 9 : I agree to provide proper training and socialization for this animal u…" at bounding box center [391, 238] width 10 height 10
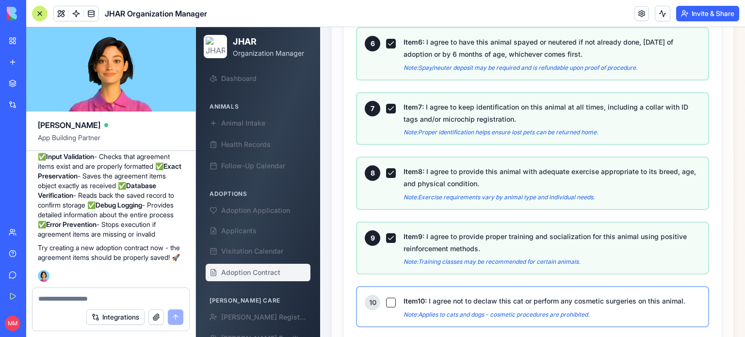
click at [391, 301] on button "Item 10 : I agree not to declaw this cat or perform any cosmetic surgeries on t…" at bounding box center [391, 303] width 10 height 10
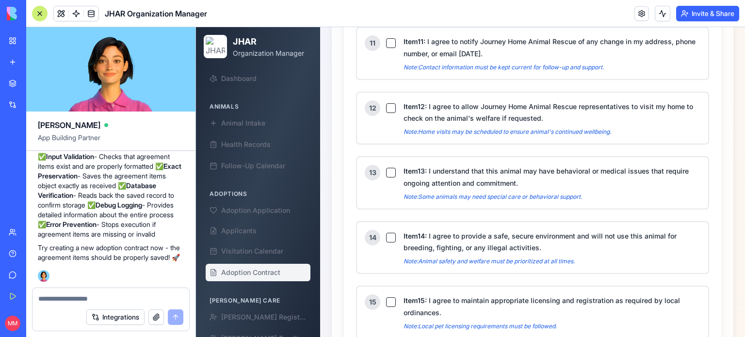
scroll to position [1587, 0]
click at [391, 44] on button "Item 11 : I agree to notify Journey Home Animal Rescue of any change in my addr…" at bounding box center [391, 43] width 10 height 10
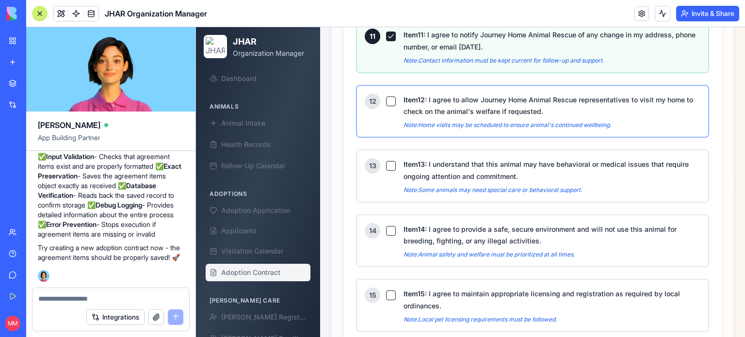
scroll to position [1575, 0]
click at [389, 99] on button "Item 12 : I agree to allow Journey Home Animal Rescue representatives to visit …" at bounding box center [391, 100] width 10 height 10
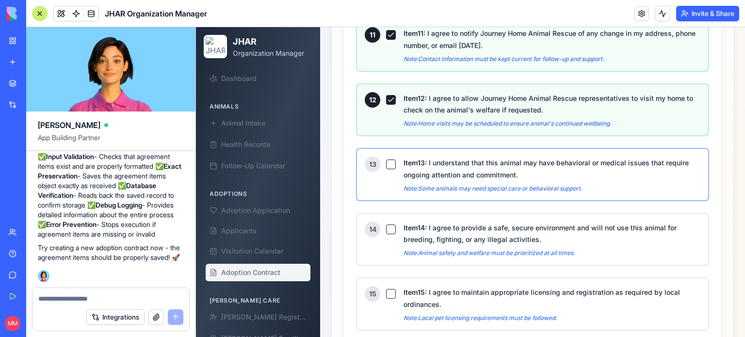
click at [389, 161] on button "Item 13 : I understand that this animal may have behavioral or medical issues t…" at bounding box center [391, 165] width 10 height 10
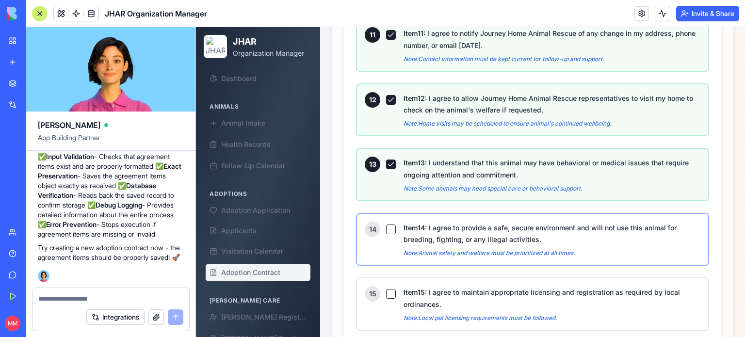
click at [388, 225] on button "Item 14 : I agree to provide a safe, secure environment and will not use this a…" at bounding box center [391, 230] width 10 height 10
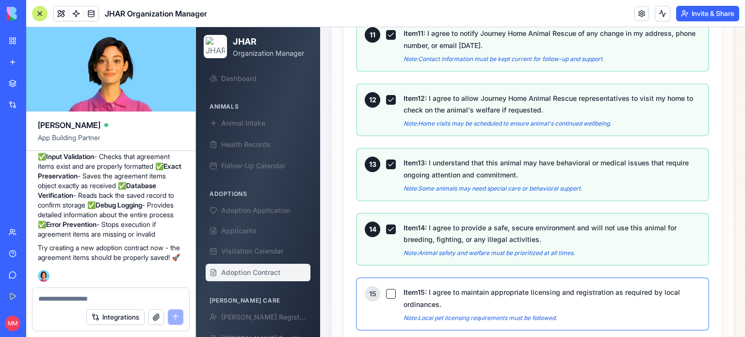
click at [388, 289] on button "Item 15 : I agree to maintain appropriate licensing and registration as require…" at bounding box center [391, 294] width 10 height 10
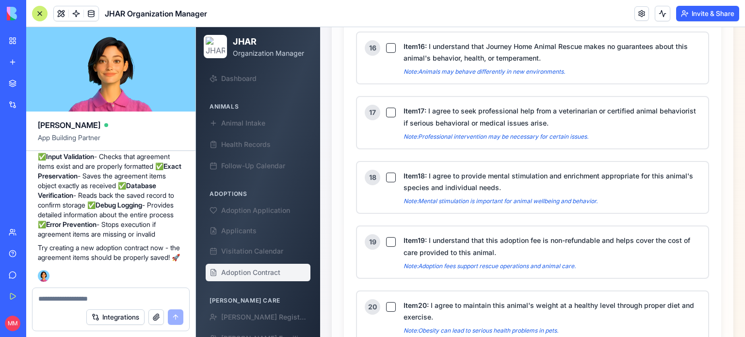
scroll to position [1887, 0]
click at [391, 42] on button "Item 16 : I understand that Journey Home Animal Rescue makes no guarantees abou…" at bounding box center [391, 47] width 10 height 10
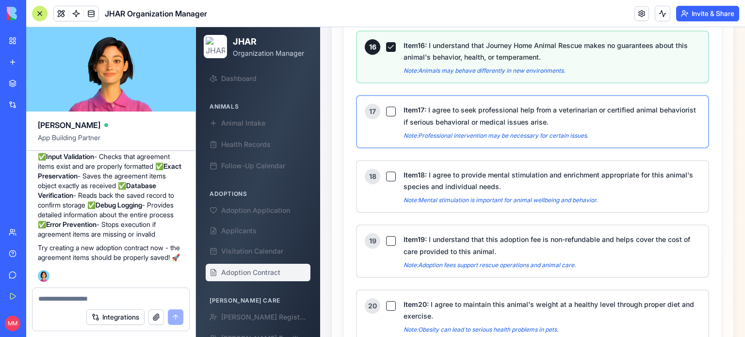
click at [394, 107] on button "Item 17 : I agree to seek professional help from a veterinarian or certified an…" at bounding box center [391, 112] width 10 height 10
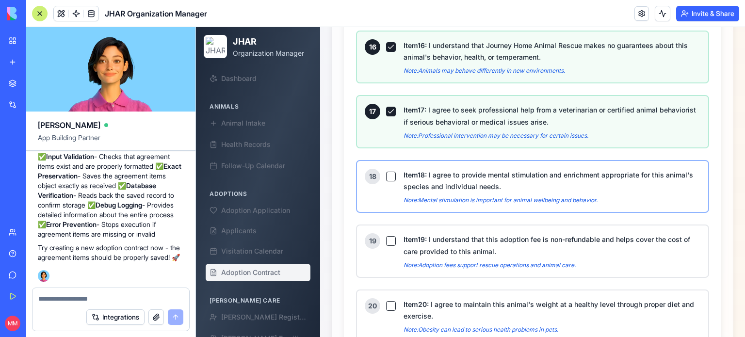
click at [388, 172] on button "Item 18 : I agree to provide mental stimulation and enrichment appropriate for …" at bounding box center [391, 177] width 10 height 10
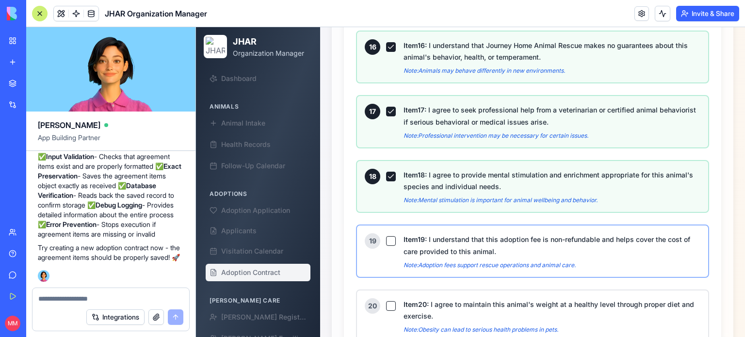
click at [387, 236] on button "Item 19 : I understand that this adoption fee is non-refundable and helps cover…" at bounding box center [391, 241] width 10 height 10
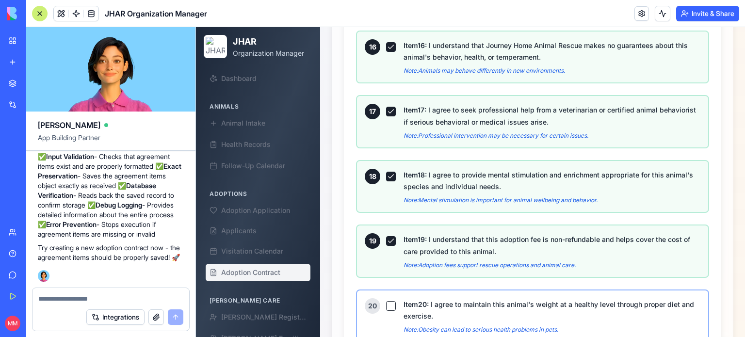
click at [390, 301] on button "Item 20 : I agree to maintain this animal's weight at a healthy level through p…" at bounding box center [391, 306] width 10 height 10
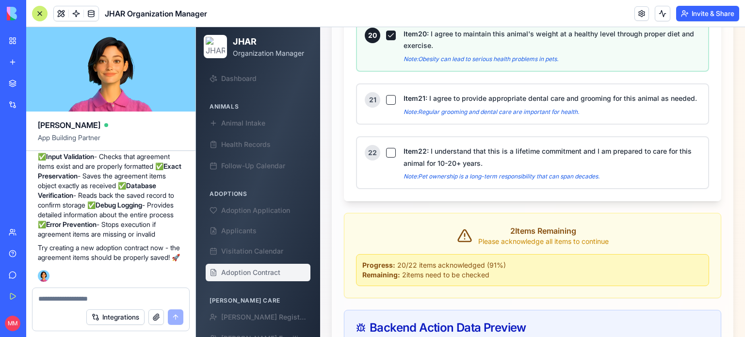
scroll to position [2159, 0]
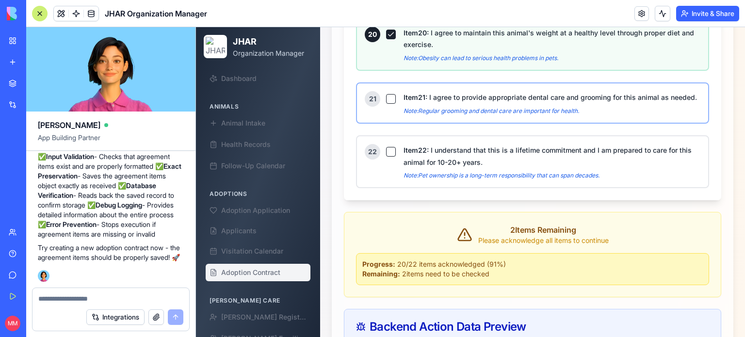
click at [390, 94] on button "Item 21 : I agree to provide appropriate dental care and grooming for this anim…" at bounding box center [391, 99] width 10 height 10
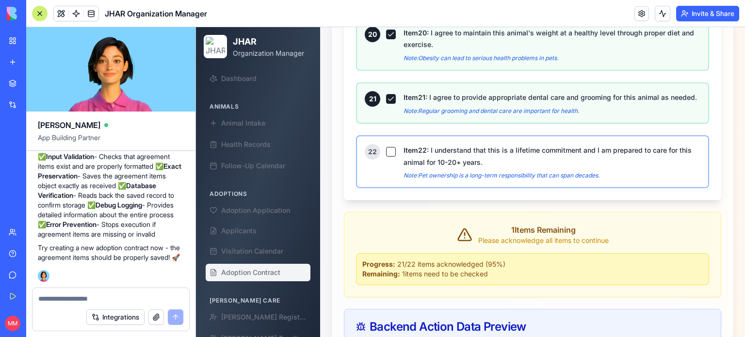
click at [390, 156] on button "Item 22 : I understand that this is a lifetime commitment and I am prepared to …" at bounding box center [391, 152] width 10 height 10
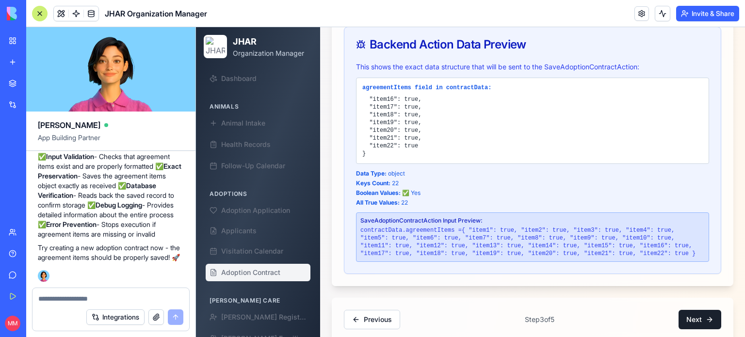
scroll to position [2465, 0]
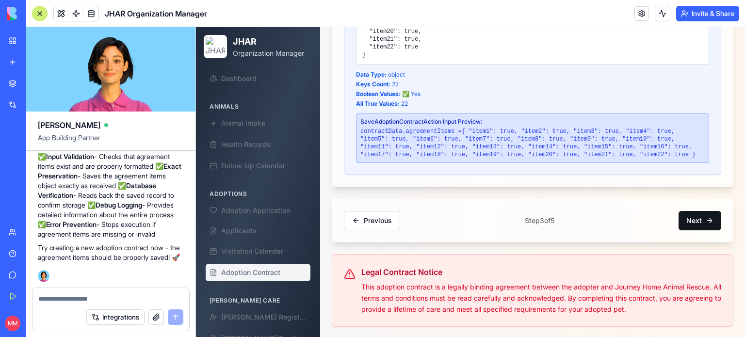
click at [689, 224] on button "Next" at bounding box center [699, 220] width 43 height 19
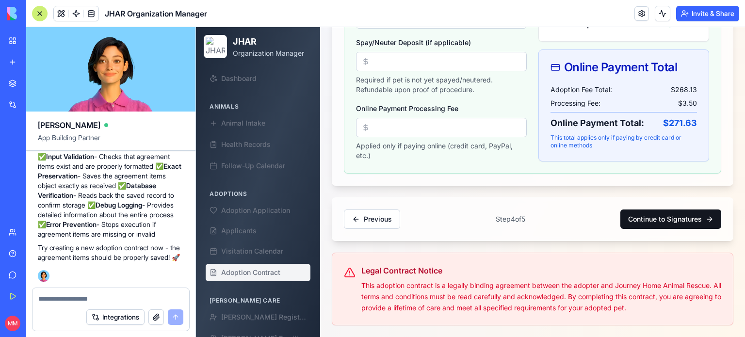
click at [677, 216] on button "Continue to Signatures" at bounding box center [670, 218] width 101 height 19
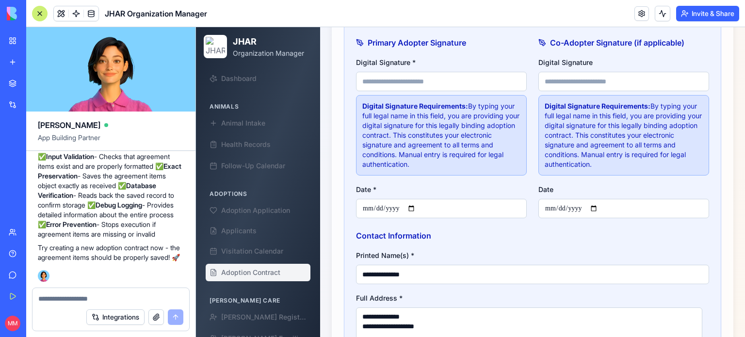
scroll to position [408, 0]
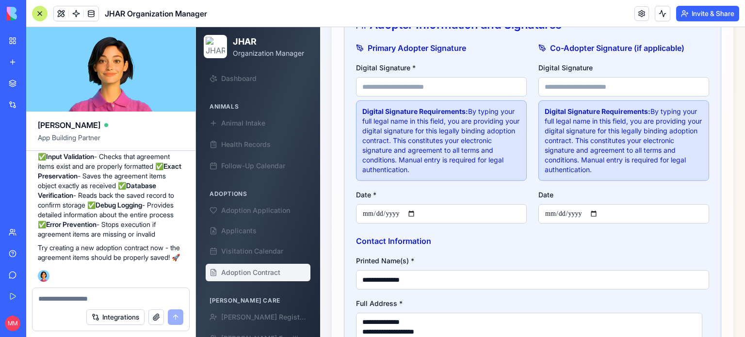
click at [425, 85] on input "Digital Signature *" at bounding box center [441, 86] width 171 height 19
type input "**********"
click at [417, 218] on input "Date *" at bounding box center [441, 213] width 171 height 19
type input "**********"
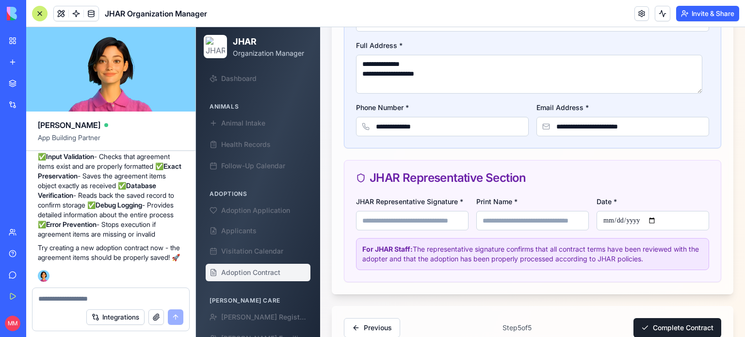
scroll to position [671, 0]
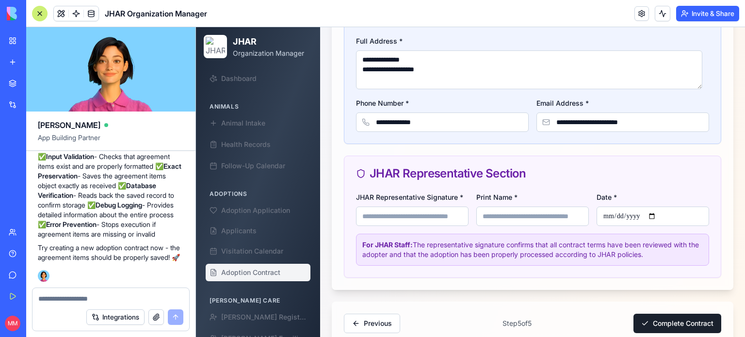
click at [430, 223] on input "JHAR Representative Signature *" at bounding box center [412, 216] width 112 height 19
type input "**********"
click at [503, 223] on input "Print Name *" at bounding box center [532, 216] width 112 height 19
type input "**********"
click at [654, 223] on input "Date *" at bounding box center [652, 216] width 112 height 19
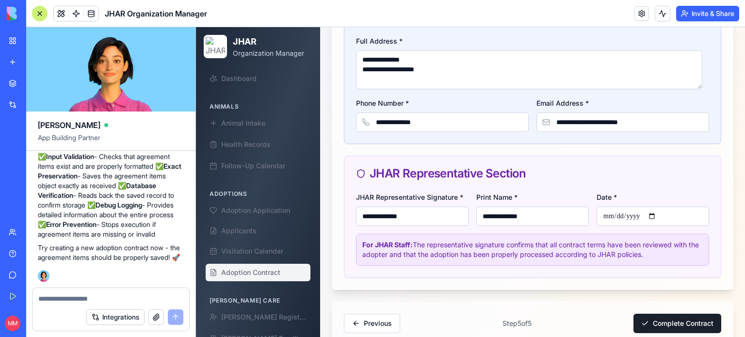
type input "**********"
click at [672, 326] on button "Complete Contract" at bounding box center [677, 323] width 88 height 19
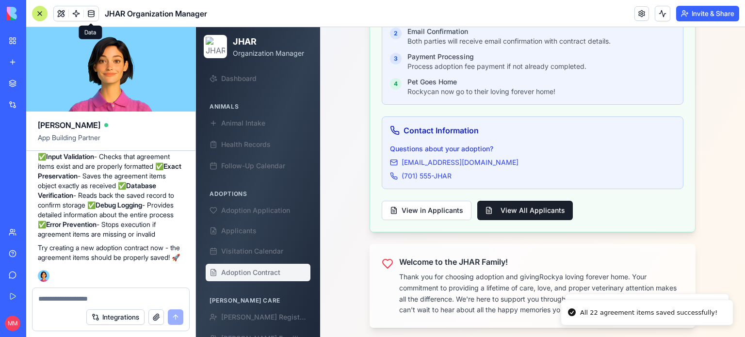
click at [92, 13] on link at bounding box center [91, 13] width 15 height 15
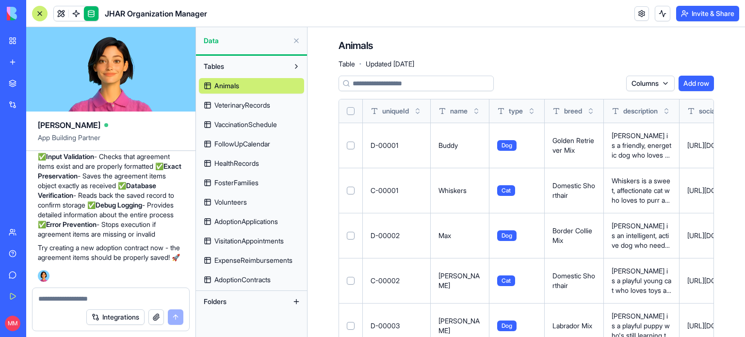
click at [255, 279] on span "AdoptionContracts" at bounding box center [242, 280] width 56 height 10
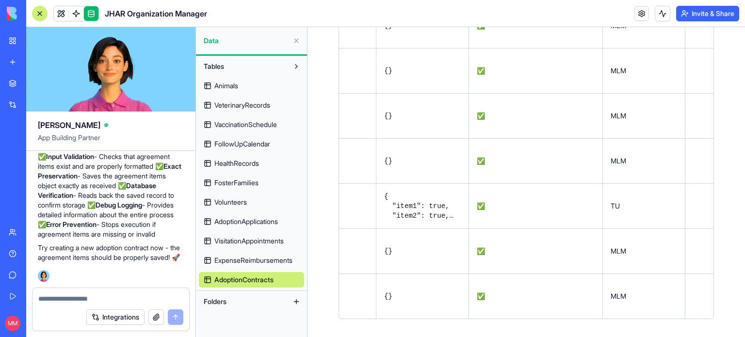
scroll to position [0, 2388]
click at [140, 294] on textarea at bounding box center [110, 299] width 145 height 10
type textarea "**********"
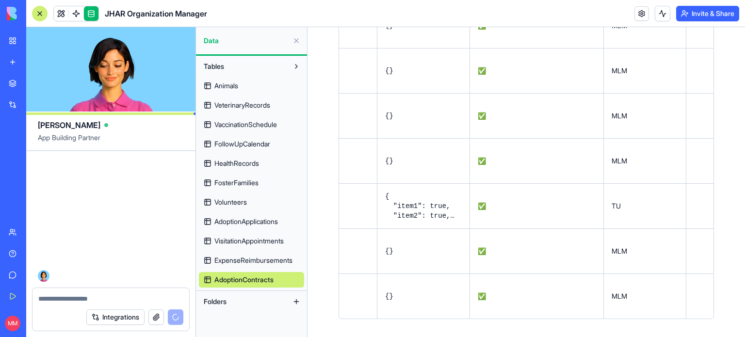
scroll to position [157479, 0]
